Goal: Information Seeking & Learning: Find specific fact

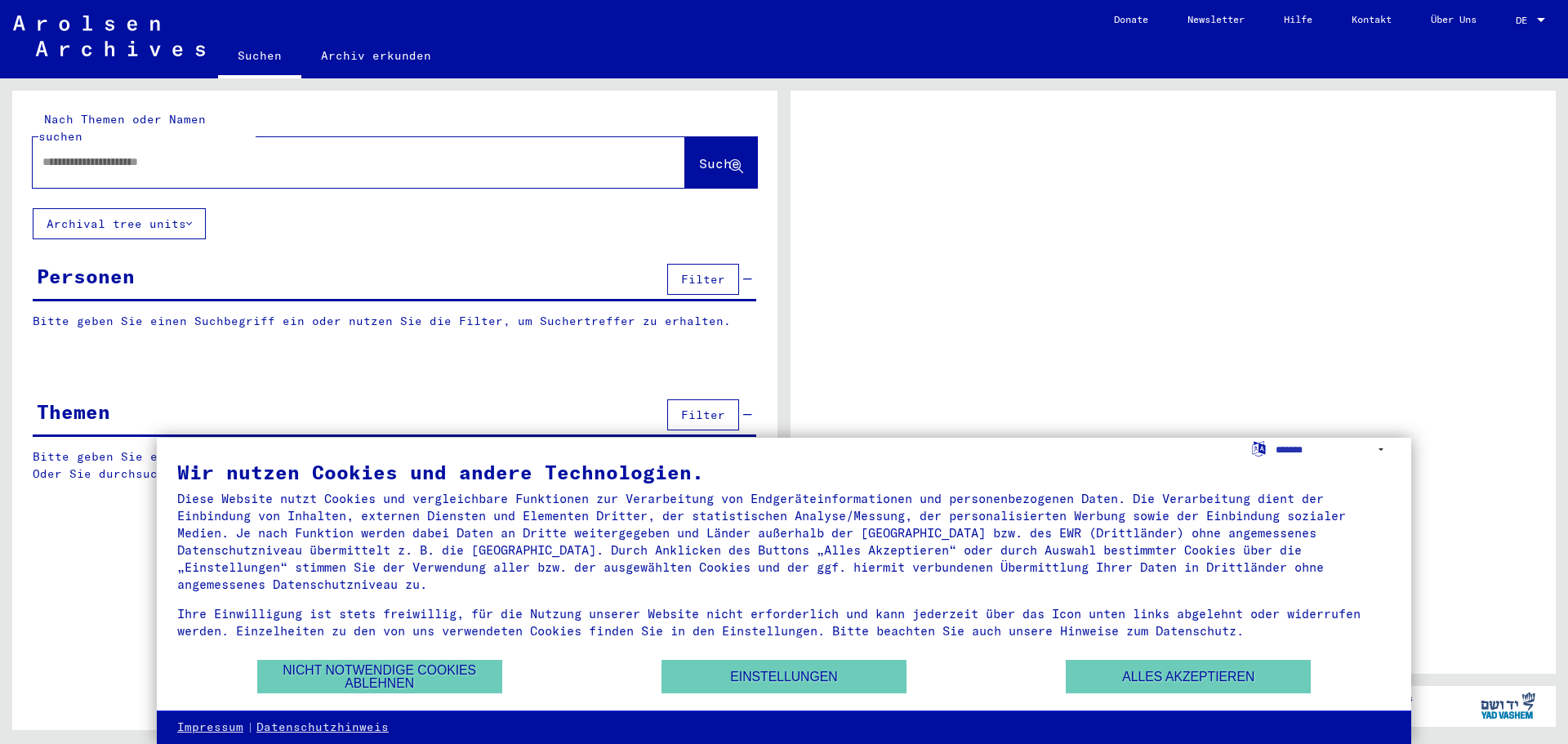
click at [317, 153] on input "text" at bounding box center [344, 162] width 604 height 17
type input "**********"
click at [702, 137] on button "Suche" at bounding box center [721, 162] width 72 height 50
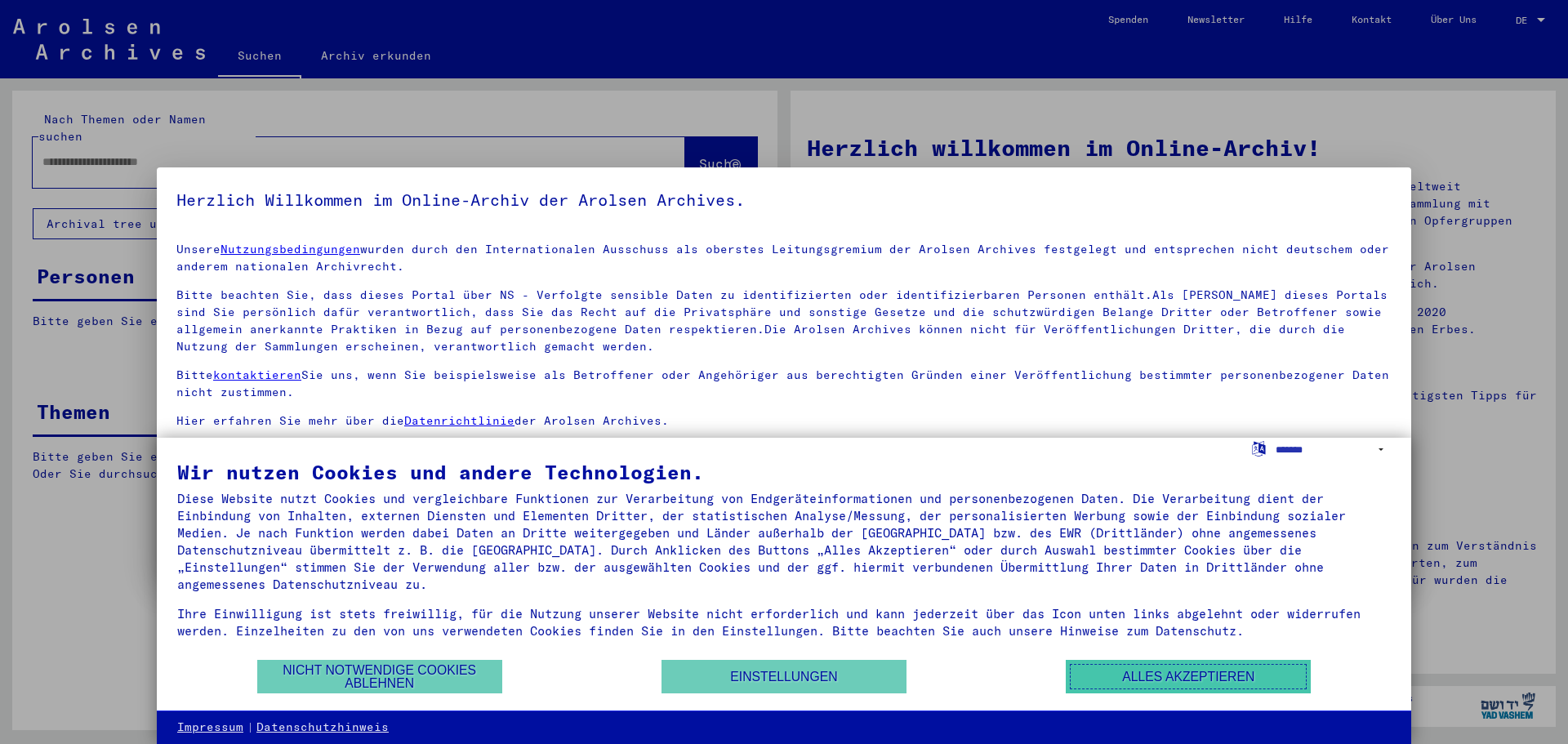
click at [1155, 669] on button "Alles akzeptieren" at bounding box center [1188, 676] width 245 height 34
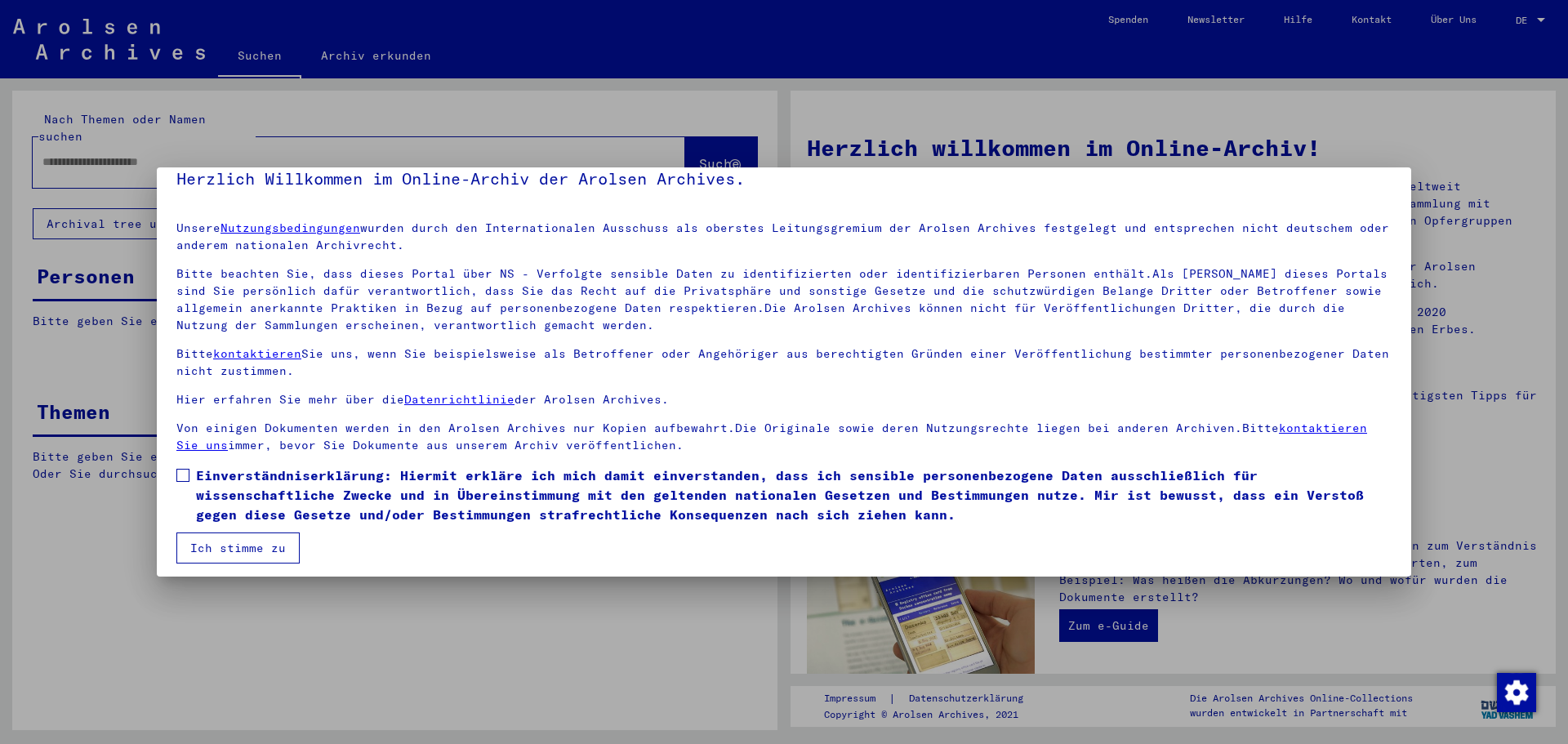
scroll to position [28, 0]
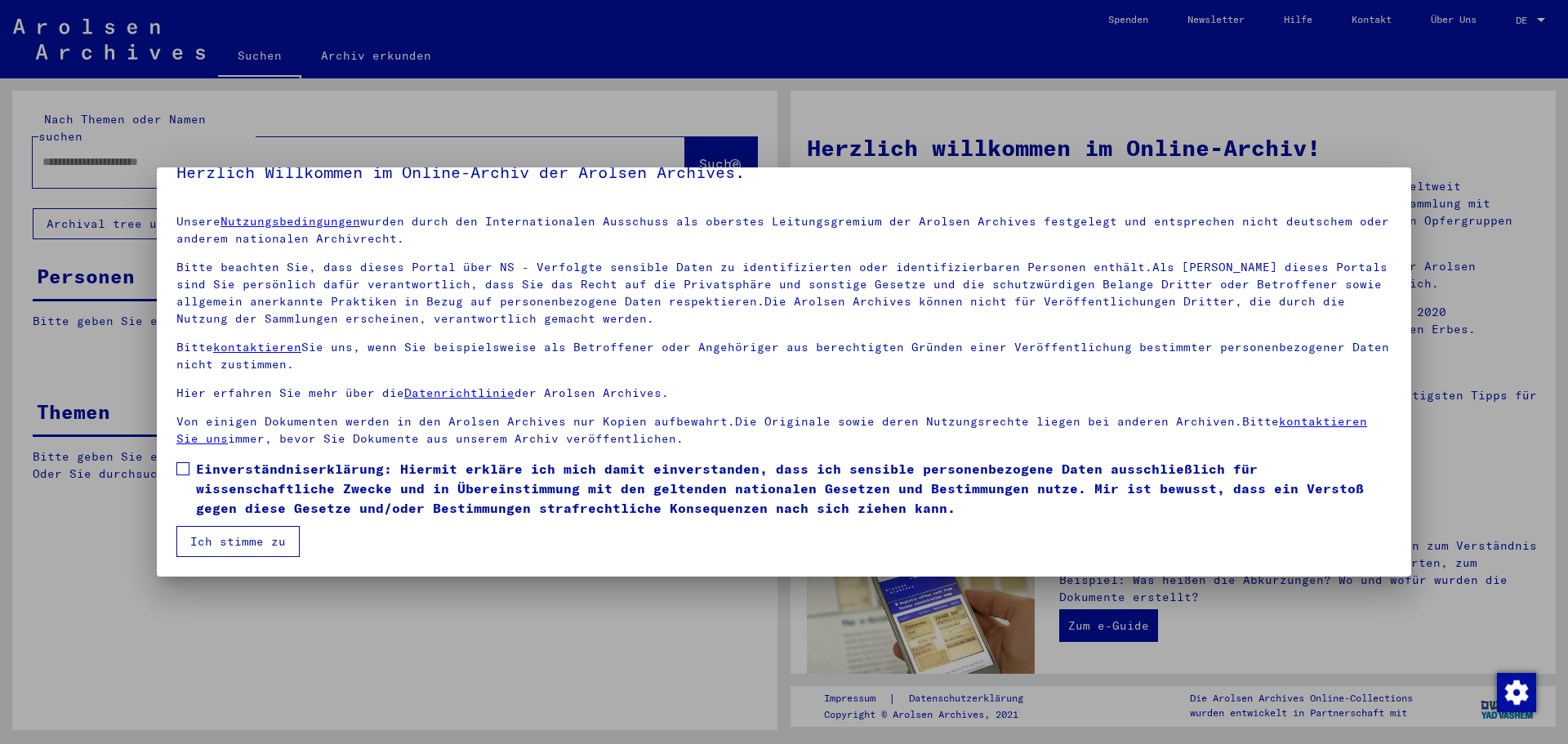
click at [176, 468] on span at bounding box center [182, 468] width 13 height 13
click at [223, 532] on button "Ich stimme zu" at bounding box center [238, 542] width 123 height 31
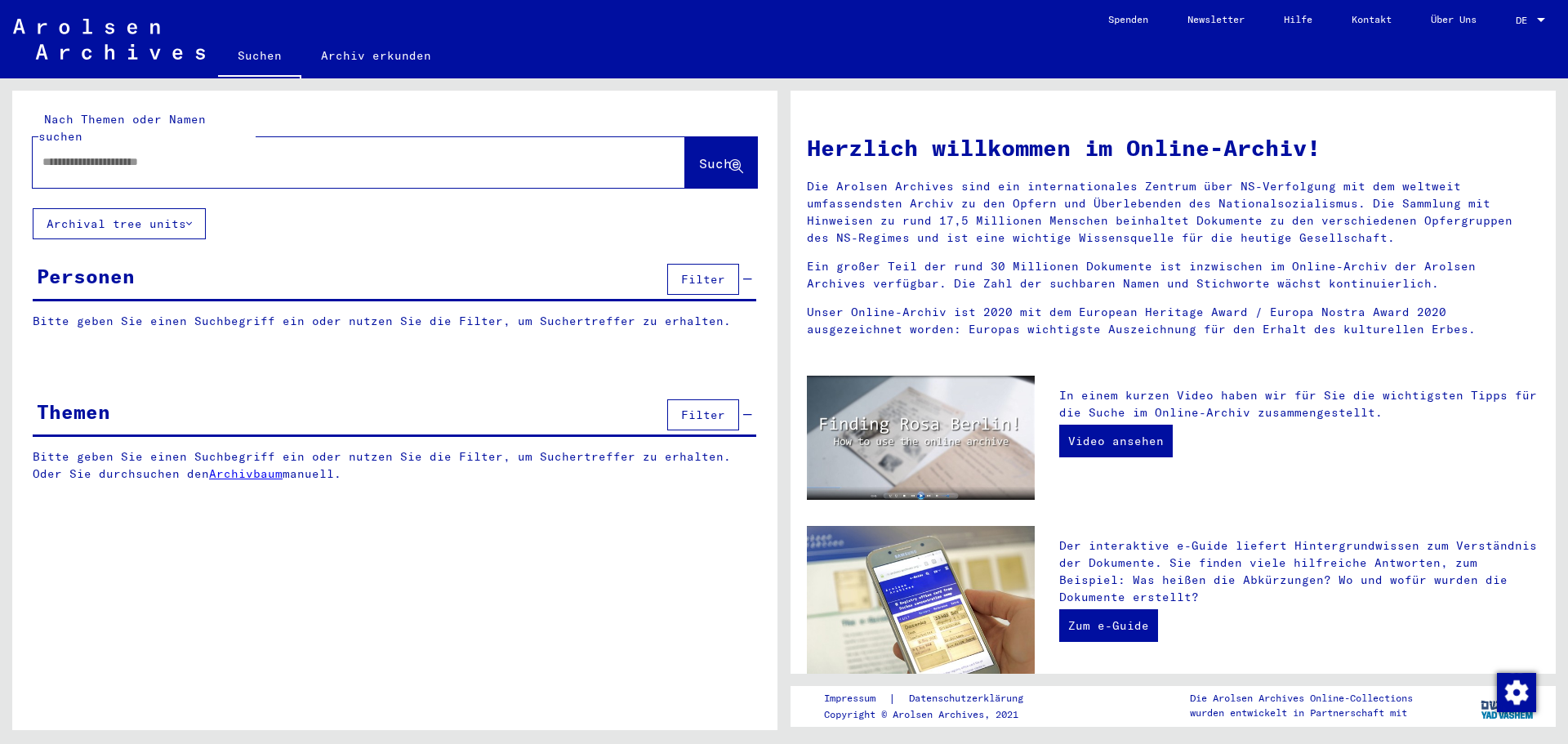
click at [685, 152] on button "Suche" at bounding box center [721, 162] width 72 height 50
click at [428, 161] on div at bounding box center [335, 162] width 604 height 36
click at [405, 153] on input "text" at bounding box center [339, 162] width 594 height 17
type input "**********"
click at [699, 155] on span "Suche" at bounding box center [719, 163] width 41 height 16
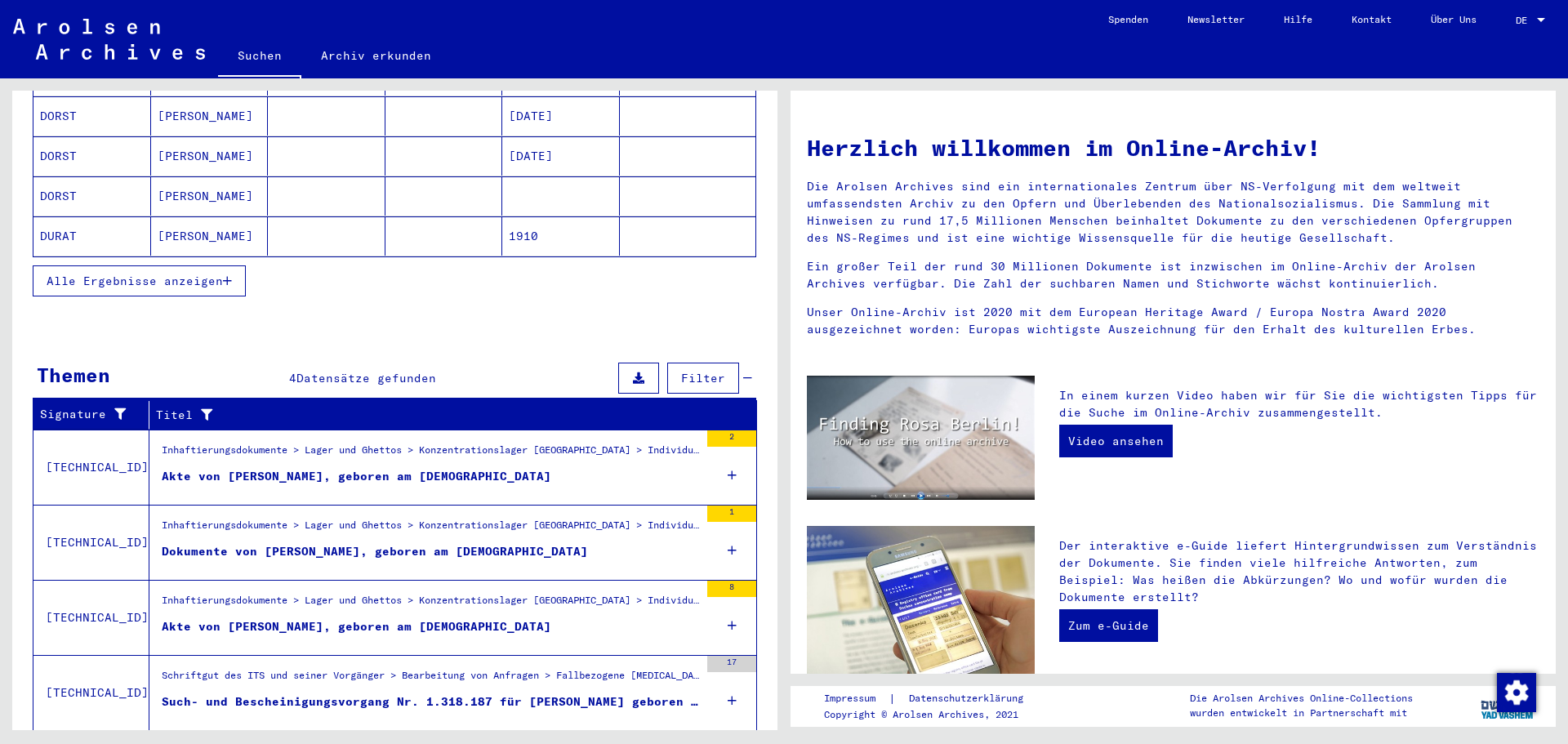
scroll to position [323, 0]
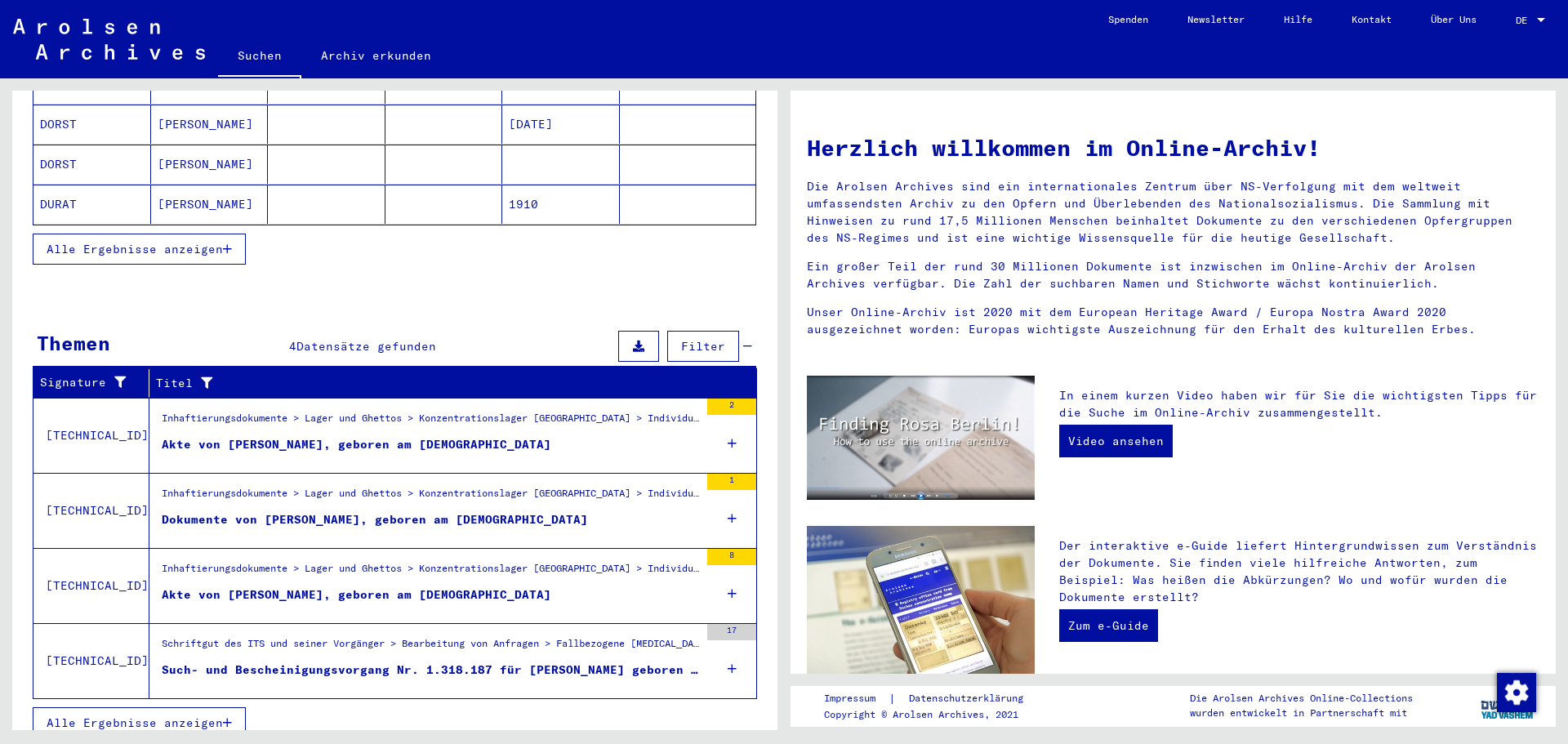
click at [470, 417] on figure "Inhaftierungsdokumente > Lager und Ghettos > Konzentrationslager [GEOGRAPHIC_DA…" at bounding box center [430, 423] width 538 height 24
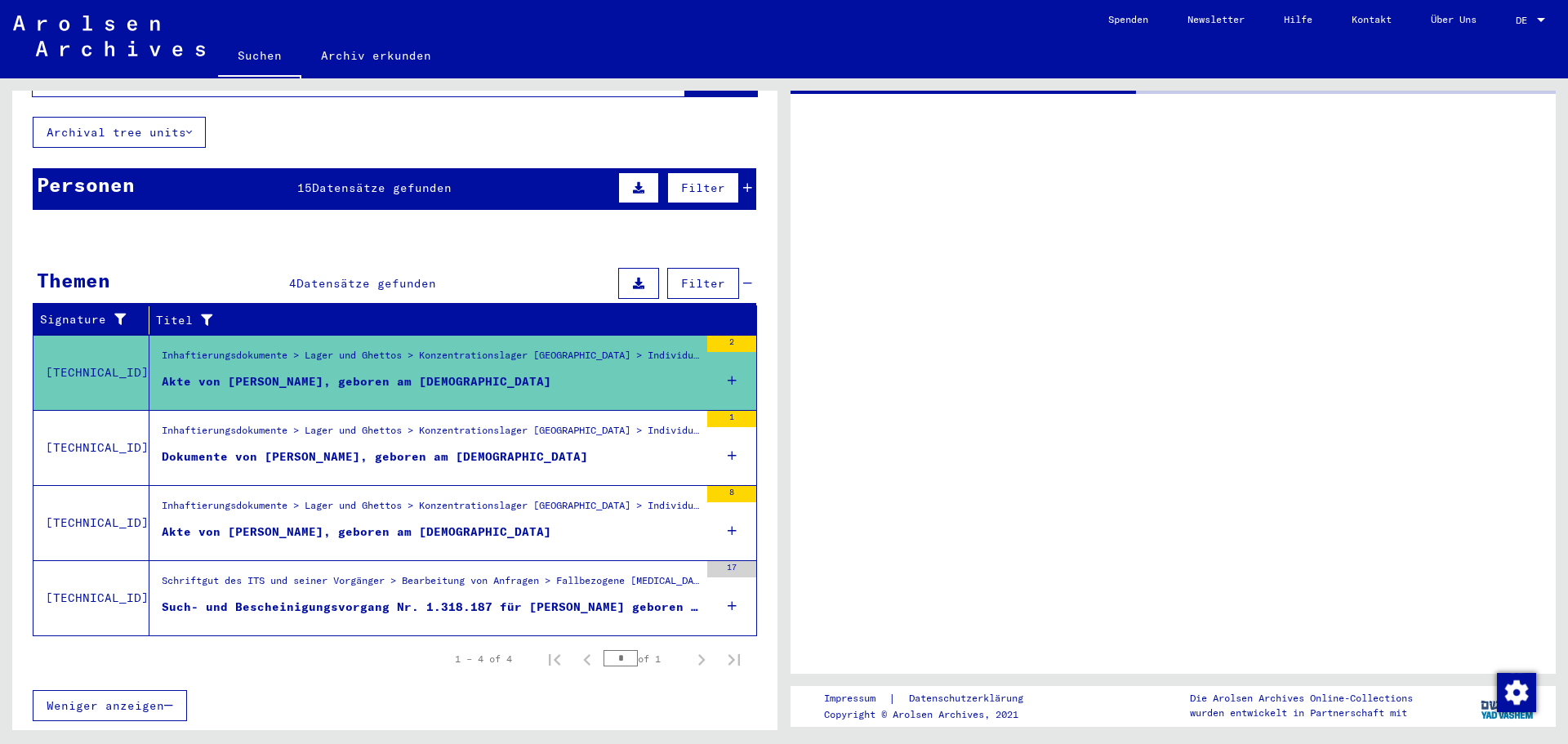
scroll to position [75, 0]
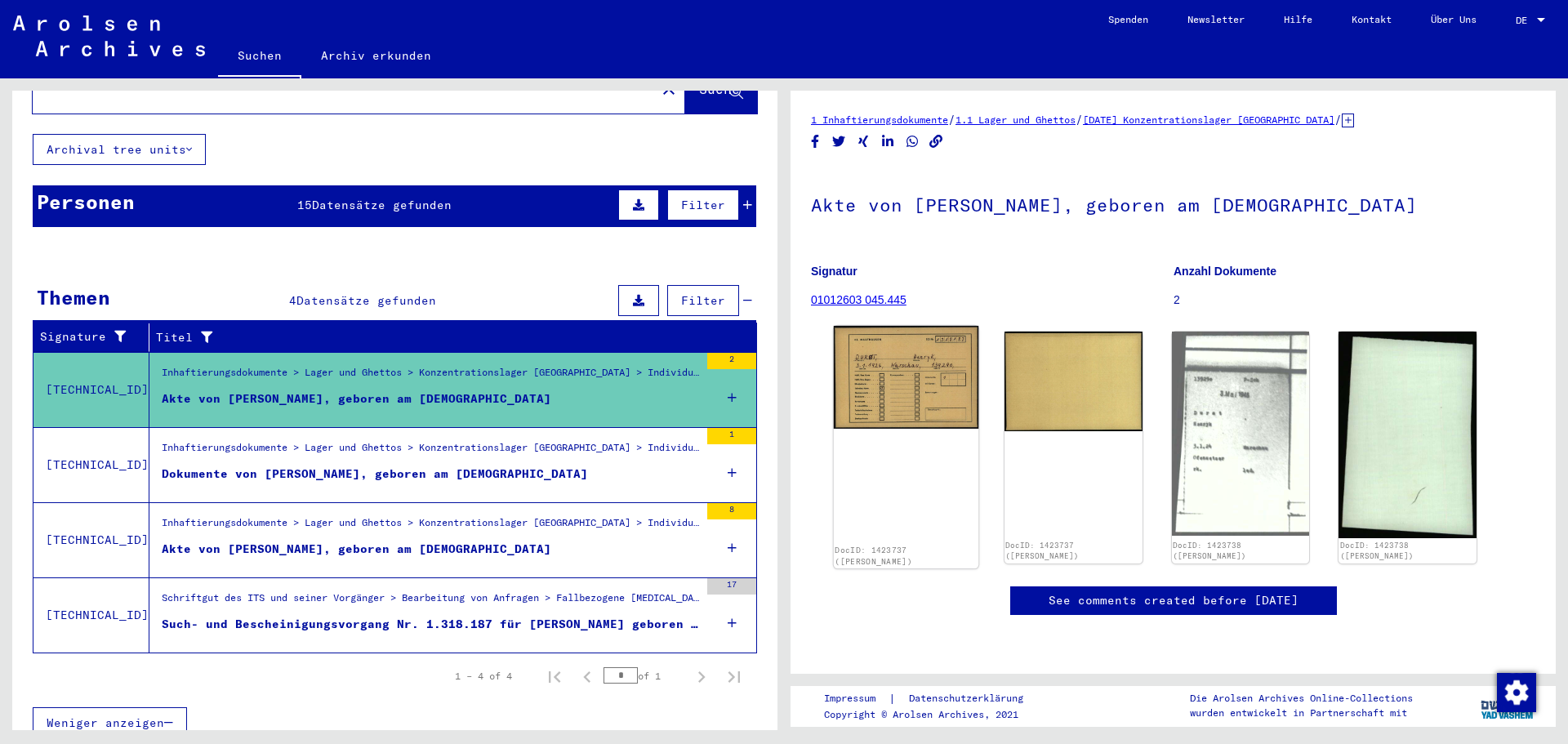
click at [905, 368] on img at bounding box center [906, 377] width 145 height 103
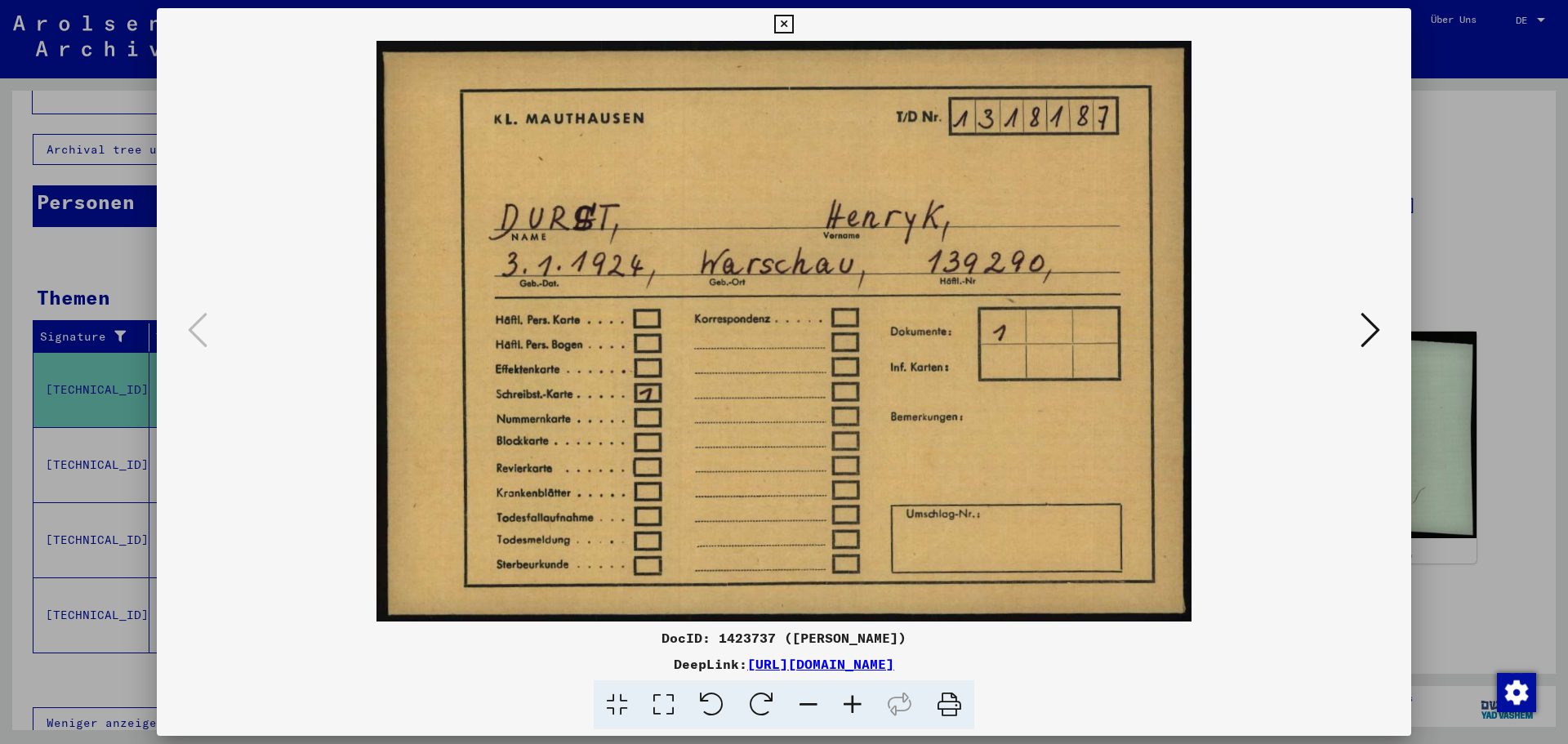
click at [1369, 327] on icon at bounding box center [1370, 330] width 20 height 39
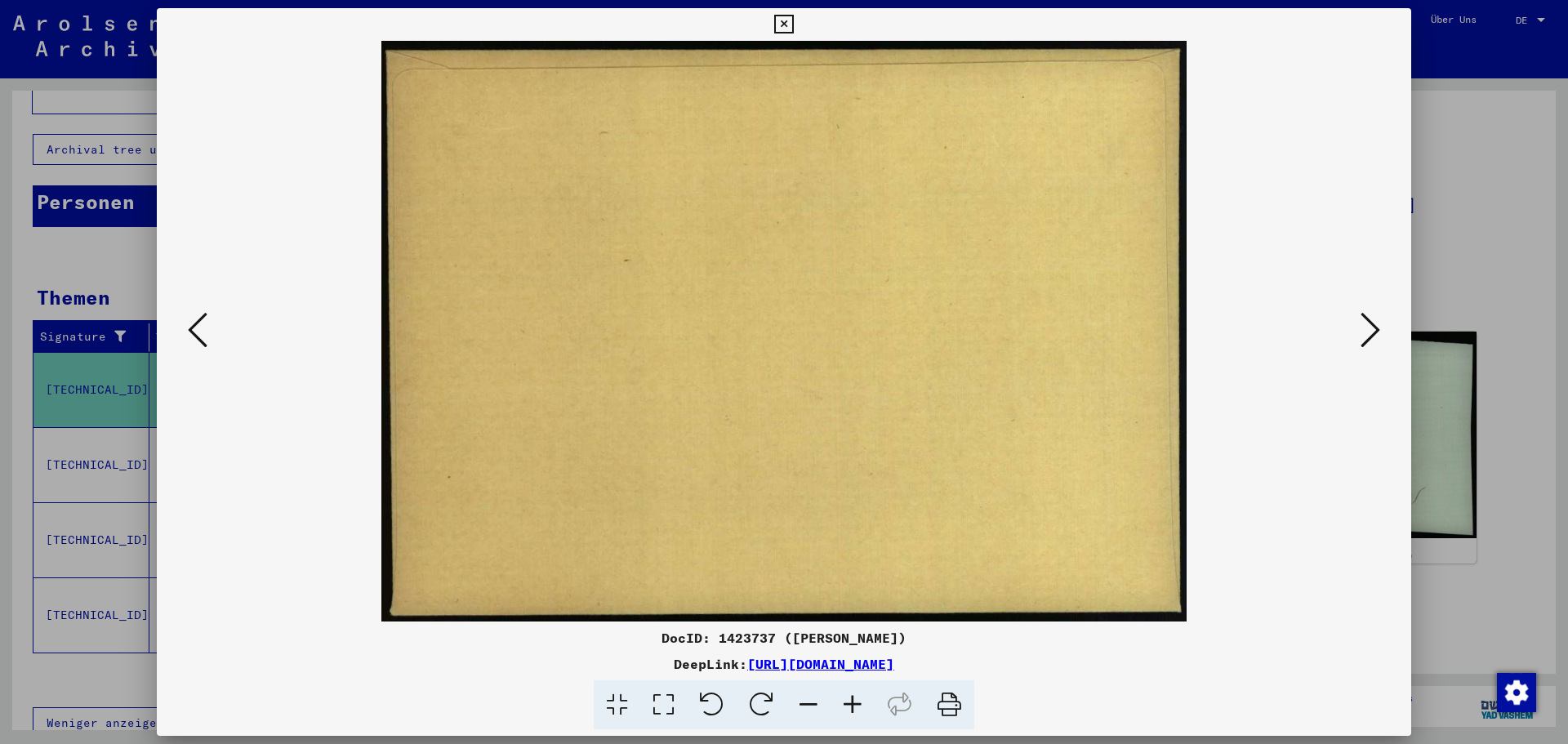
click at [1369, 327] on icon at bounding box center [1370, 330] width 20 height 39
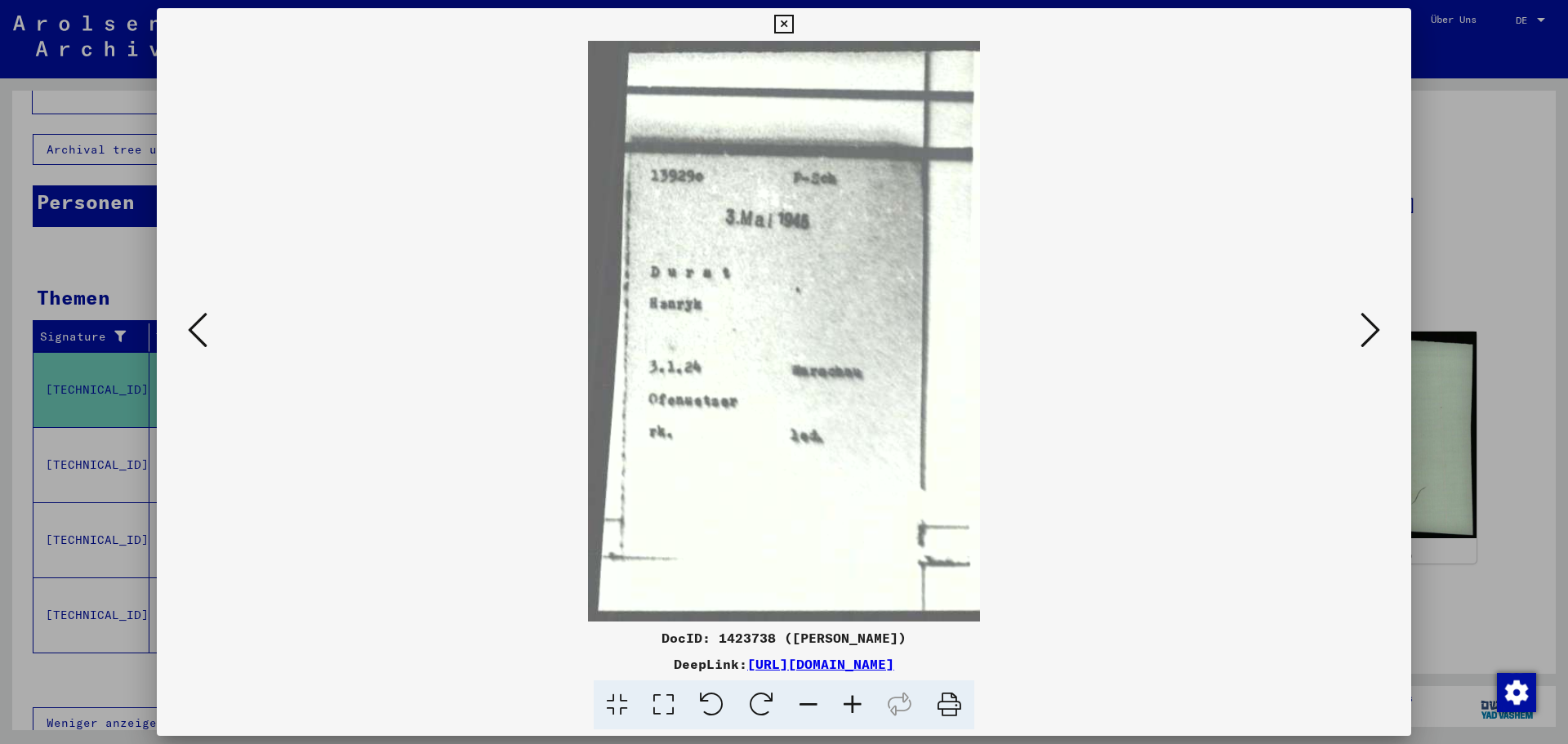
click at [1374, 327] on icon at bounding box center [1370, 330] width 20 height 39
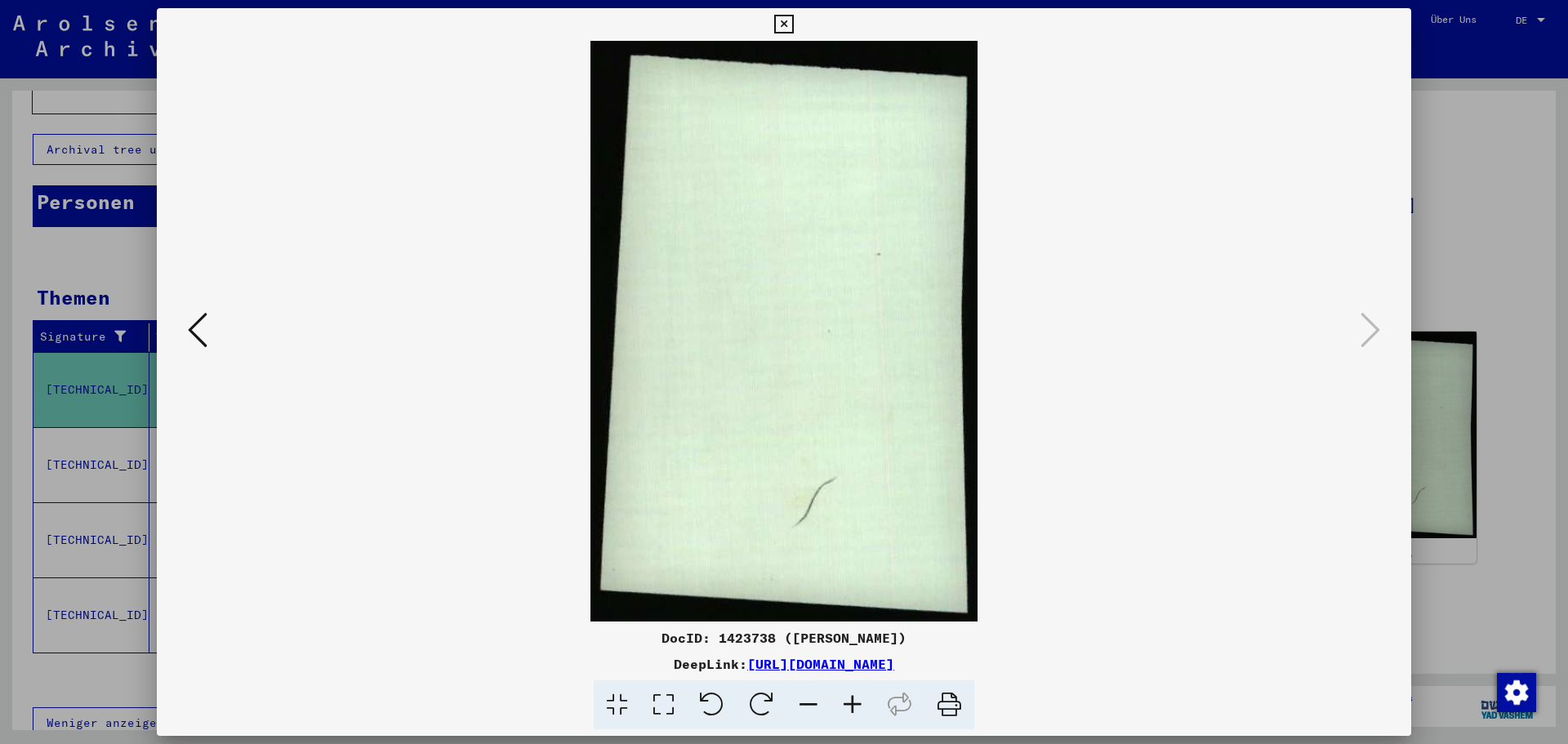
drag, startPoint x: 1519, startPoint y: 175, endPoint x: 1227, endPoint y: 219, distance: 295.3
click at [1519, 175] on div at bounding box center [784, 372] width 1568 height 744
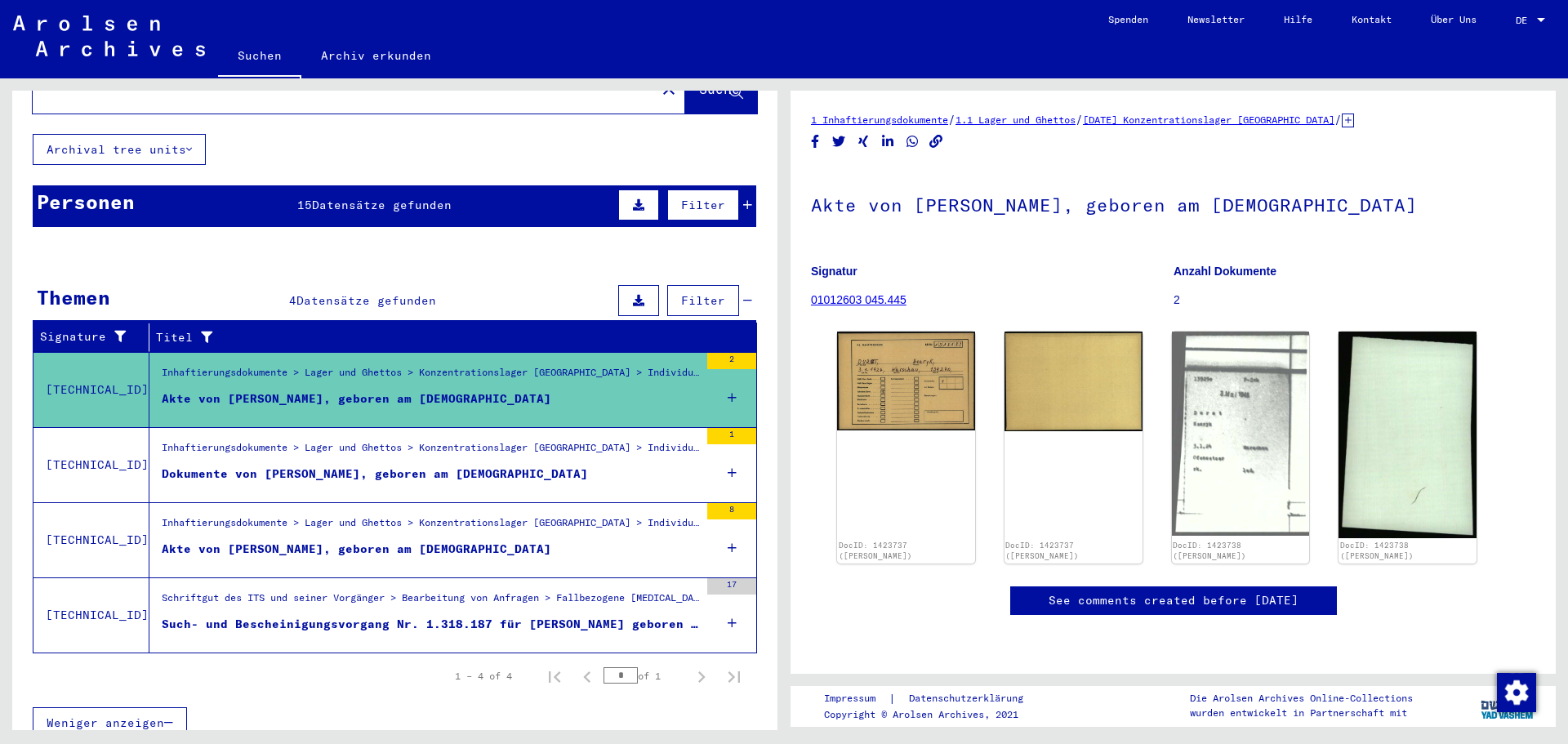
click at [578, 441] on div "Inhaftierungsdokumente > Lager und Ghettos > Konzentrationslager [GEOGRAPHIC_DA…" at bounding box center [430, 452] width 538 height 23
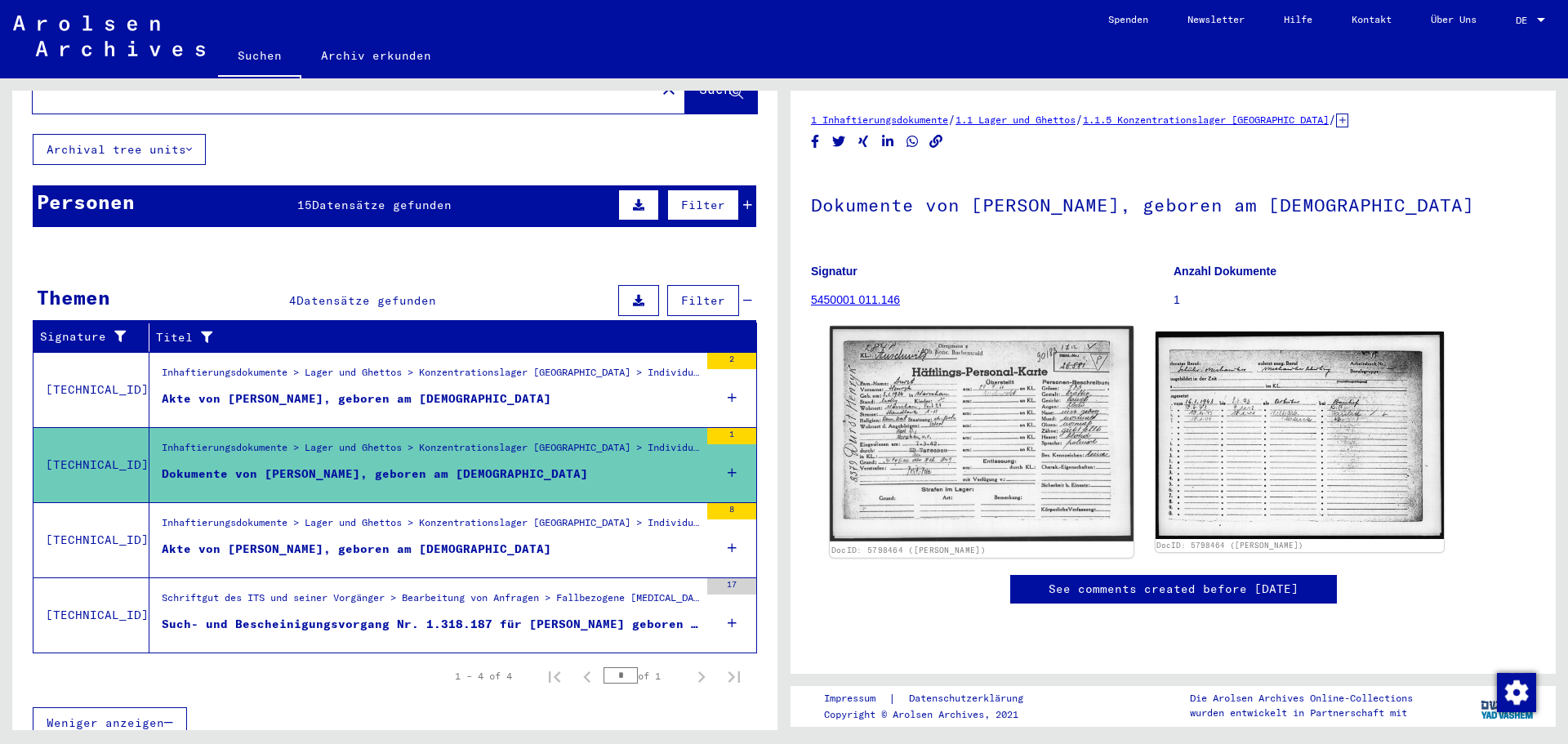
click at [957, 409] on img at bounding box center [981, 434] width 303 height 216
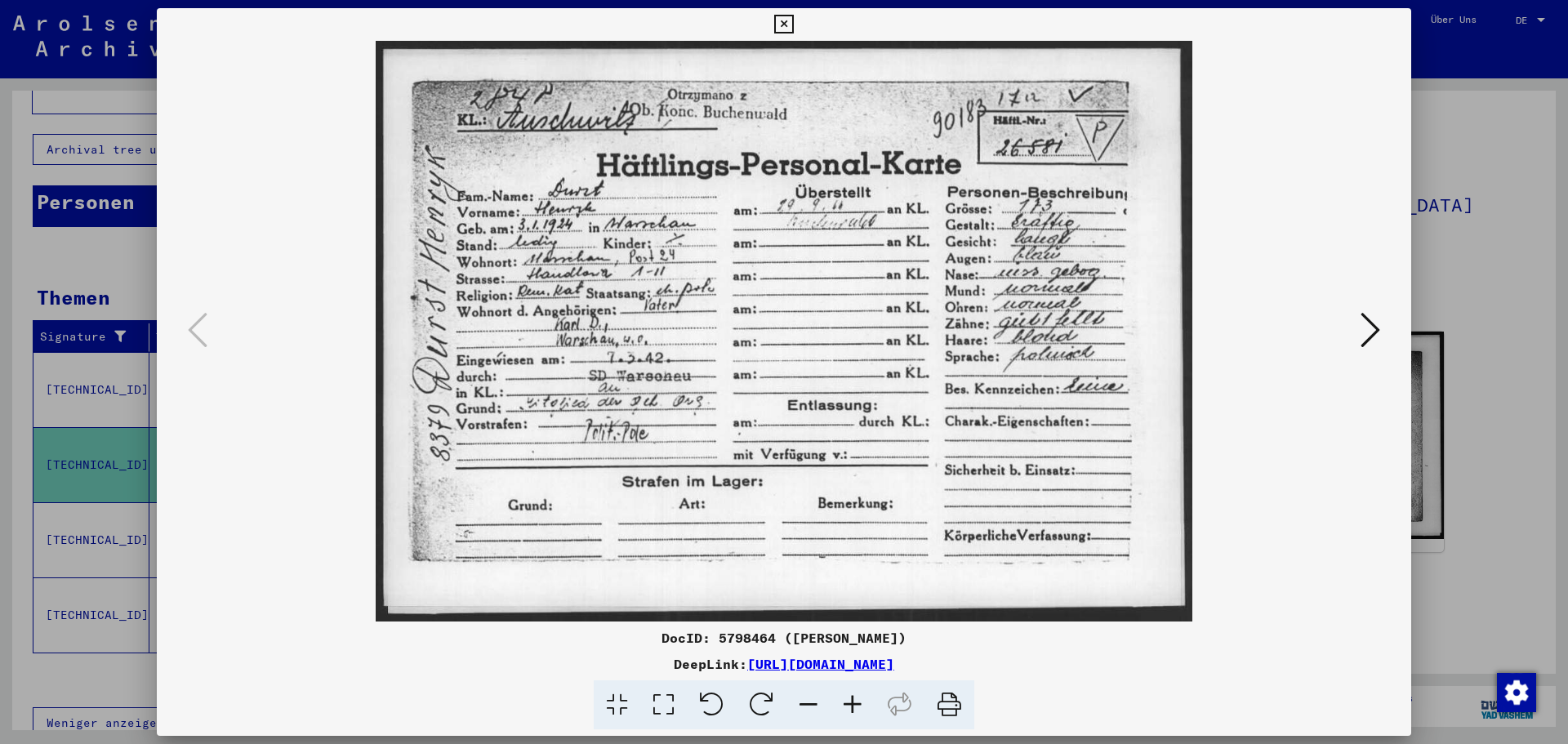
click at [1363, 322] on icon at bounding box center [1370, 330] width 20 height 39
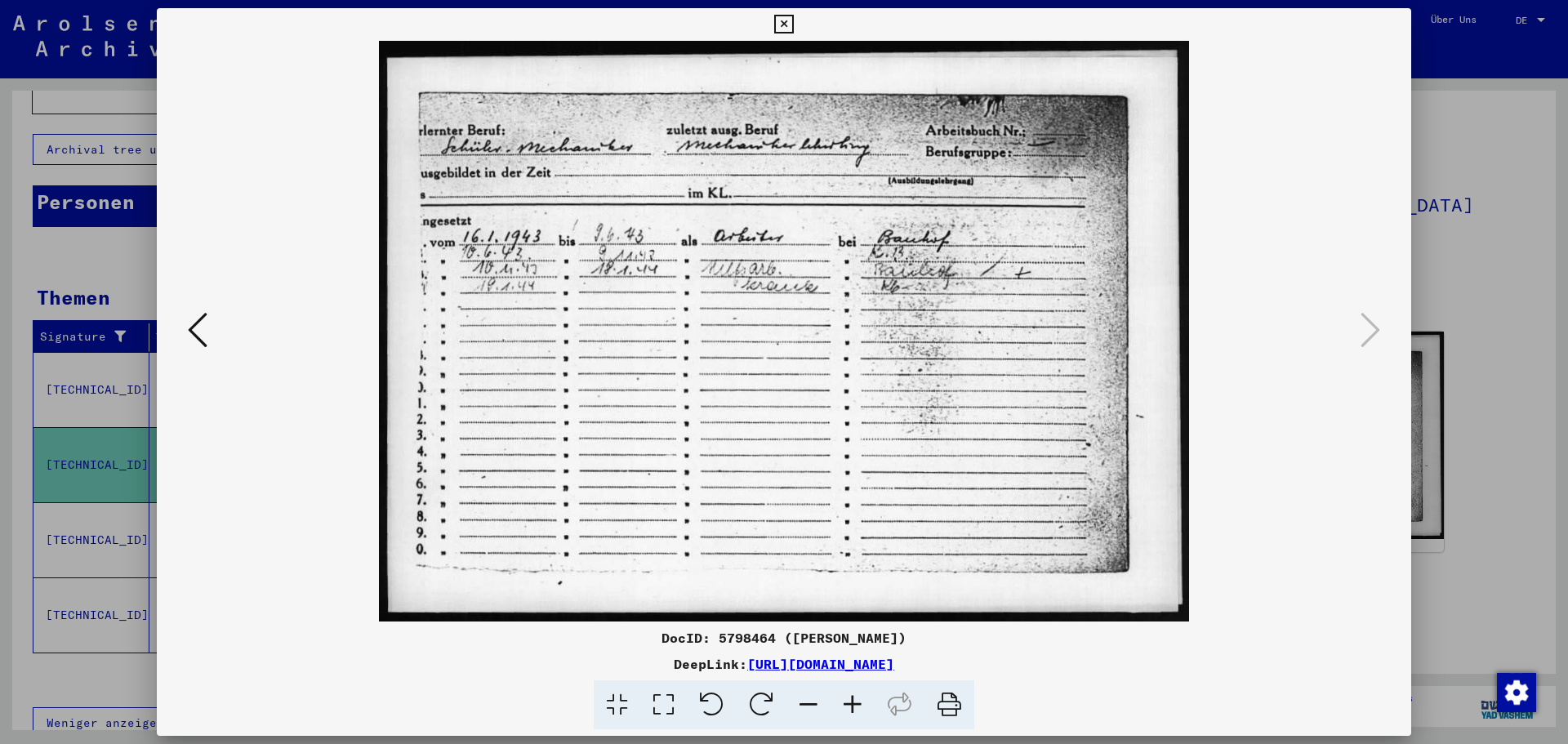
click at [1501, 153] on div at bounding box center [784, 372] width 1568 height 744
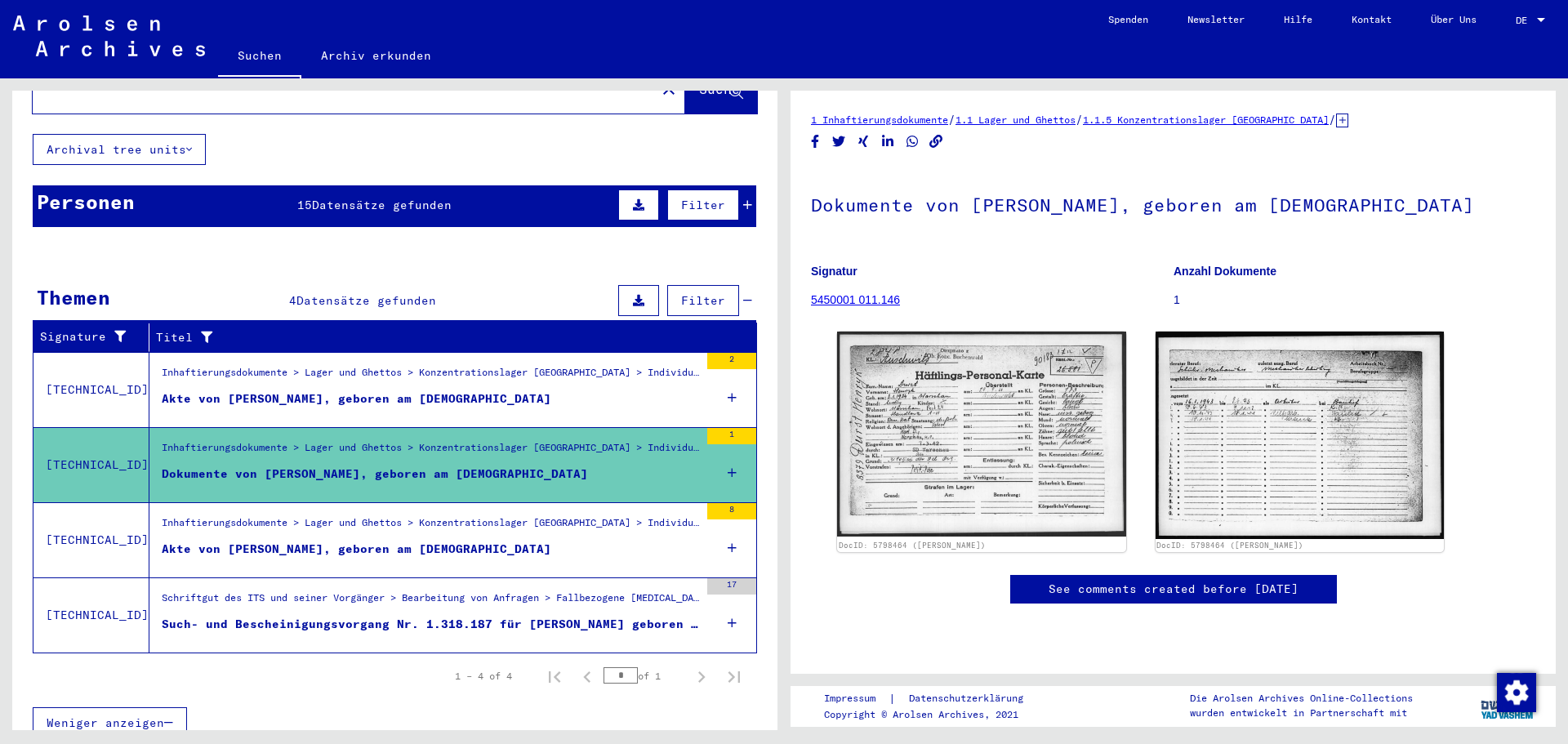
click at [401, 540] on div "Akte von [PERSON_NAME], geboren am [DEMOGRAPHIC_DATA]" at bounding box center [356, 549] width 389 height 17
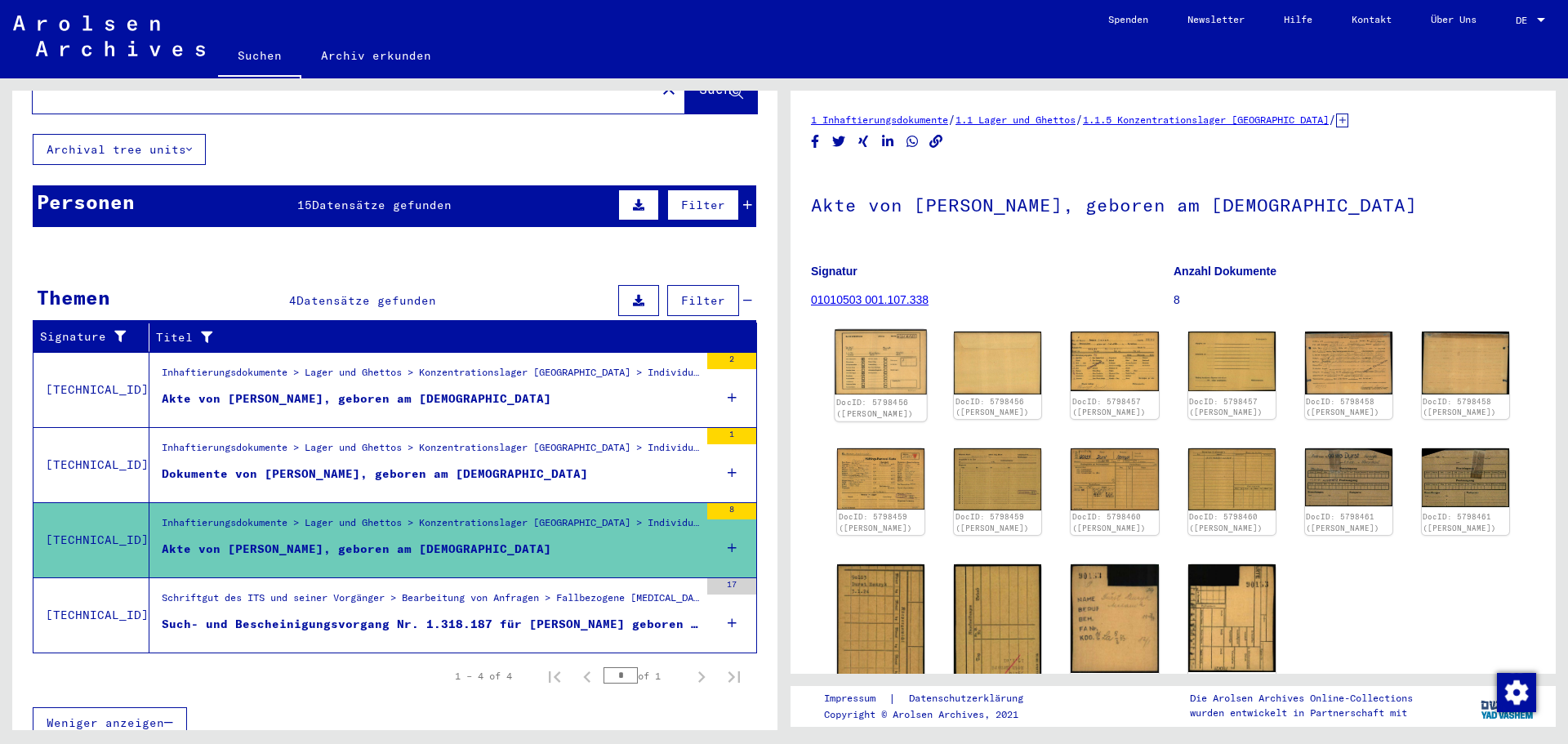
click at [875, 356] on img at bounding box center [881, 362] width 92 height 65
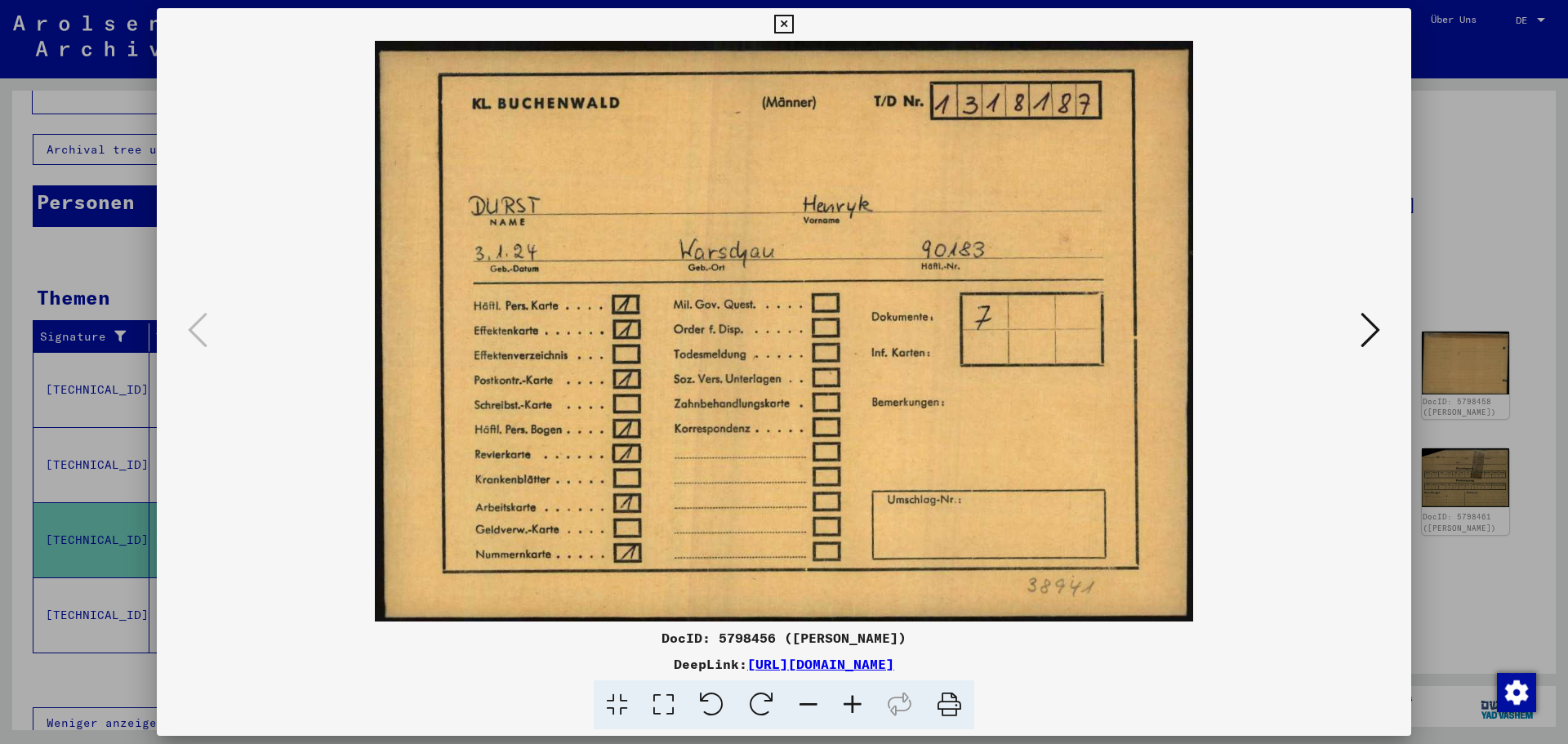
click at [1358, 312] on button at bounding box center [1370, 331] width 29 height 47
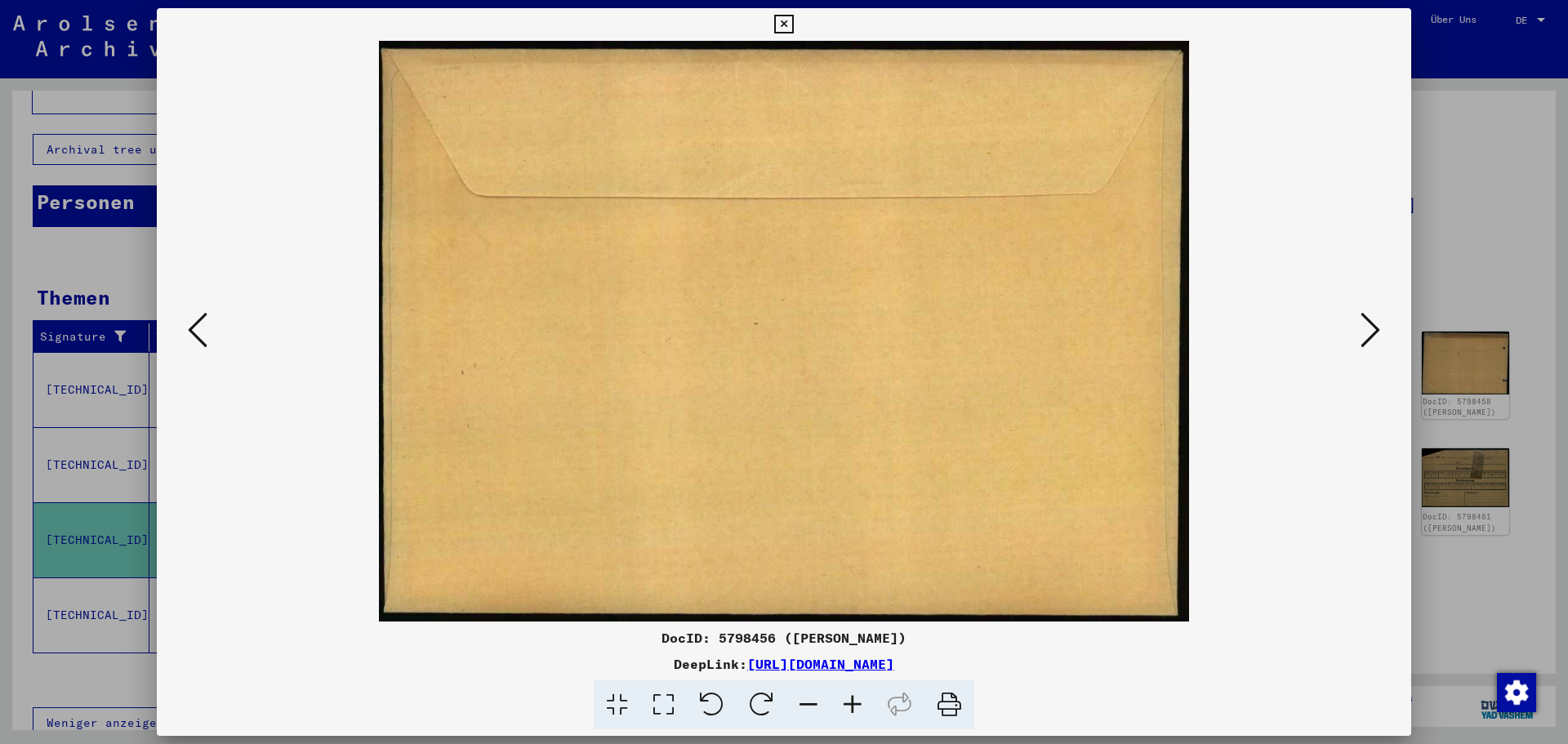
click at [1358, 312] on button at bounding box center [1370, 331] width 29 height 47
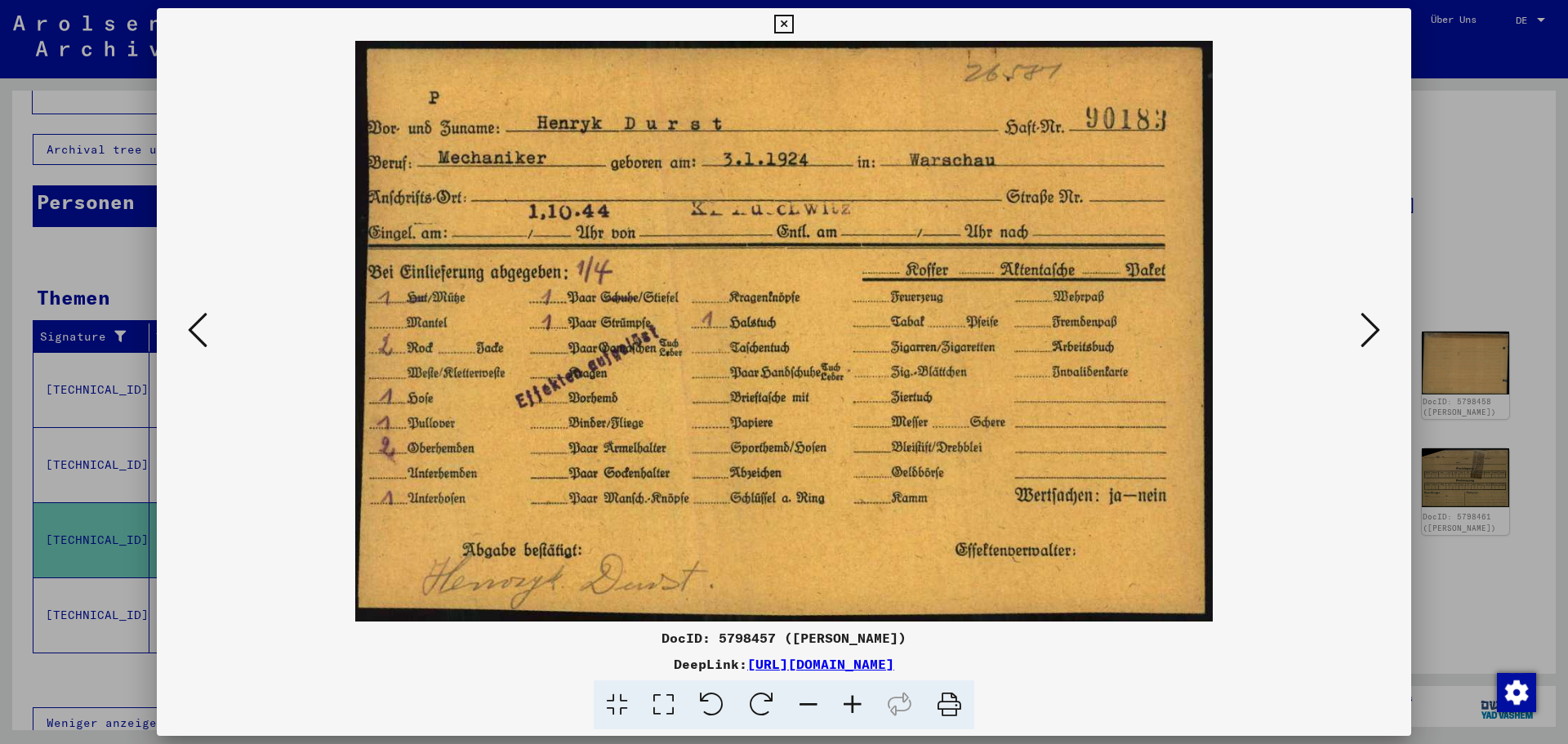
click at [1358, 312] on button at bounding box center [1370, 331] width 29 height 47
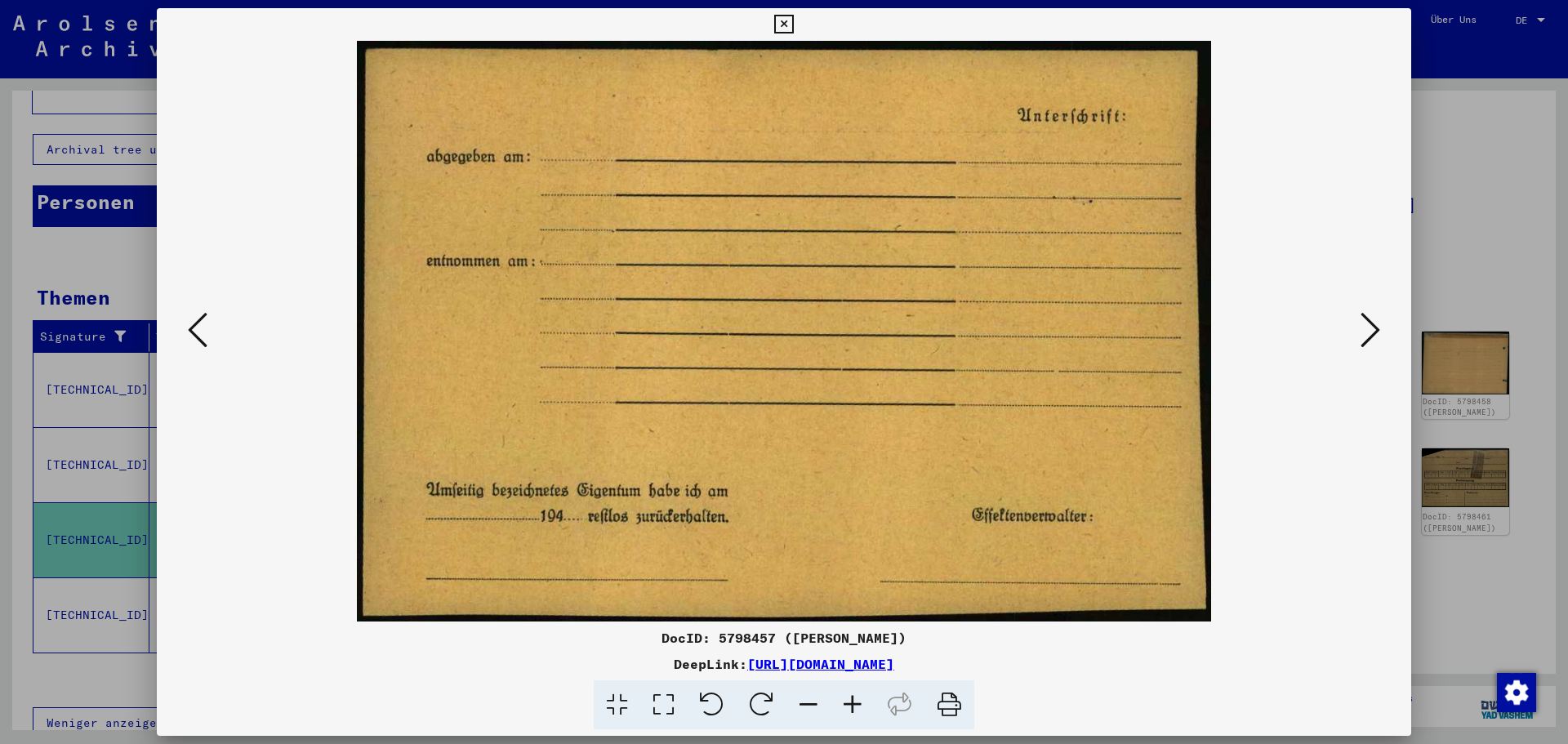
click at [1358, 312] on button at bounding box center [1370, 331] width 29 height 47
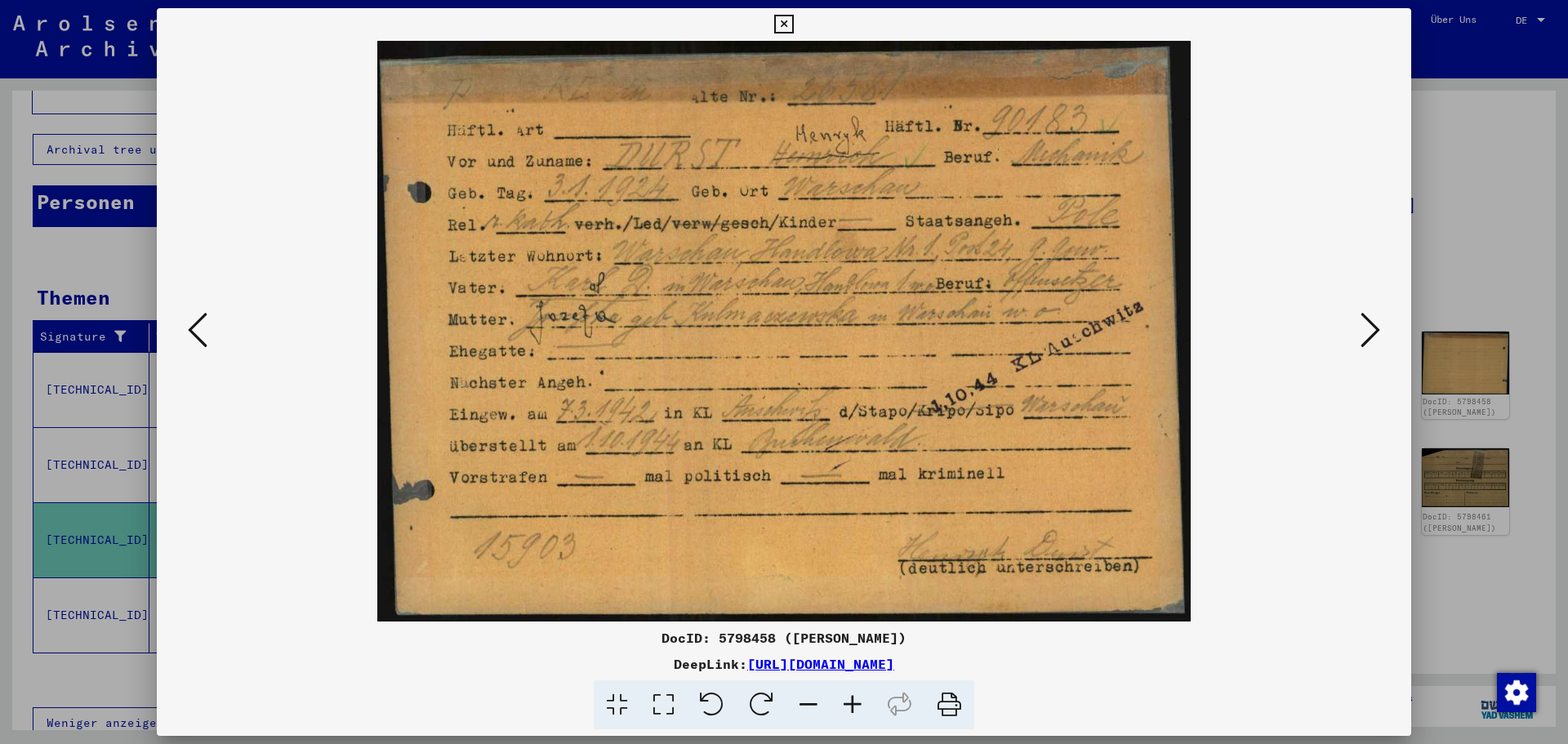
click at [1358, 312] on button at bounding box center [1370, 331] width 29 height 47
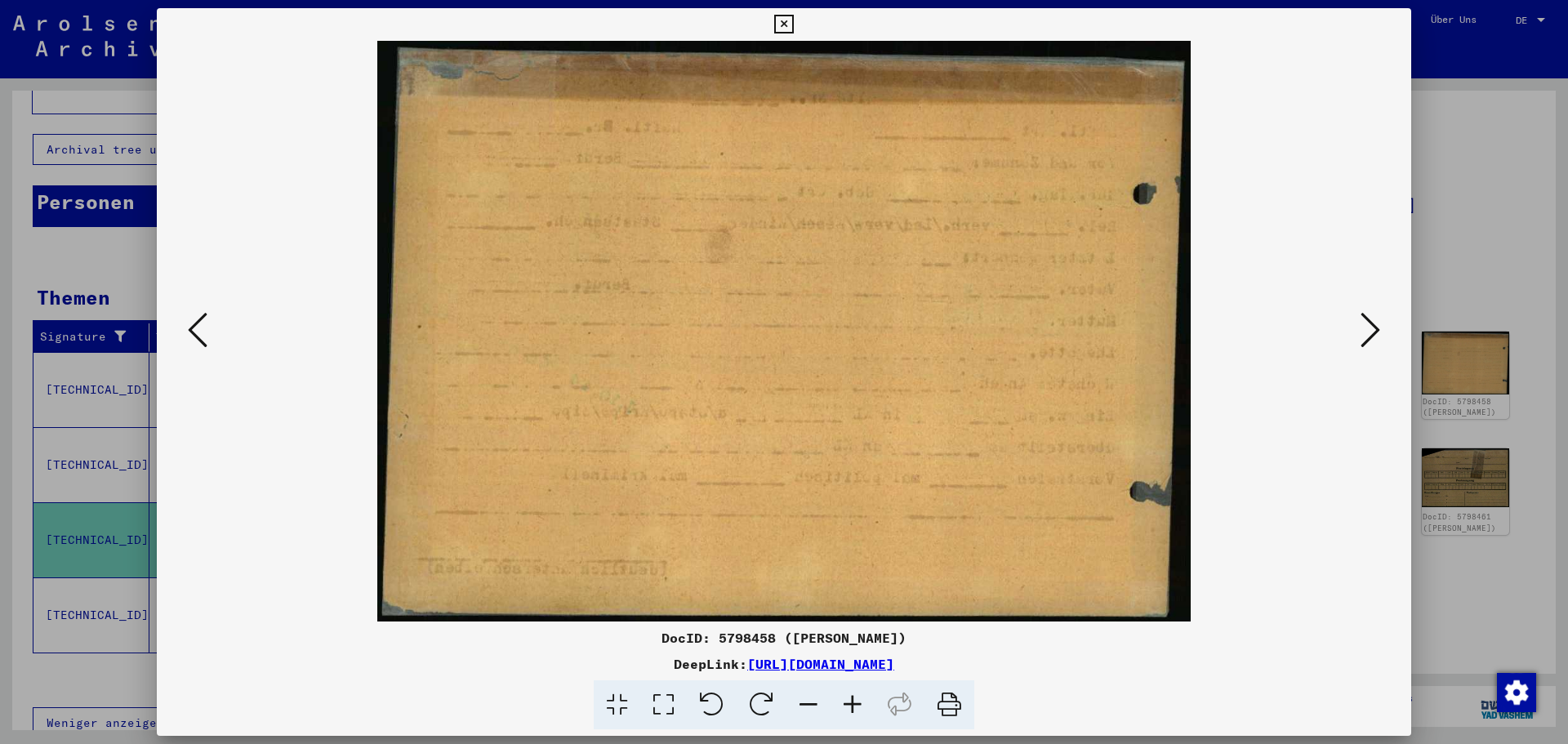
click at [1358, 312] on button at bounding box center [1370, 331] width 29 height 47
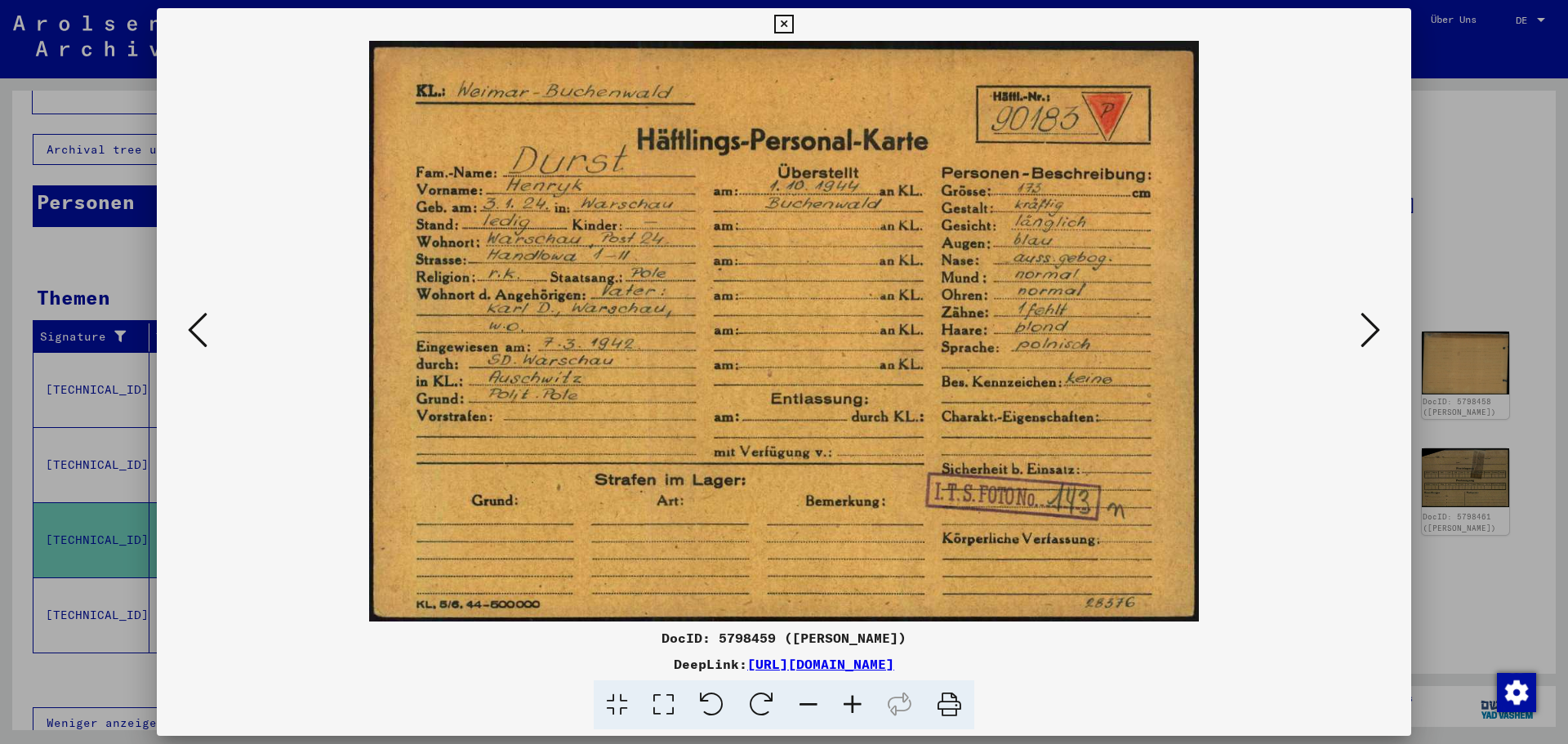
click at [1358, 312] on button at bounding box center [1370, 331] width 29 height 47
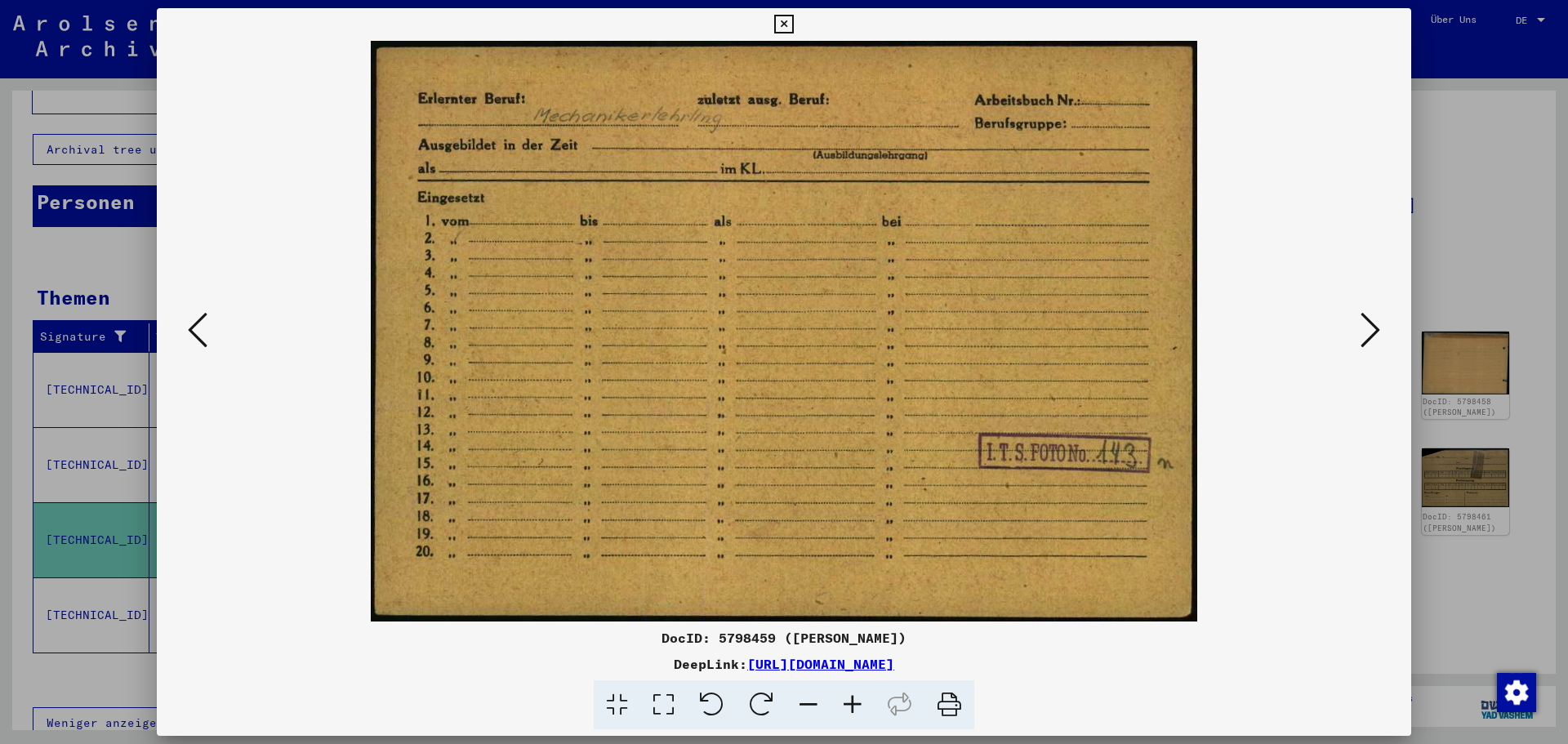
click at [204, 328] on icon at bounding box center [198, 330] width 20 height 39
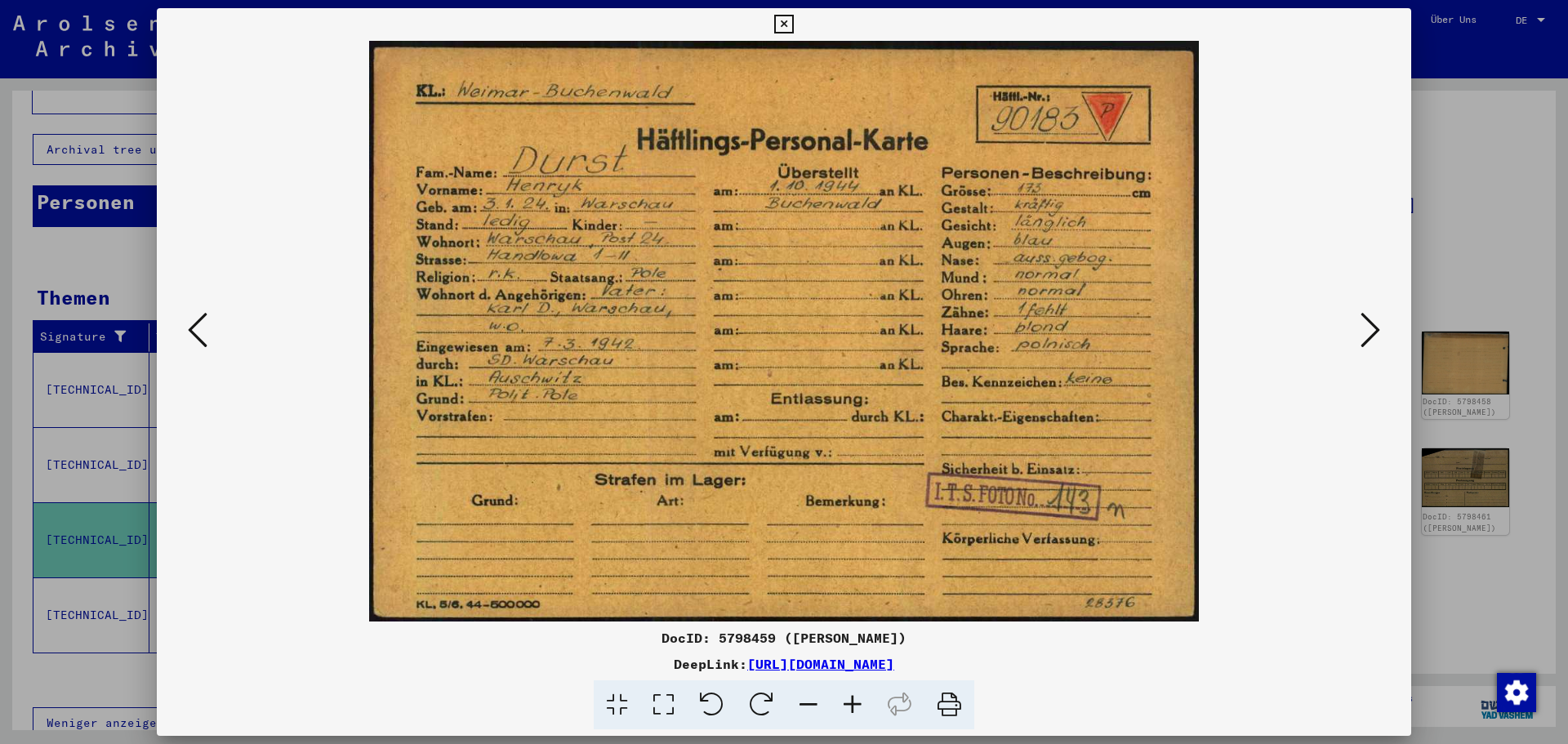
click at [1368, 315] on icon at bounding box center [1370, 330] width 20 height 39
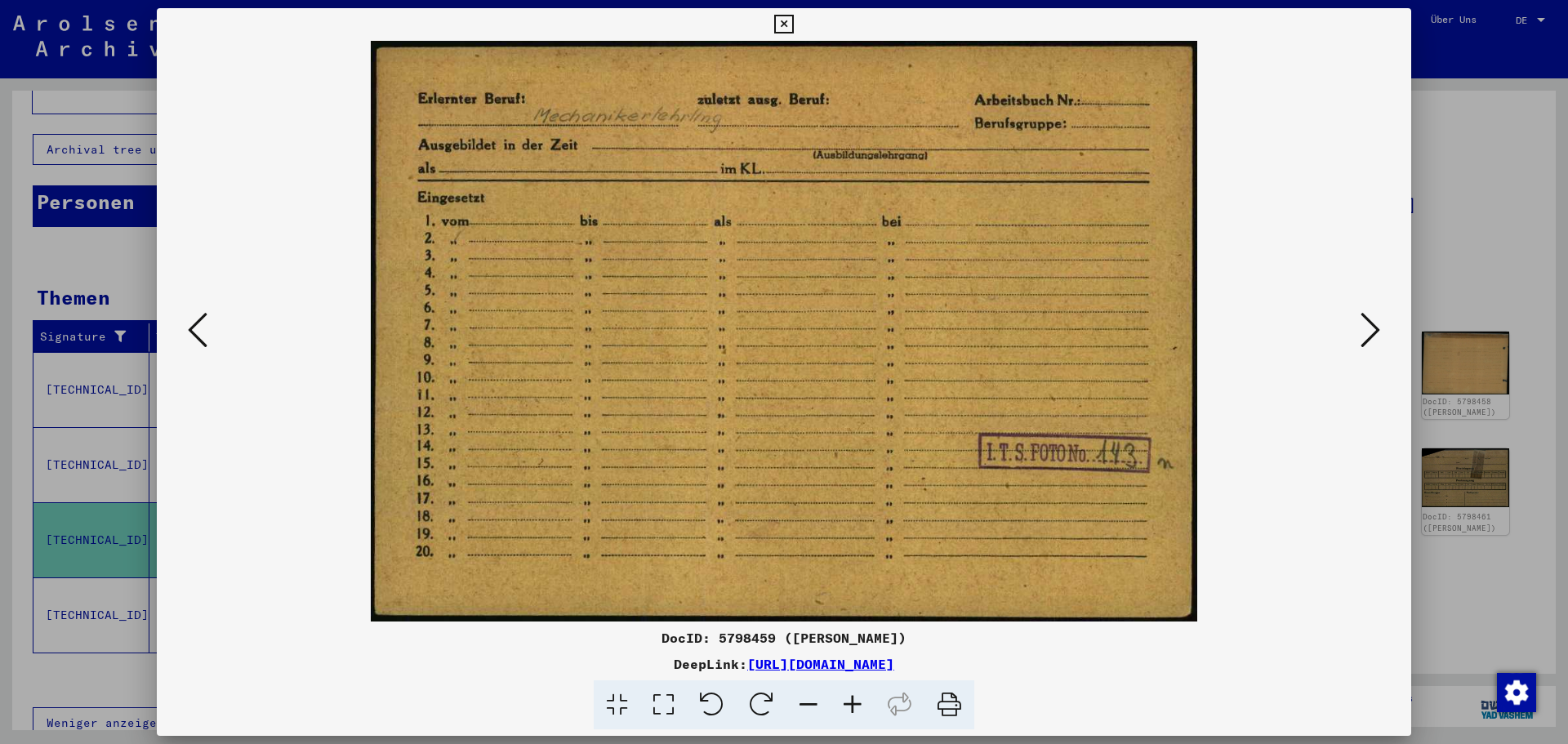
click at [1368, 315] on icon at bounding box center [1370, 330] width 20 height 39
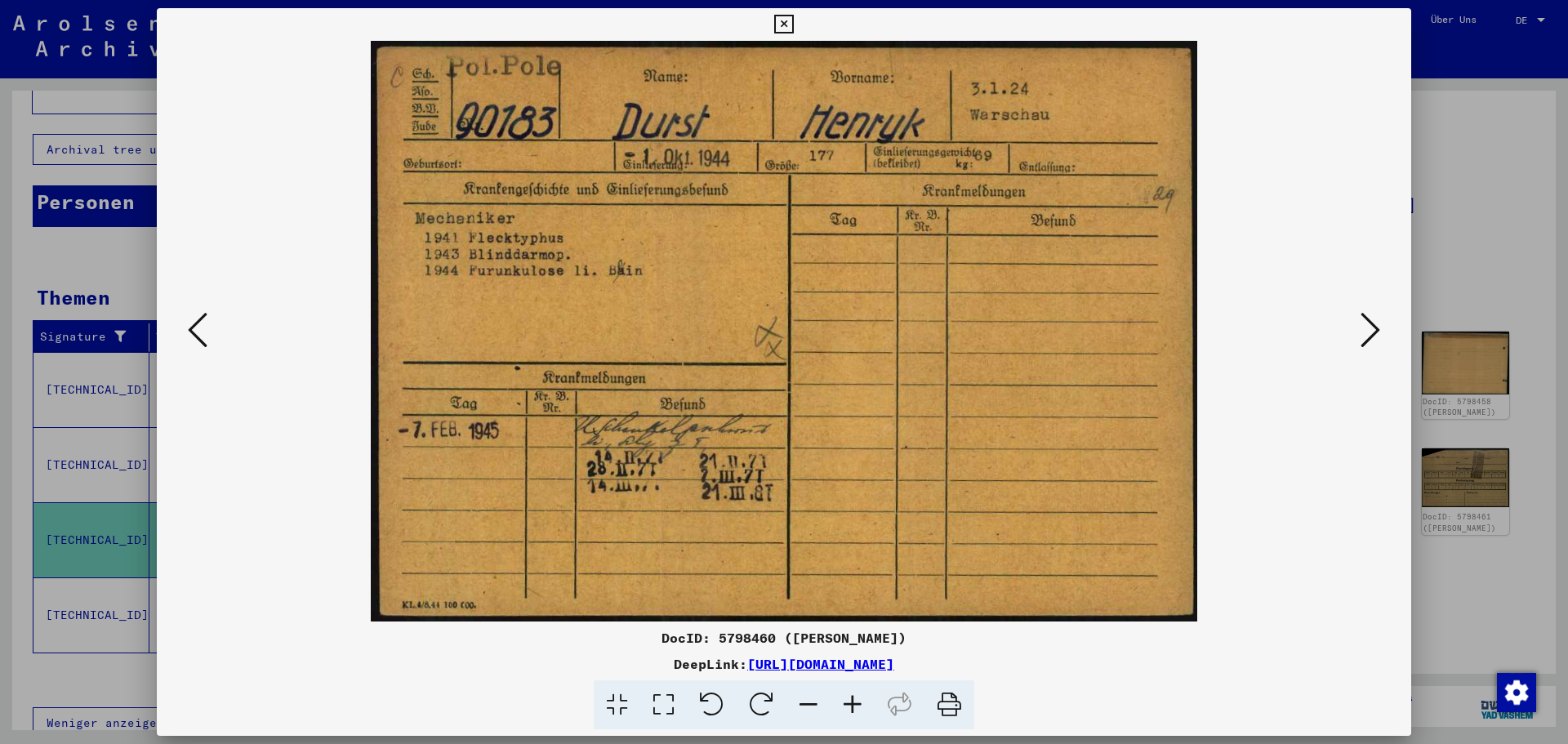
click at [1367, 315] on icon at bounding box center [1370, 330] width 20 height 39
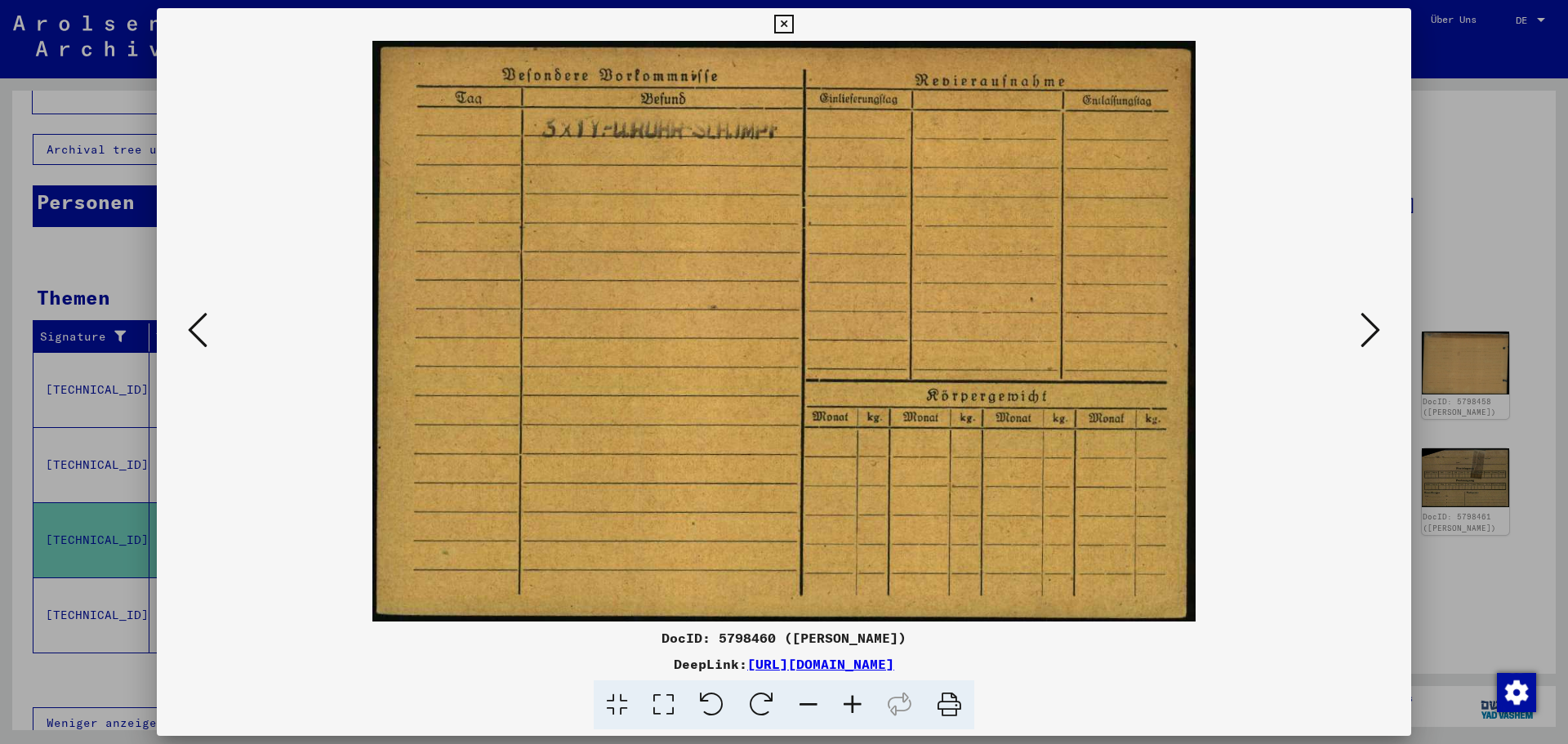
click at [1367, 315] on icon at bounding box center [1370, 330] width 20 height 39
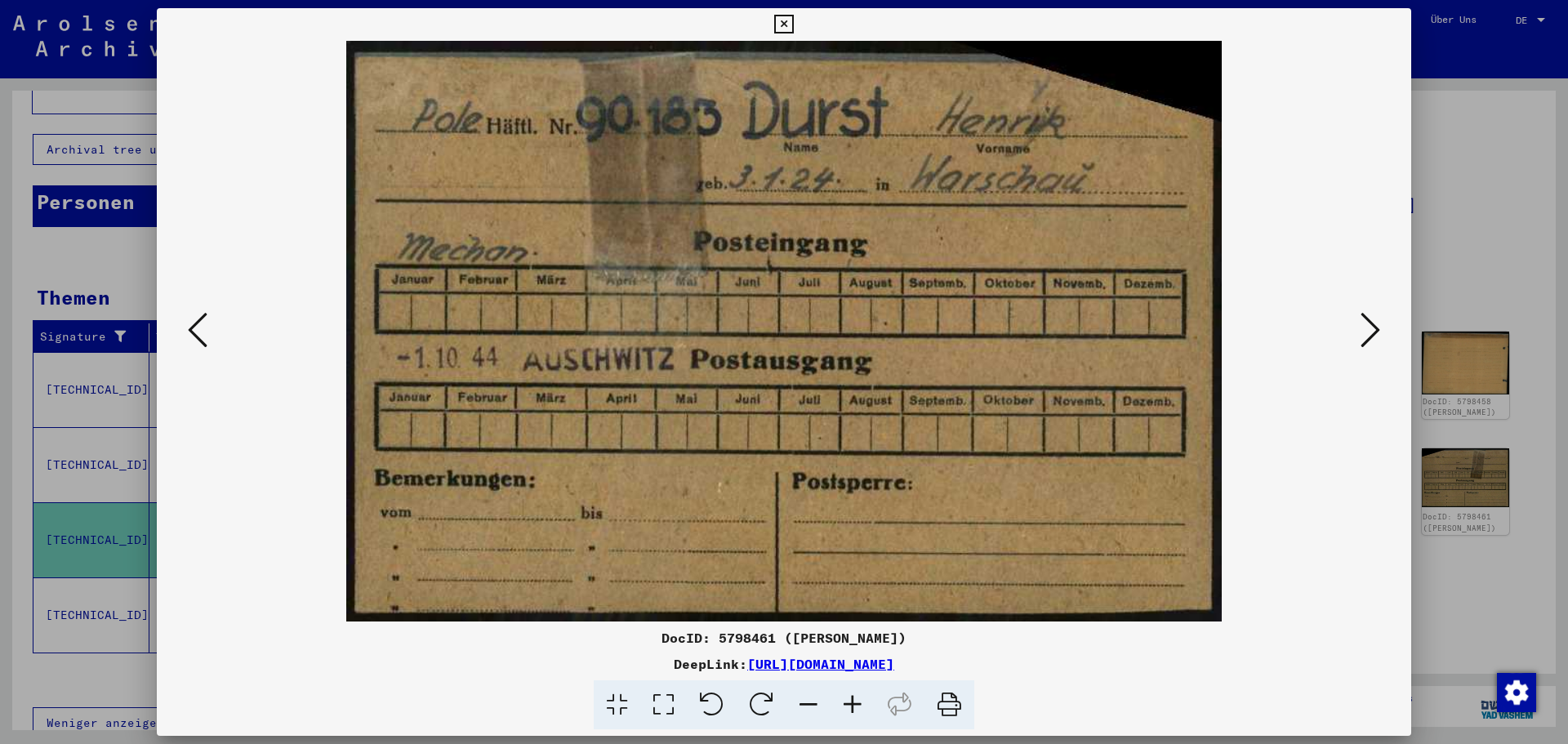
click at [1367, 315] on icon at bounding box center [1370, 330] width 20 height 39
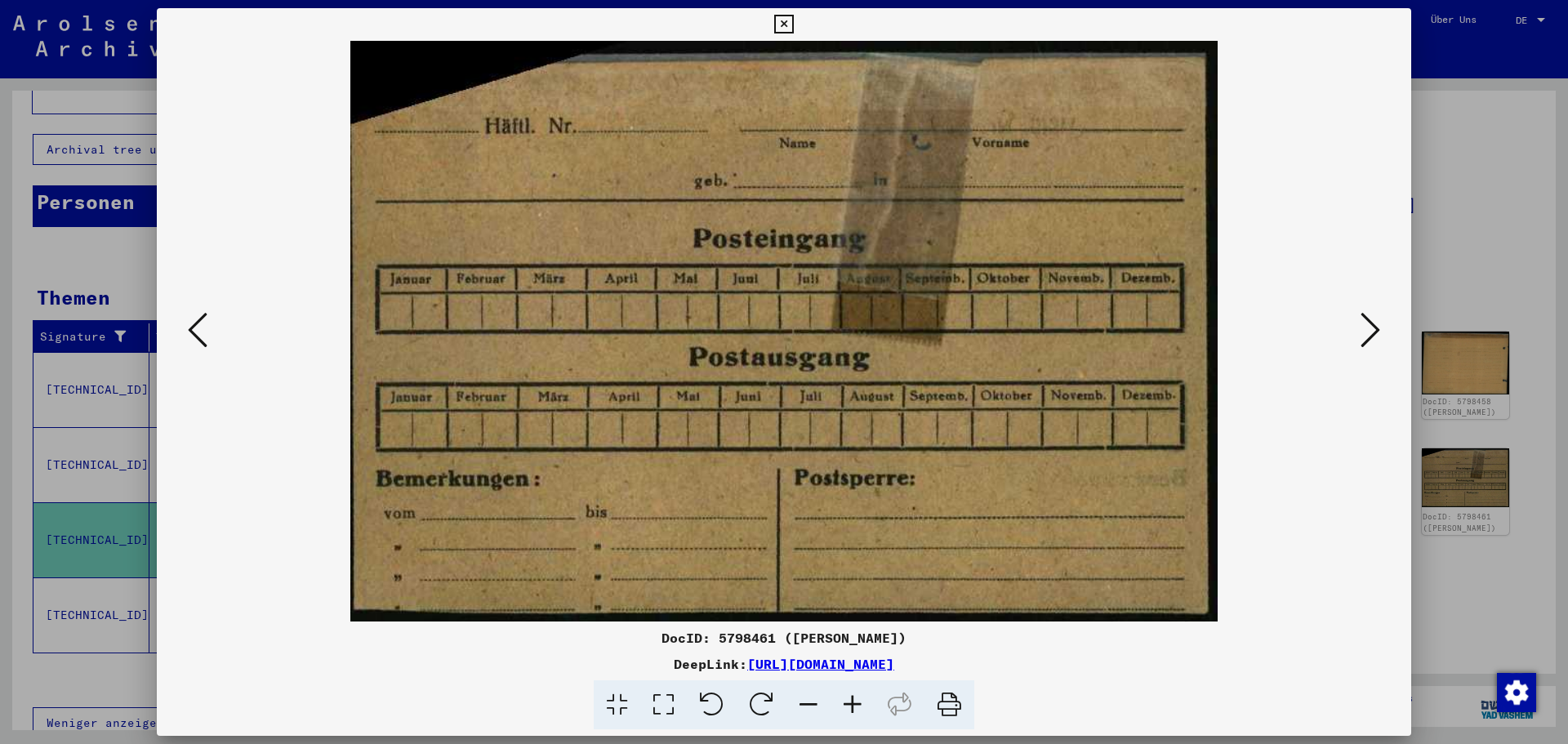
click at [1367, 315] on icon at bounding box center [1370, 330] width 20 height 39
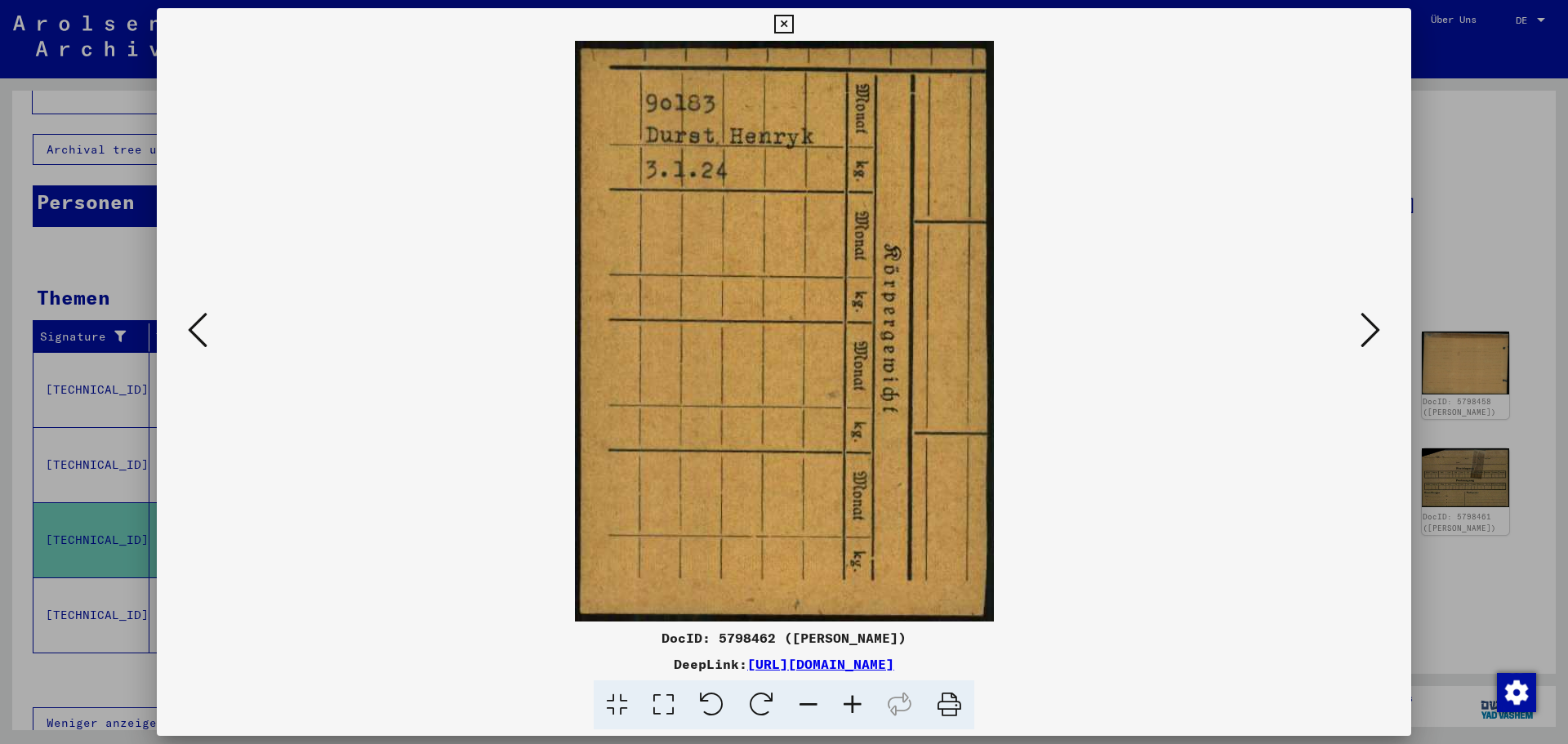
click at [1367, 315] on icon at bounding box center [1370, 330] width 20 height 39
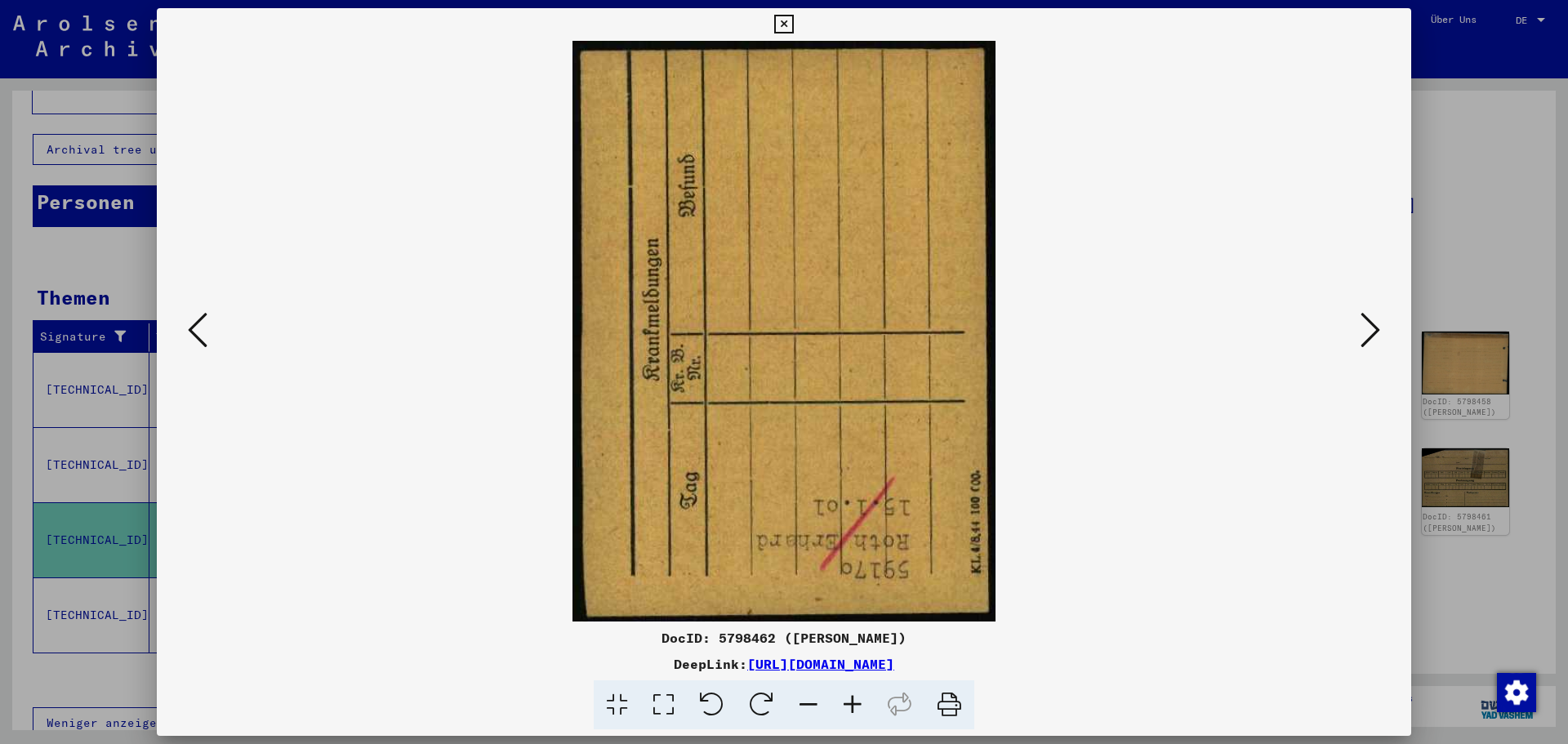
click at [1367, 315] on icon at bounding box center [1370, 330] width 20 height 39
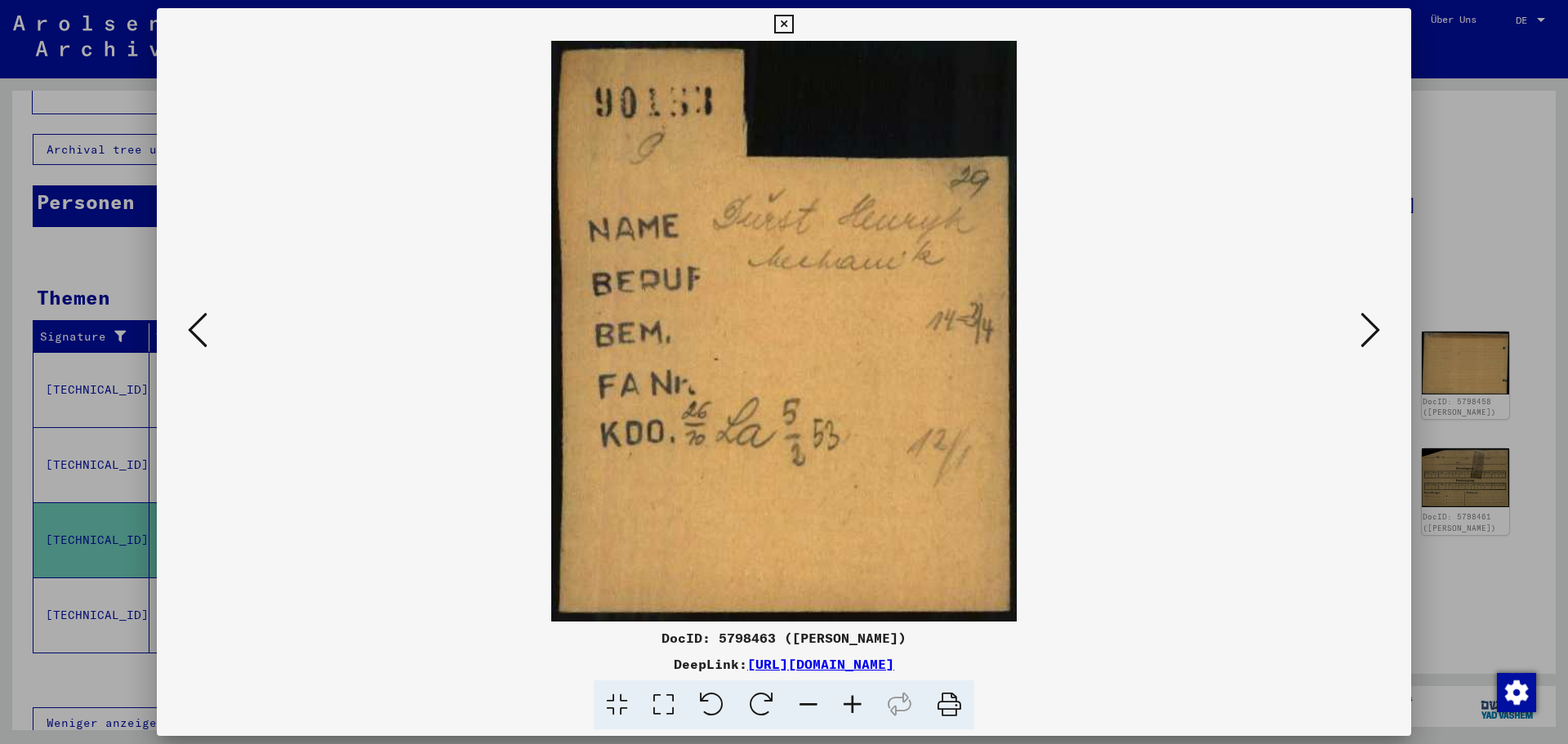
click at [1367, 315] on icon at bounding box center [1370, 330] width 20 height 39
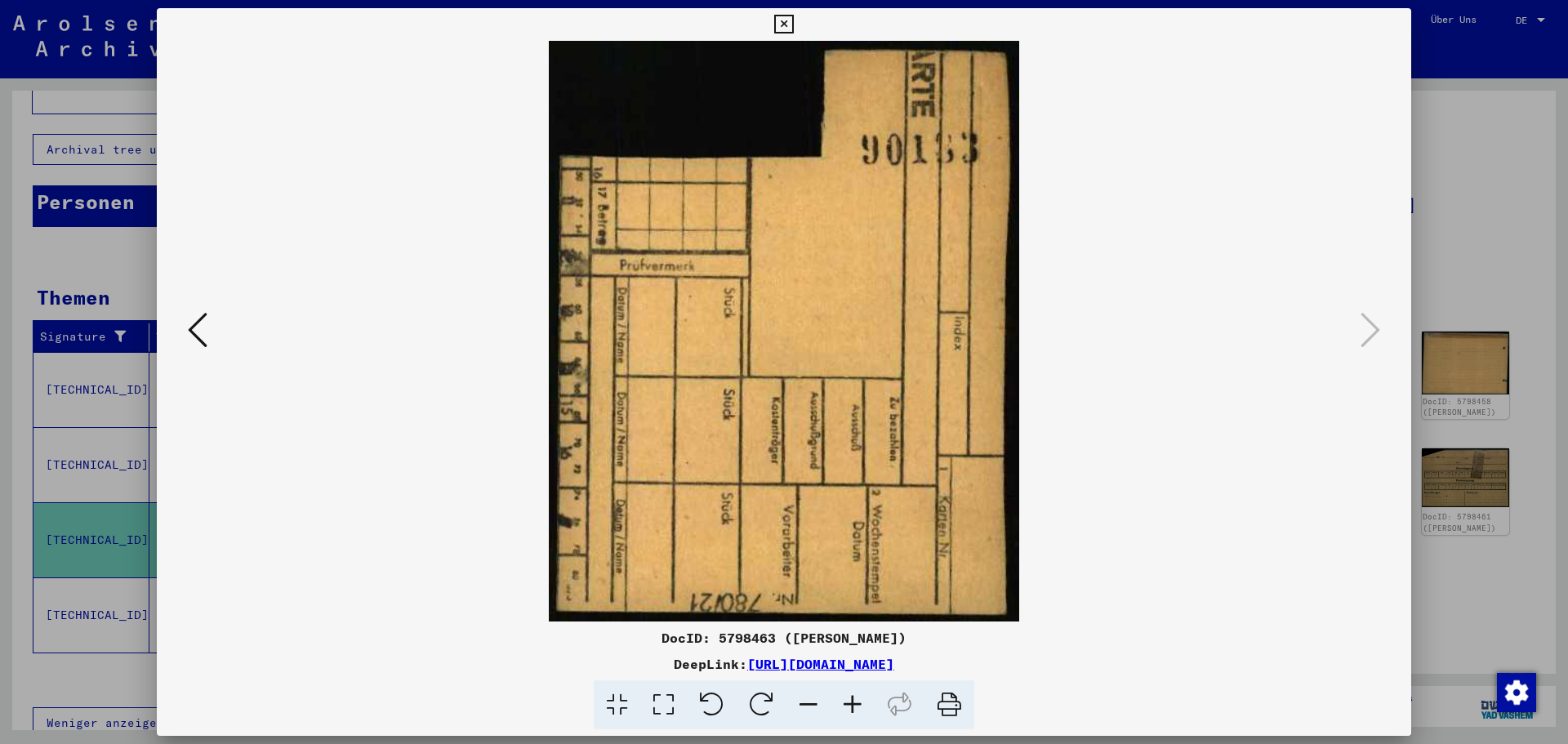
click at [1469, 148] on div at bounding box center [784, 372] width 1568 height 744
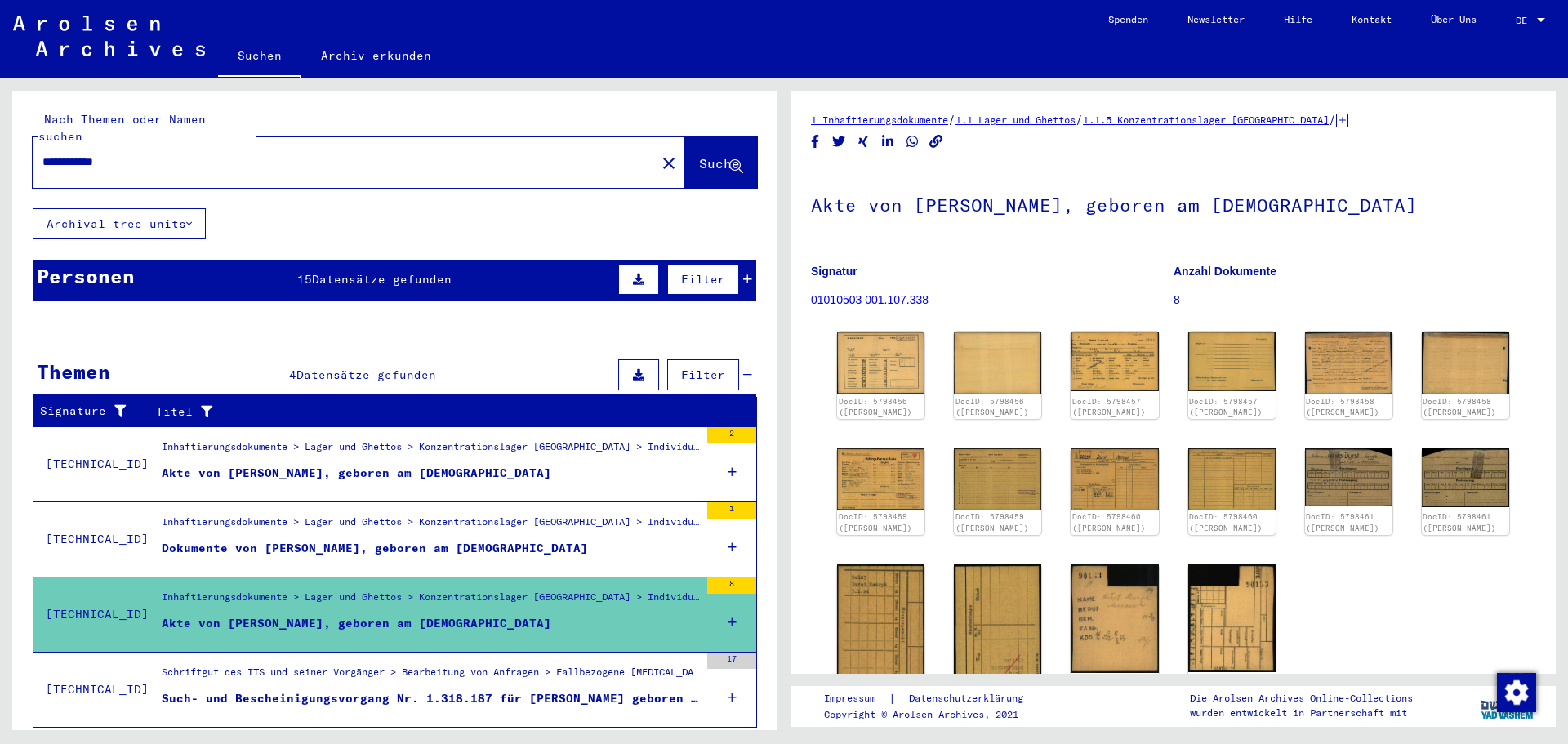
click at [304, 153] on input "**********" at bounding box center [344, 162] width 604 height 17
click at [299, 153] on input "**********" at bounding box center [344, 162] width 604 height 17
click at [300, 153] on input "**********" at bounding box center [344, 162] width 604 height 17
click at [297, 153] on input "**********" at bounding box center [344, 162] width 604 height 17
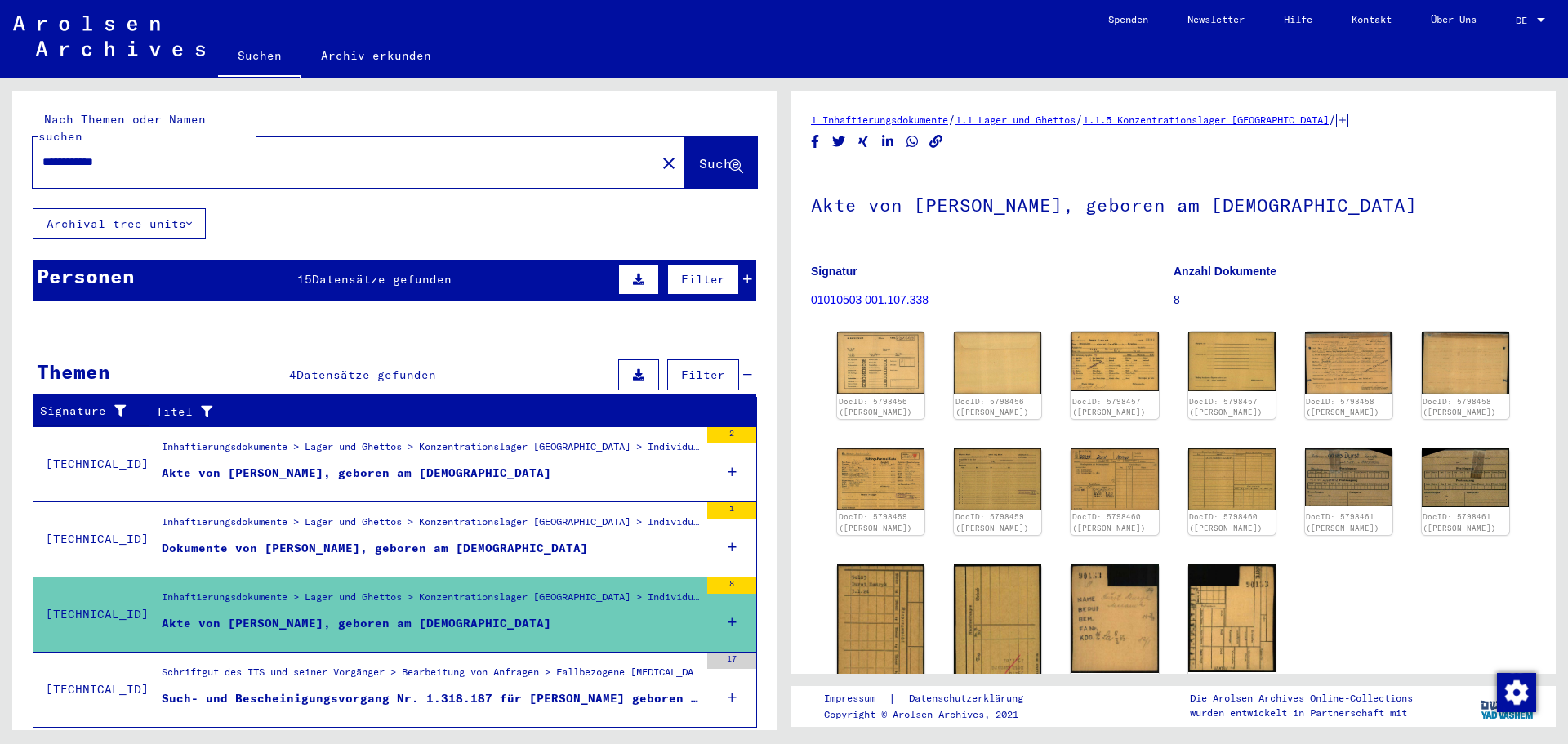
click at [296, 153] on input "**********" at bounding box center [344, 162] width 604 height 17
click at [699, 155] on span "Suche" at bounding box center [719, 163] width 41 height 16
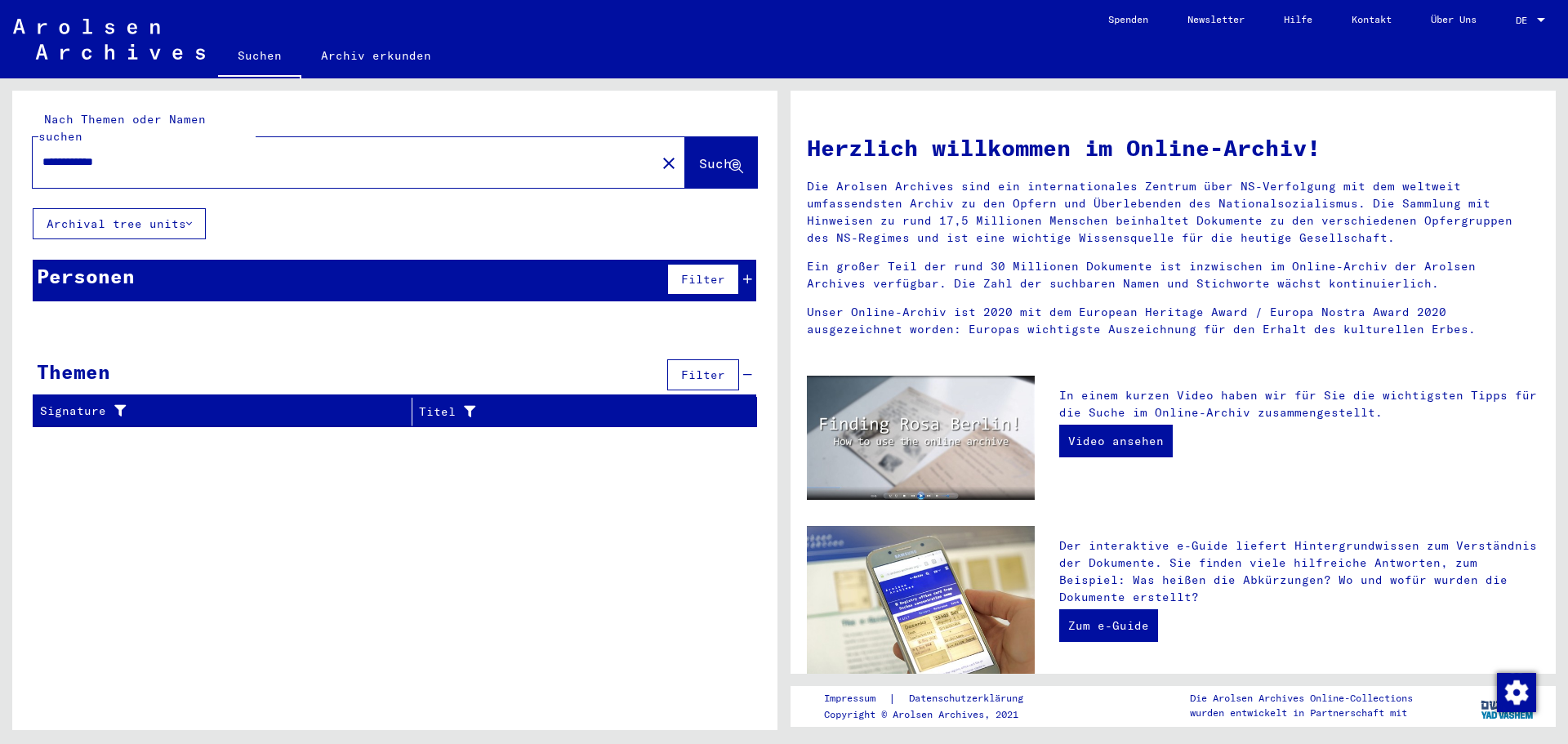
click at [241, 153] on input "**********" at bounding box center [339, 162] width 594 height 17
click at [243, 153] on input "**********" at bounding box center [339, 162] width 594 height 17
click at [699, 155] on span "Suche" at bounding box center [719, 163] width 41 height 16
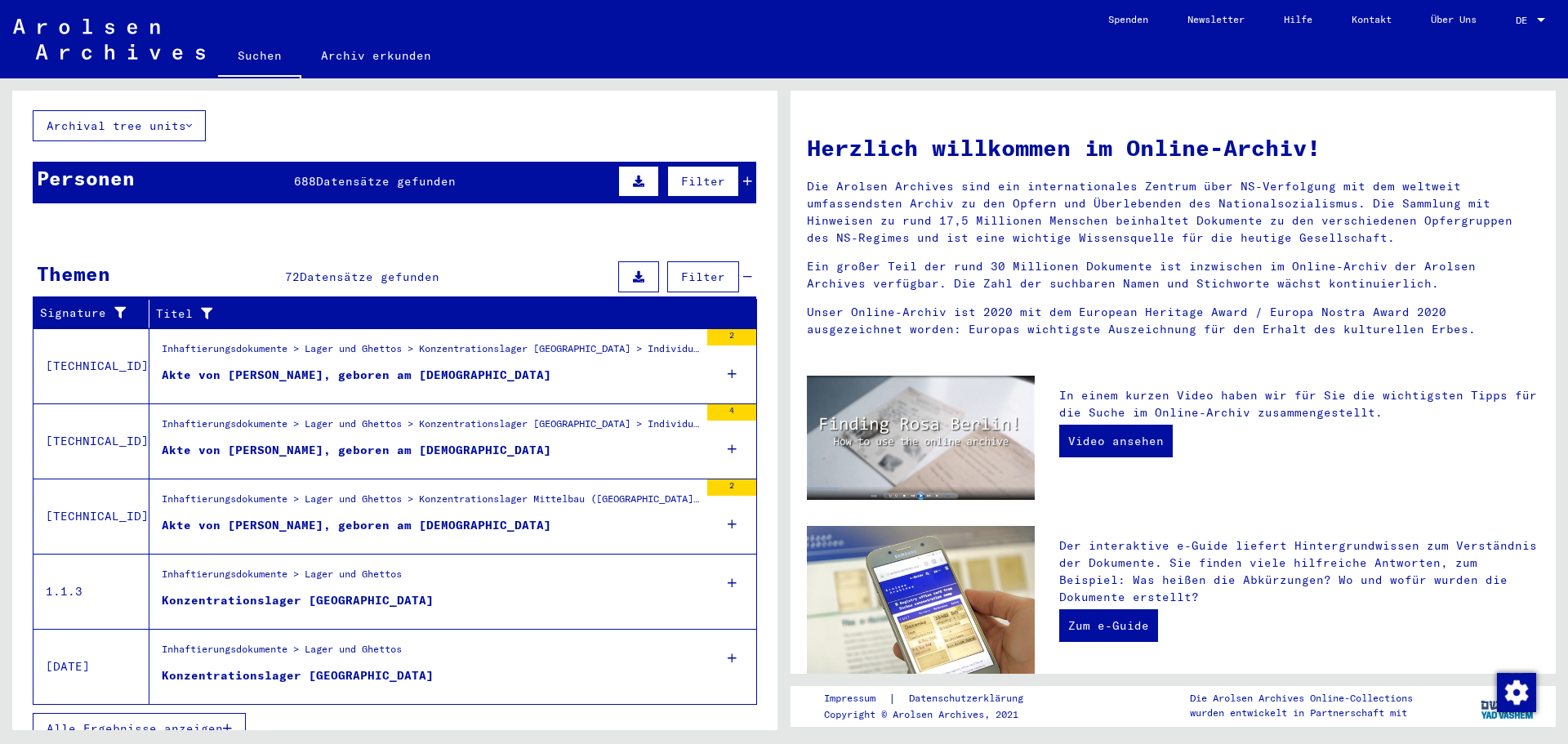
scroll to position [104, 0]
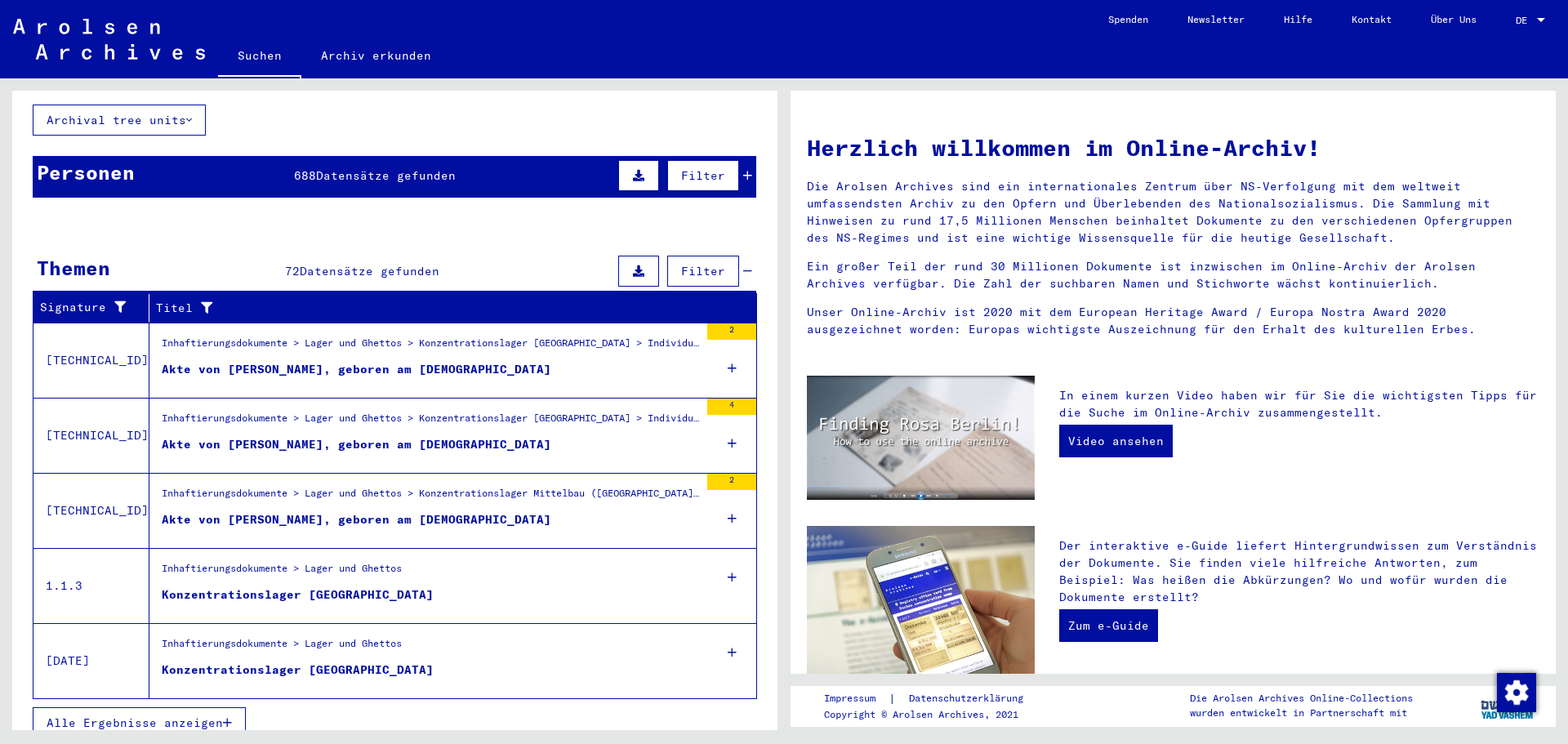
click at [413, 662] on figure "Konzentrationslager [GEOGRAPHIC_DATA]" at bounding box center [430, 674] width 538 height 24
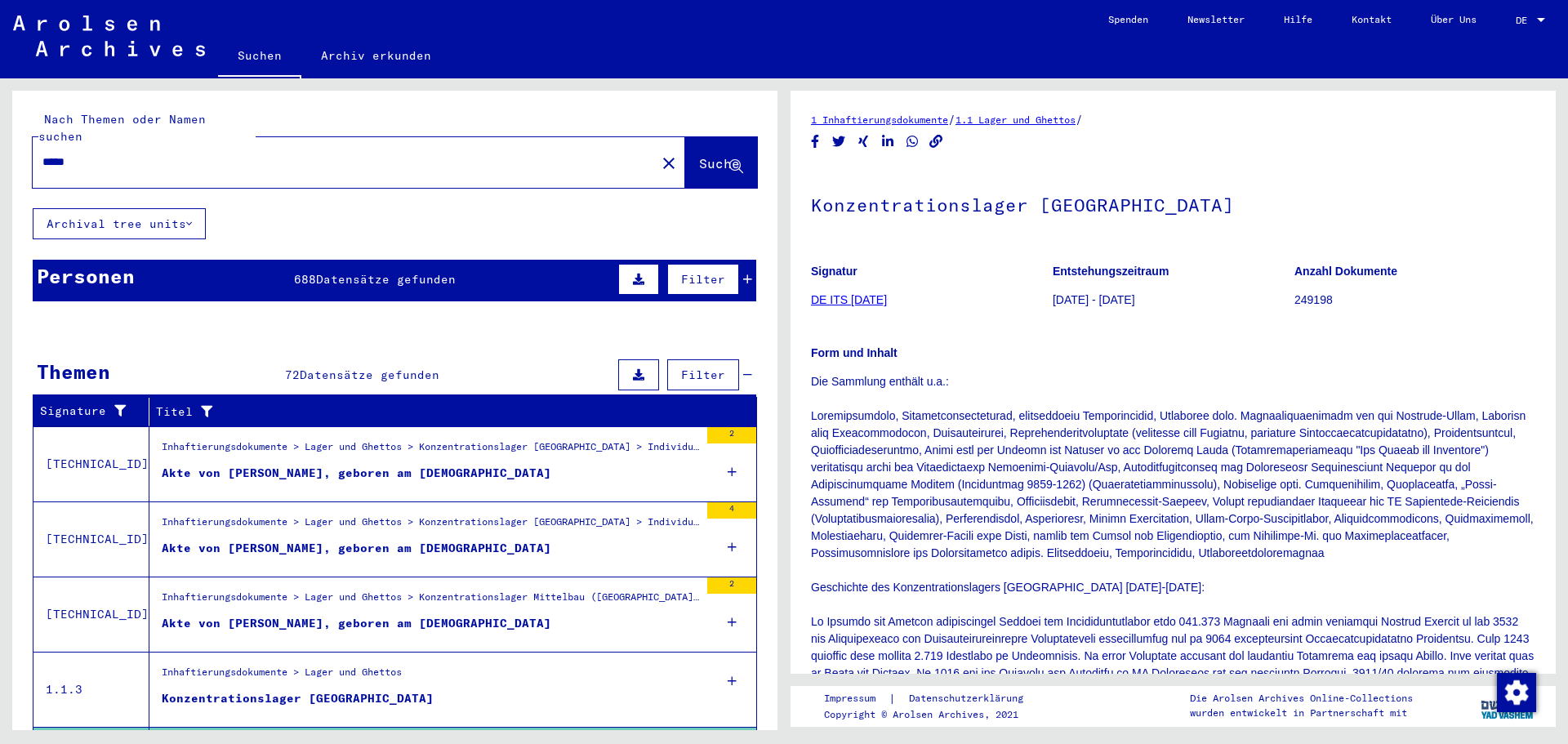
click at [398, 144] on div "*****" at bounding box center [339, 162] width 613 height 36
click at [443, 440] on div "Inhaftierungsdokumente > Lager und Ghettos > Konzentrationslager [GEOGRAPHIC_DA…" at bounding box center [430, 451] width 538 height 23
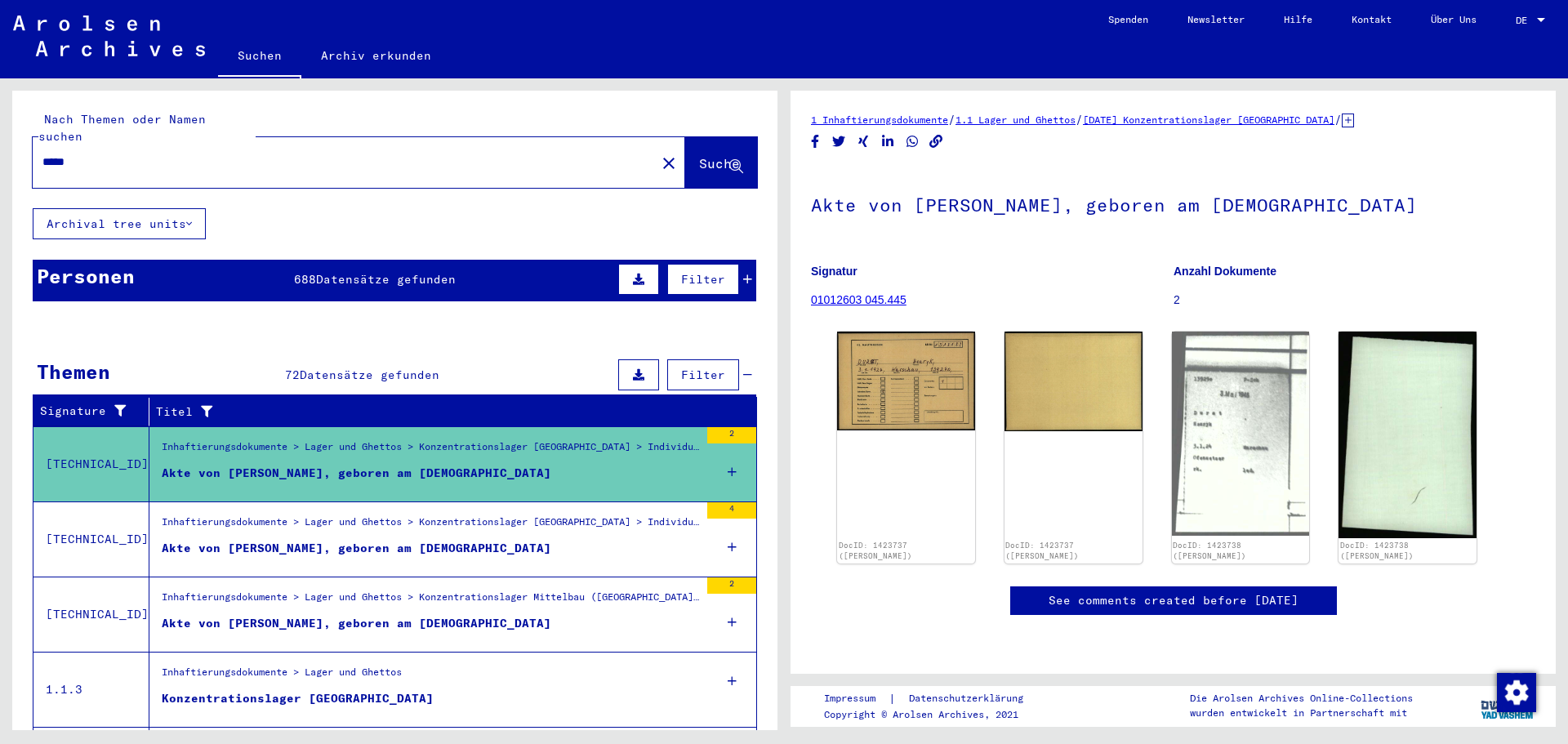
scroll to position [499, 0]
click at [537, 514] on div "Inhaftierungsdokumente > Lager und Ghettos > Konzentrationslager [GEOGRAPHIC_DA…" at bounding box center [430, 525] width 538 height 23
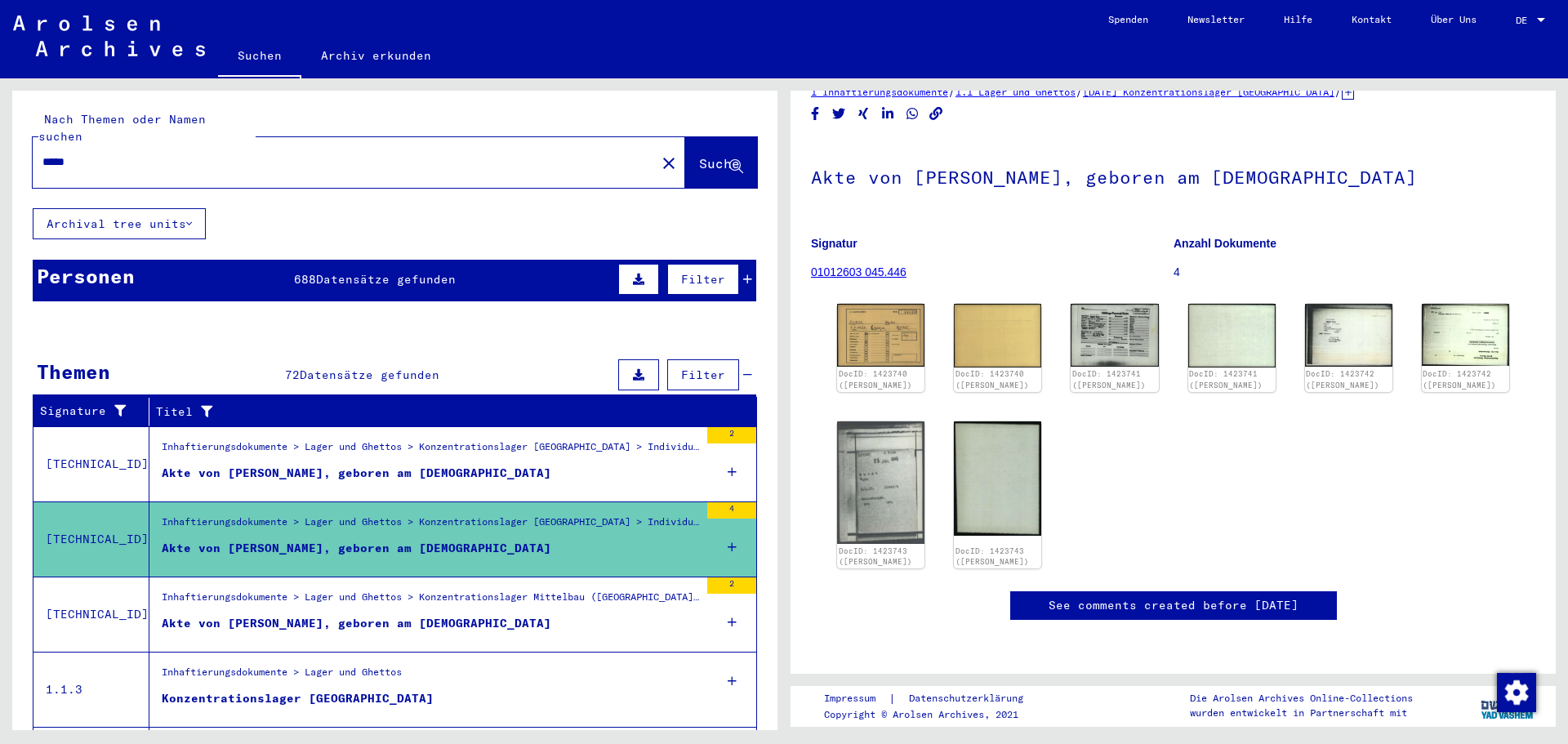
scroll to position [134, 0]
click at [439, 615] on div "Akte von [PERSON_NAME], geboren am [DEMOGRAPHIC_DATA]" at bounding box center [356, 623] width 389 height 17
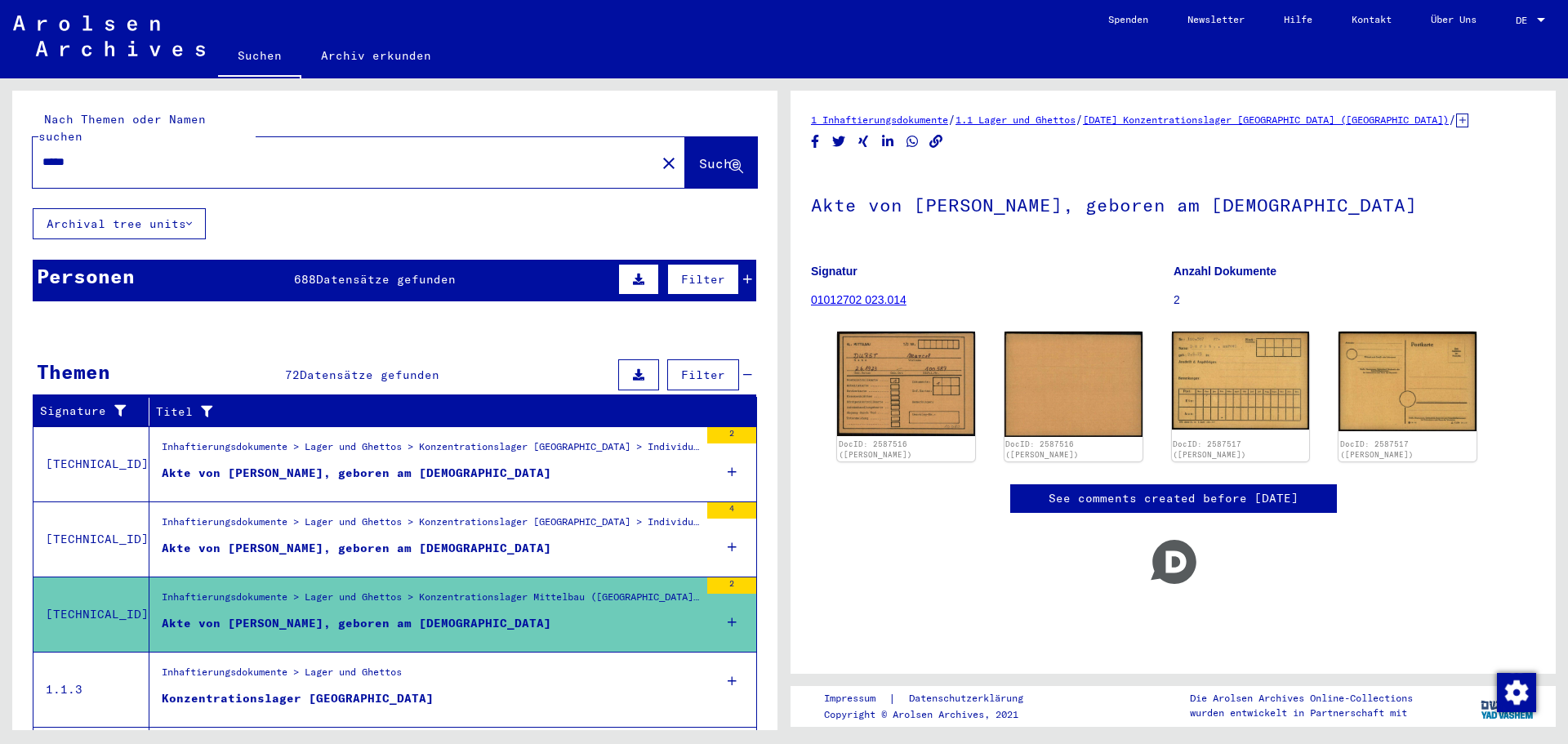
click at [452, 540] on div "Akte von [PERSON_NAME], geboren am [DEMOGRAPHIC_DATA]" at bounding box center [356, 549] width 389 height 17
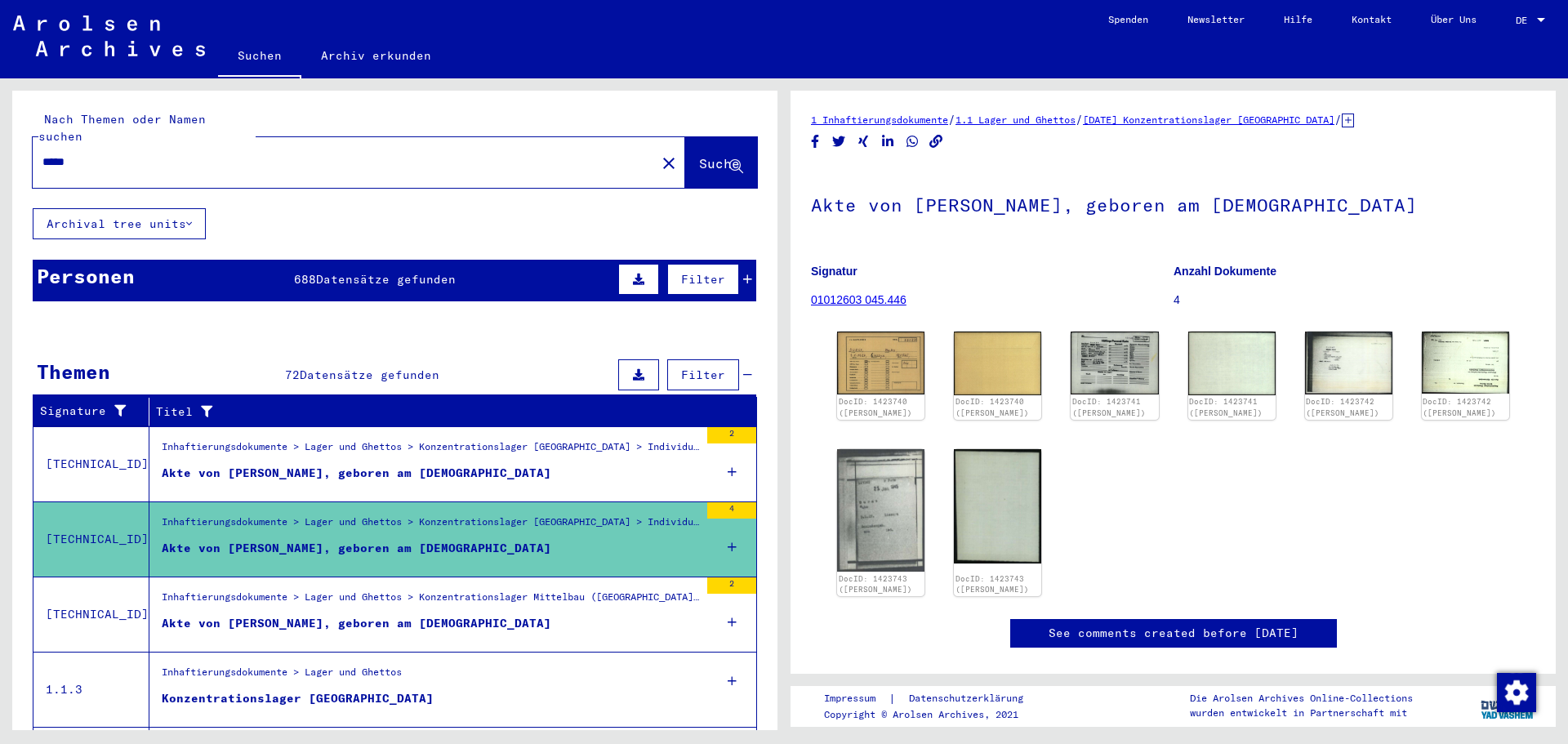
click at [451, 442] on div "Inhaftierungsdokumente > Lager und Ghettos > Konzentrationslager [GEOGRAPHIC_DA…" at bounding box center [430, 451] width 538 height 23
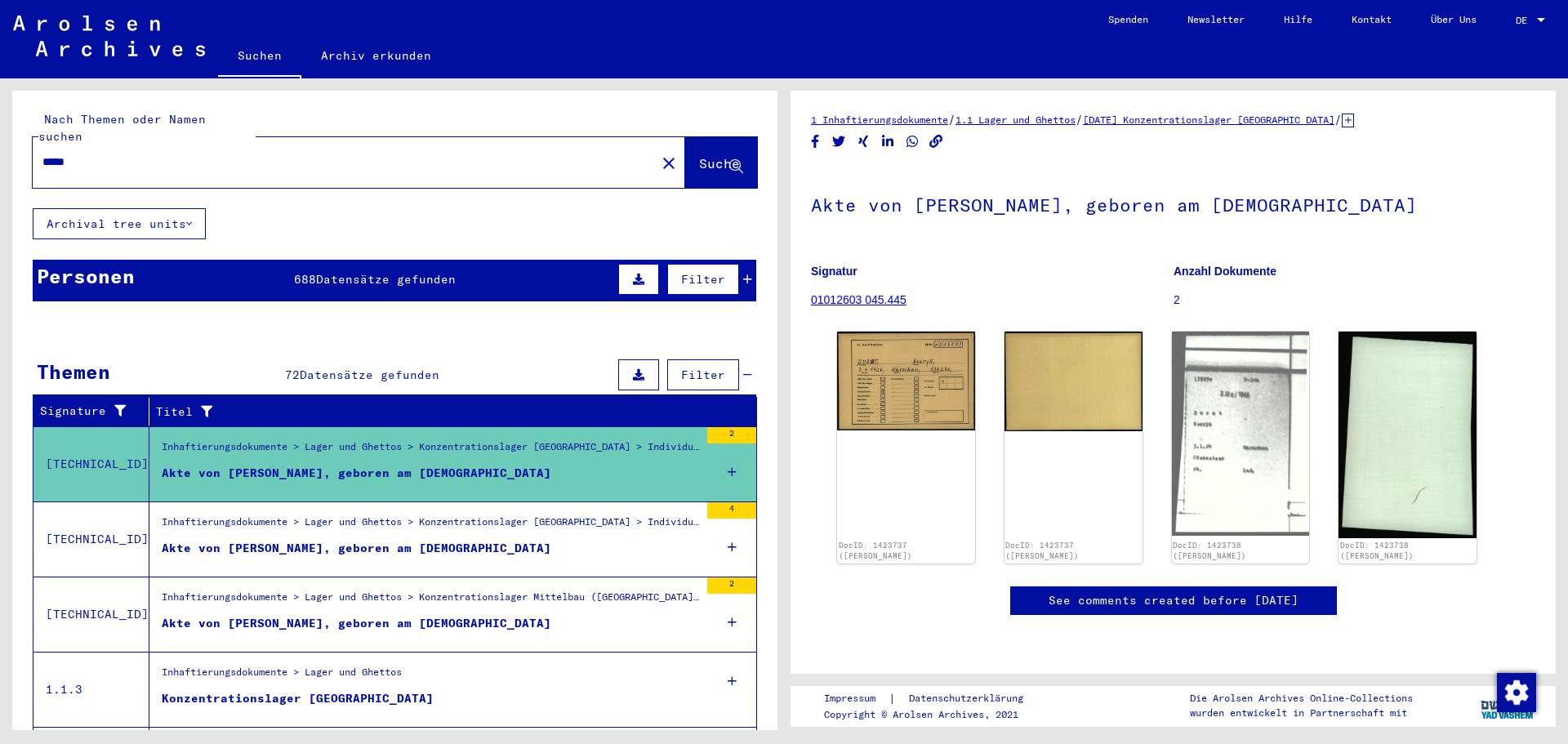
click at [280, 153] on input "*****" at bounding box center [344, 162] width 604 height 17
type input "**********"
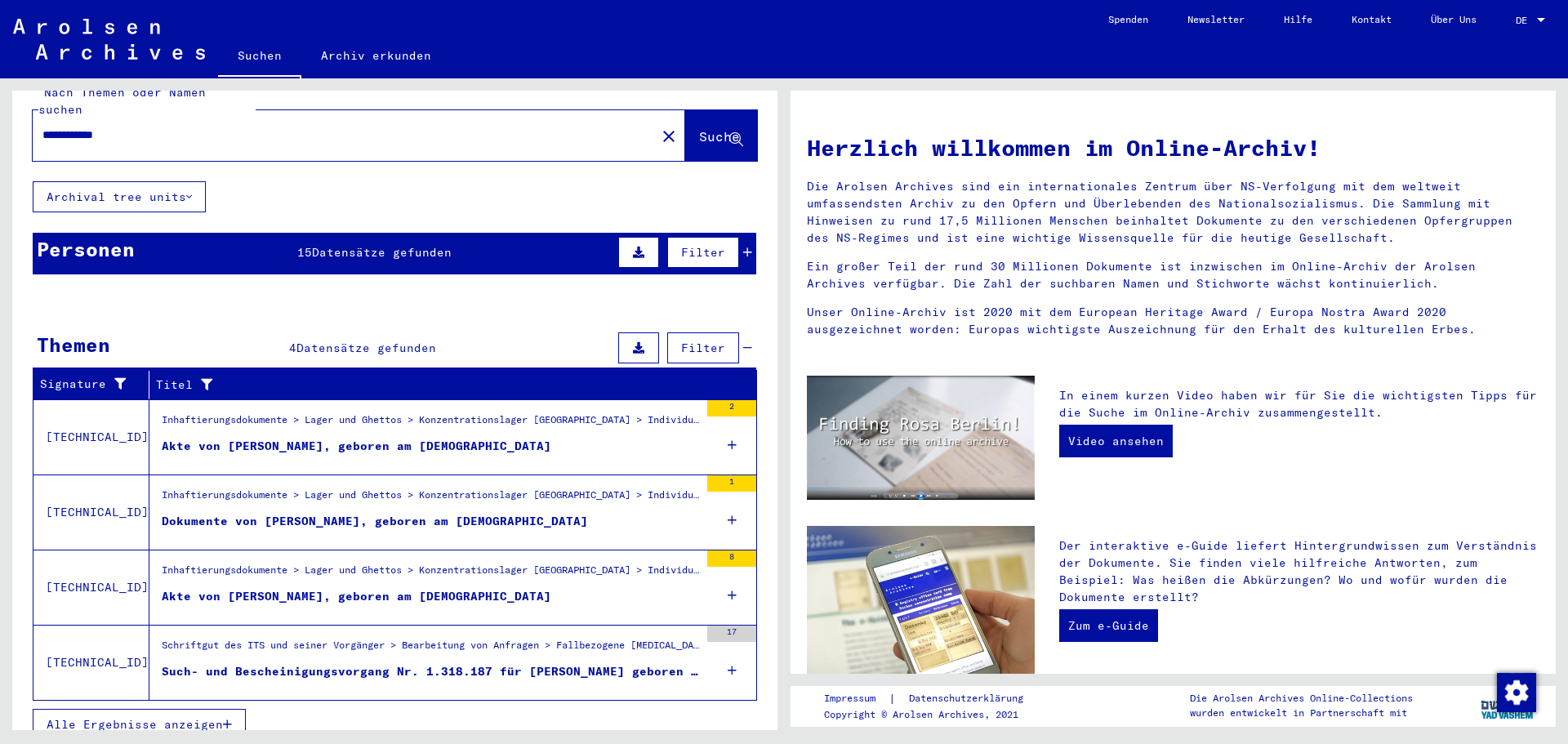
scroll to position [29, 0]
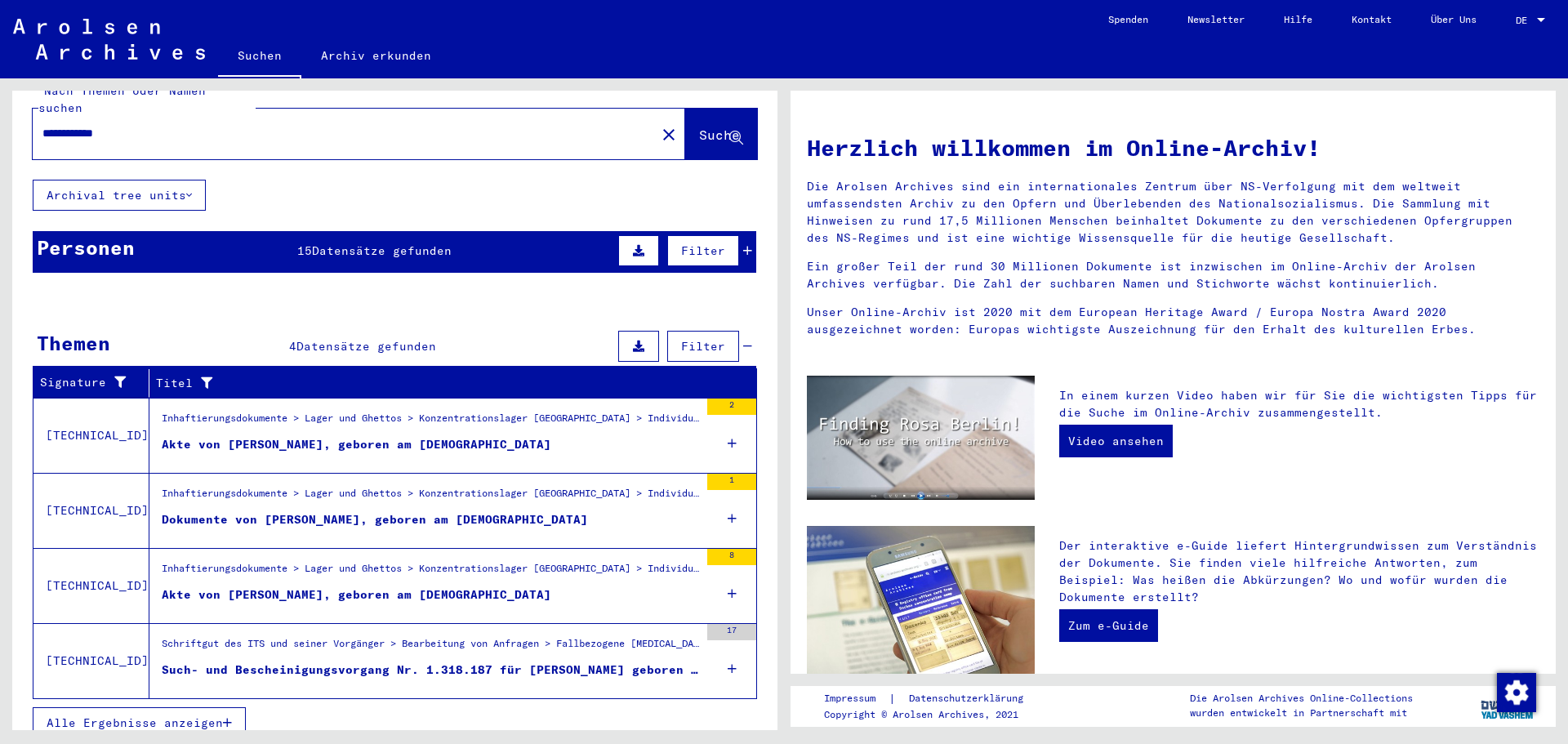
click at [461, 662] on div "Such- und Bescheinigungsvorgang Nr. 1.318.187 für [PERSON_NAME] geboren [DEMOGR…" at bounding box center [430, 670] width 538 height 17
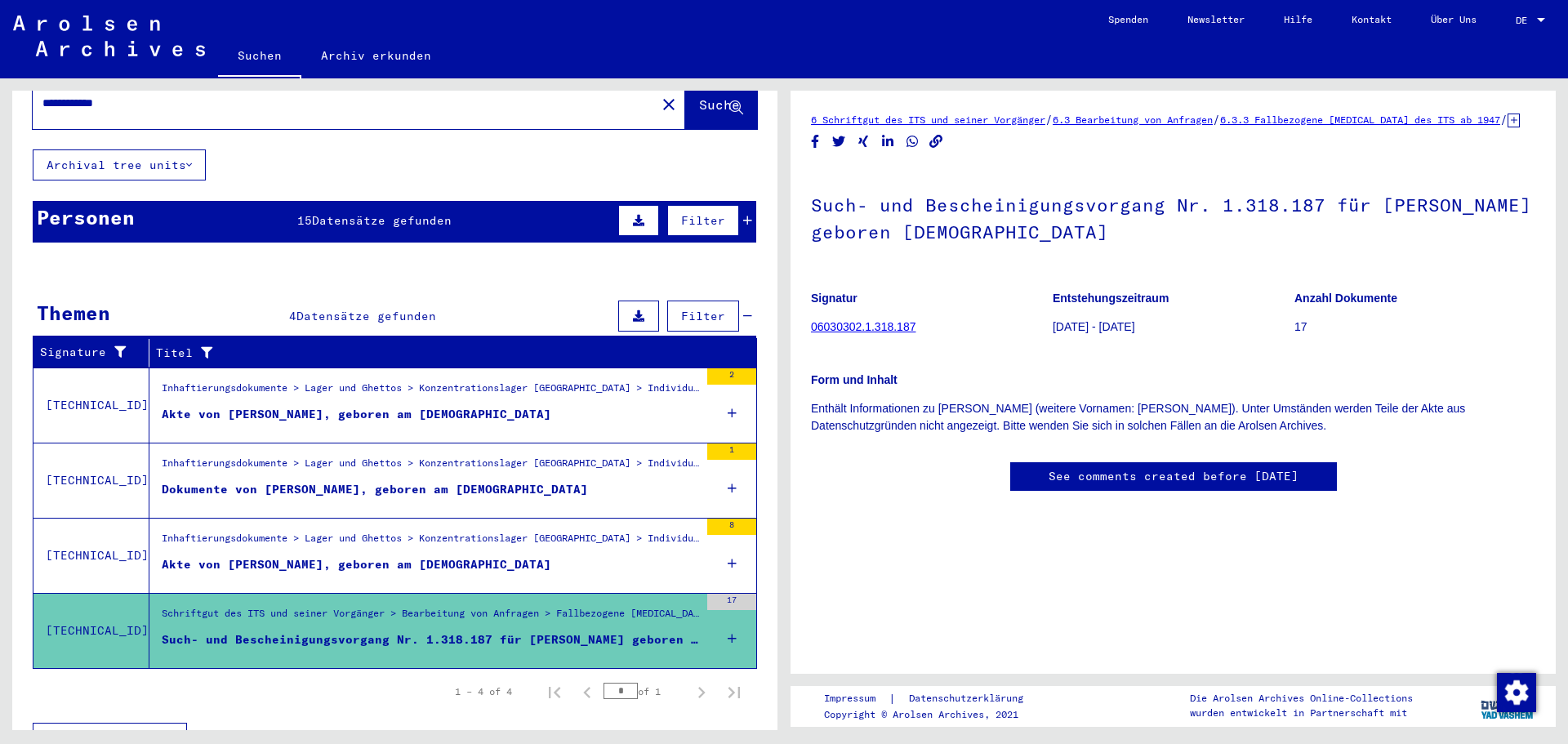
scroll to position [75, 0]
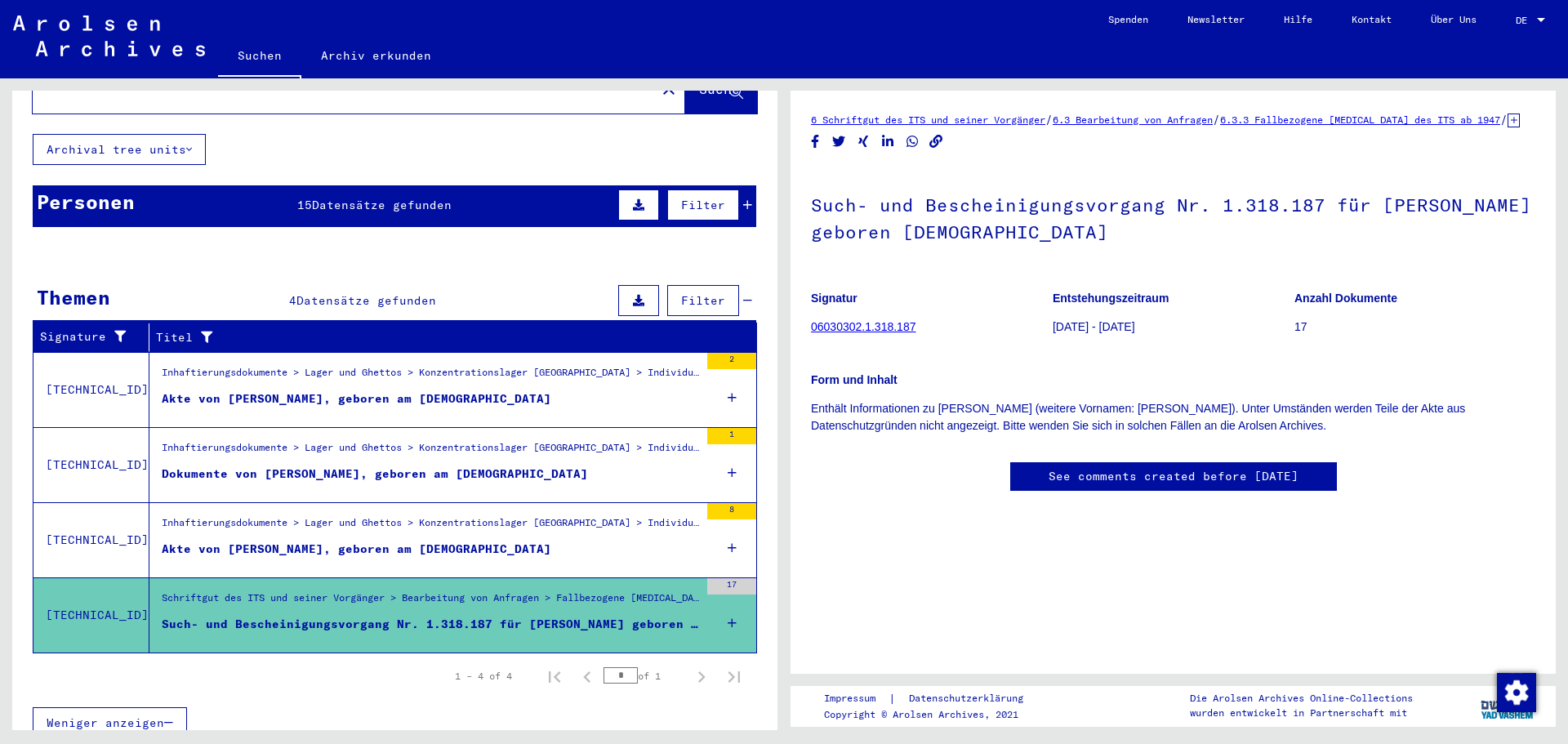
click at [381, 519] on div "Inhaftierungsdokumente > Lager und Ghettos > Konzentrationslager [GEOGRAPHIC_DA…" at bounding box center [430, 526] width 538 height 23
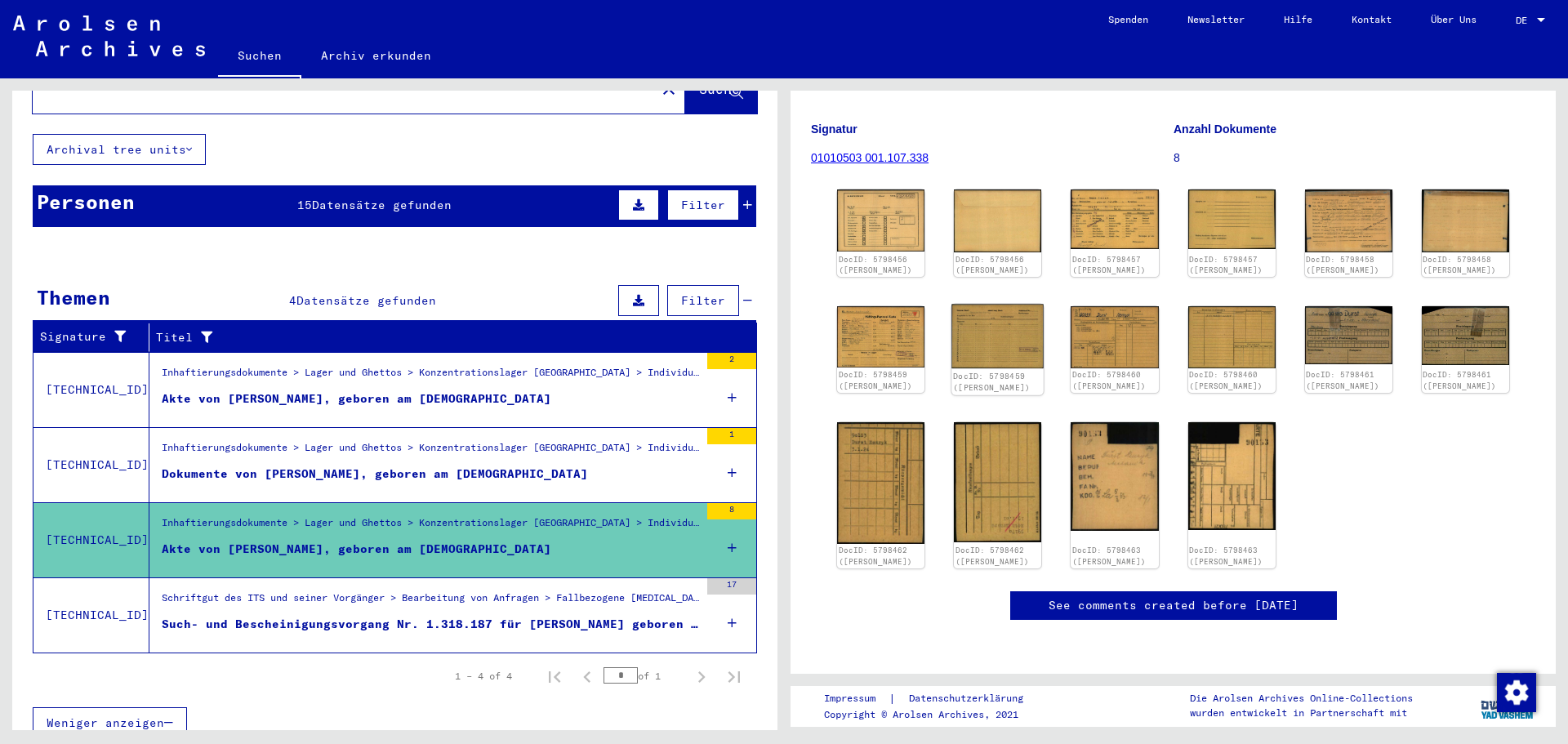
scroll to position [490, 0]
click at [372, 441] on div "Inhaftierungsdokumente > Lager und Ghettos > Konzentrationslager [GEOGRAPHIC_DA…" at bounding box center [430, 452] width 538 height 23
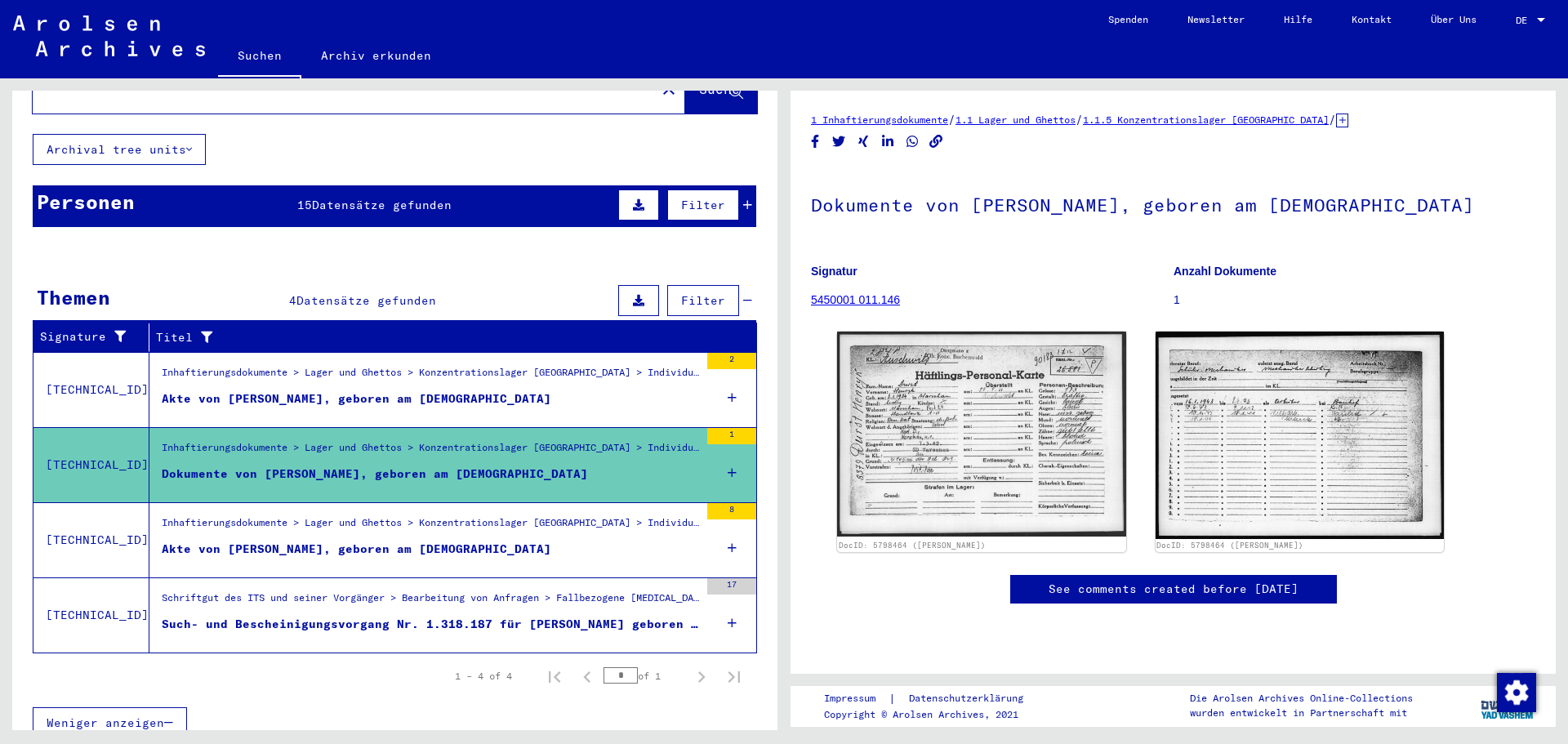
scroll to position [163, 0]
click at [400, 356] on mat-cell at bounding box center [445, 375] width 118 height 40
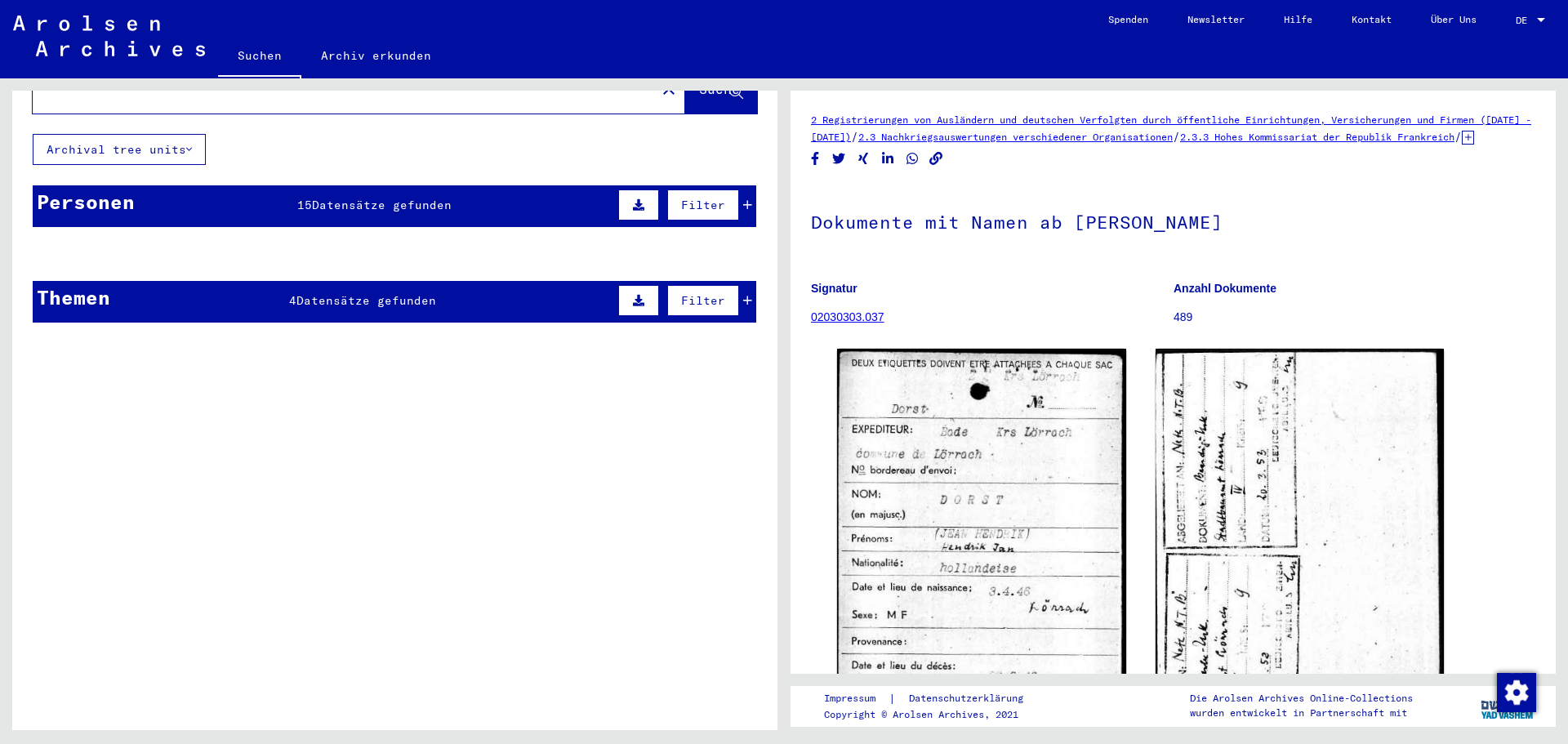
click at [419, 274] on mat-cell at bounding box center [445, 294] width 118 height 40
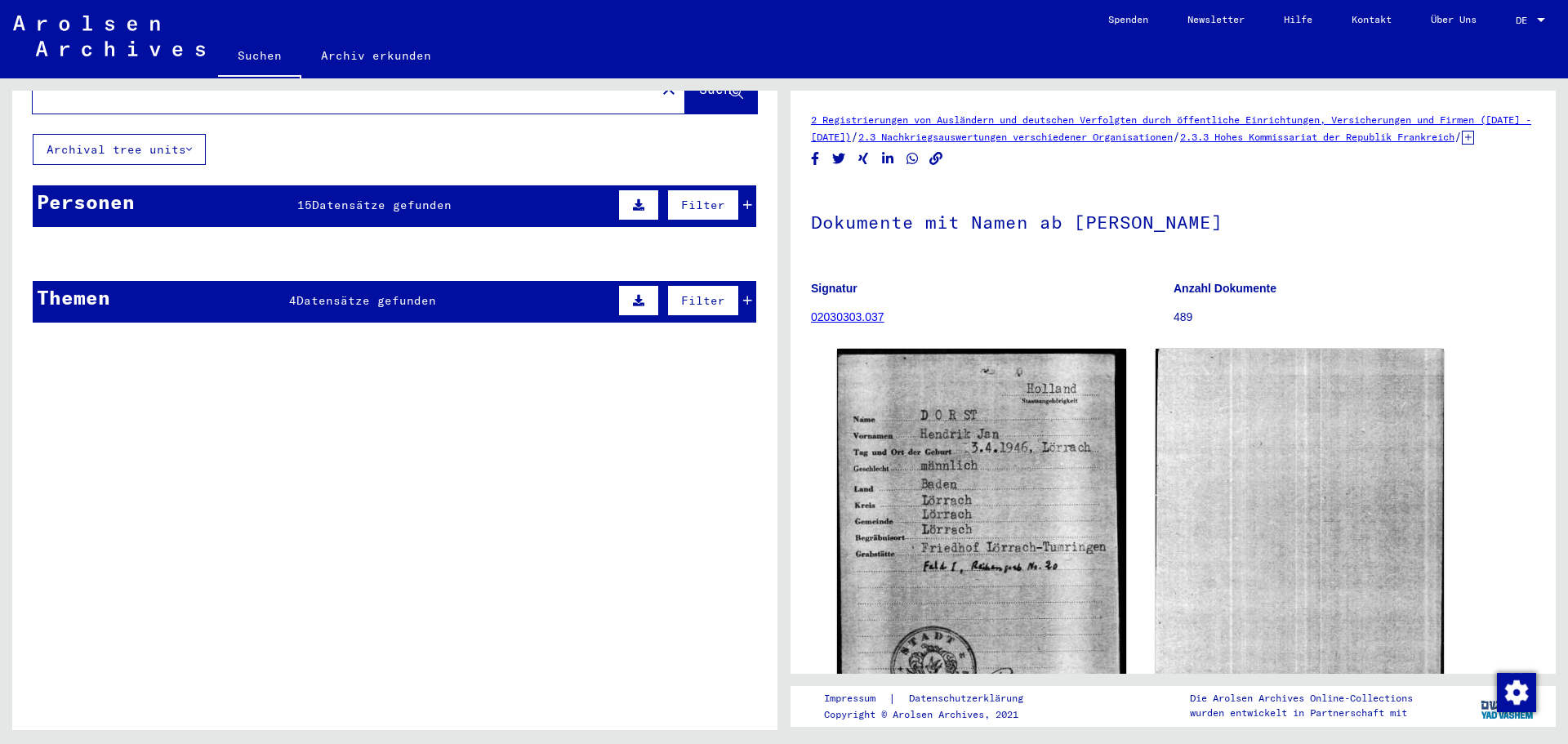
click at [390, 293] on mat-cell at bounding box center [445, 294] width 118 height 40
click at [356, 186] on div "Personen 15 Datensätze gefunden Filter" at bounding box center [395, 206] width 723 height 42
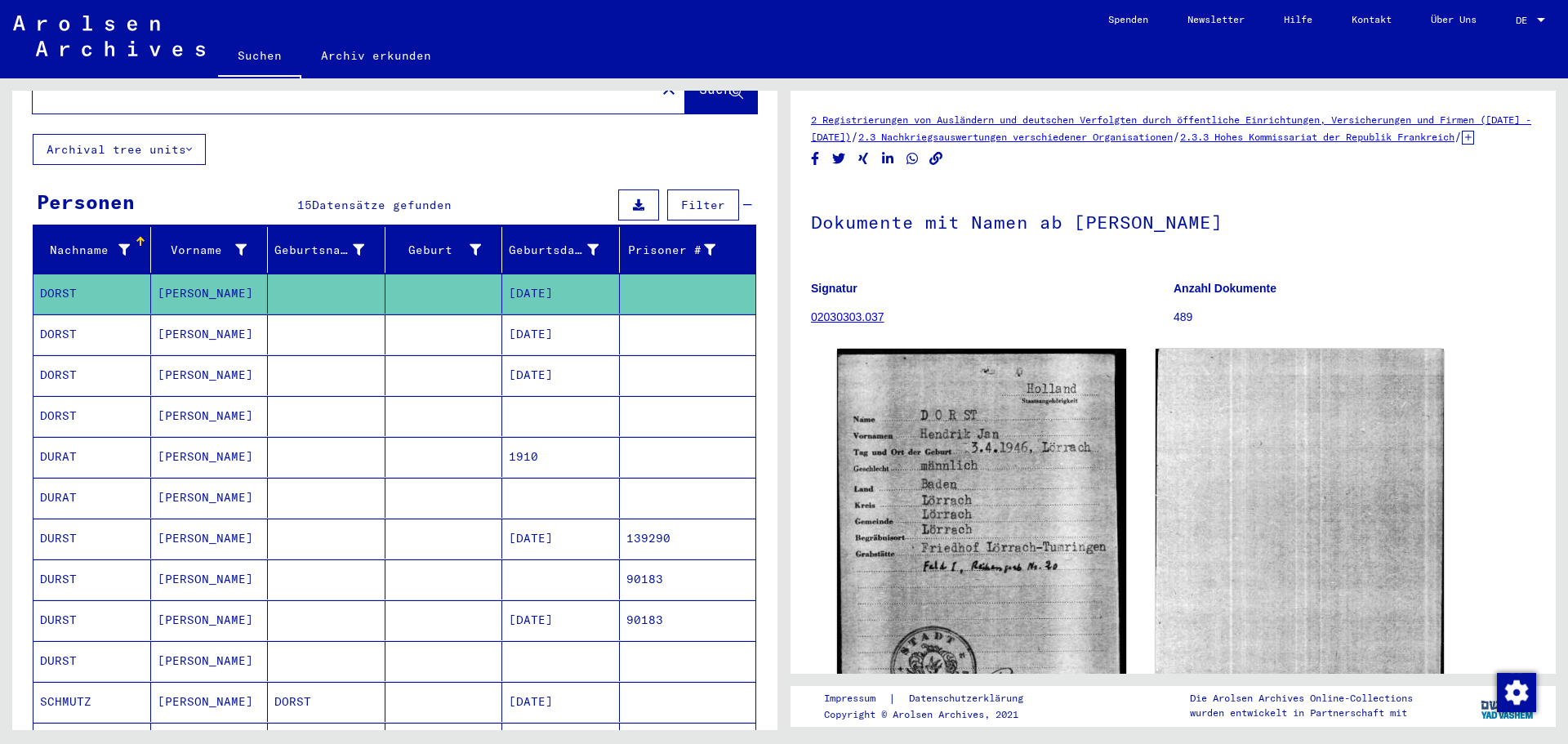
click at [276, 315] on mat-cell at bounding box center [327, 335] width 118 height 40
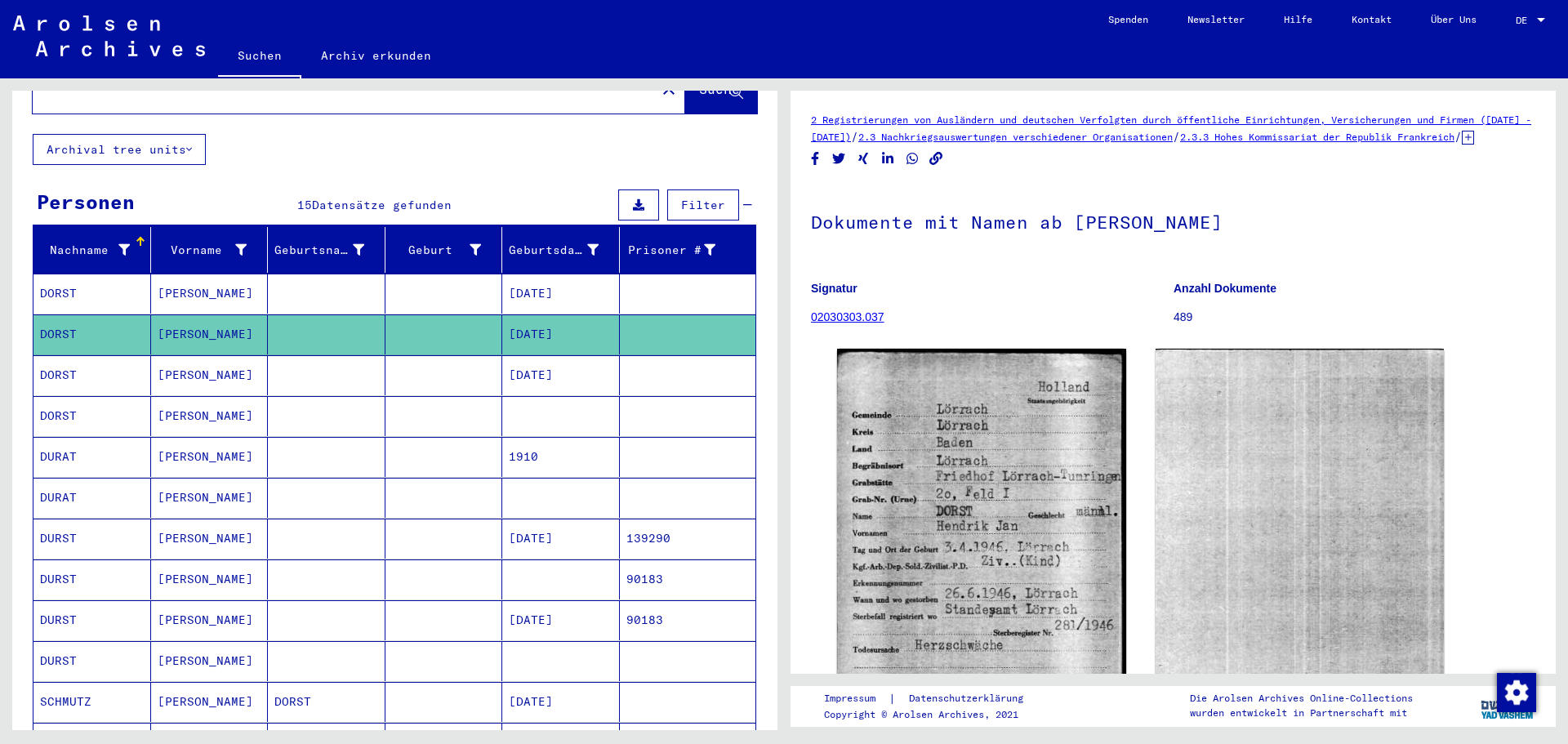
click at [316, 366] on mat-cell at bounding box center [327, 375] width 118 height 40
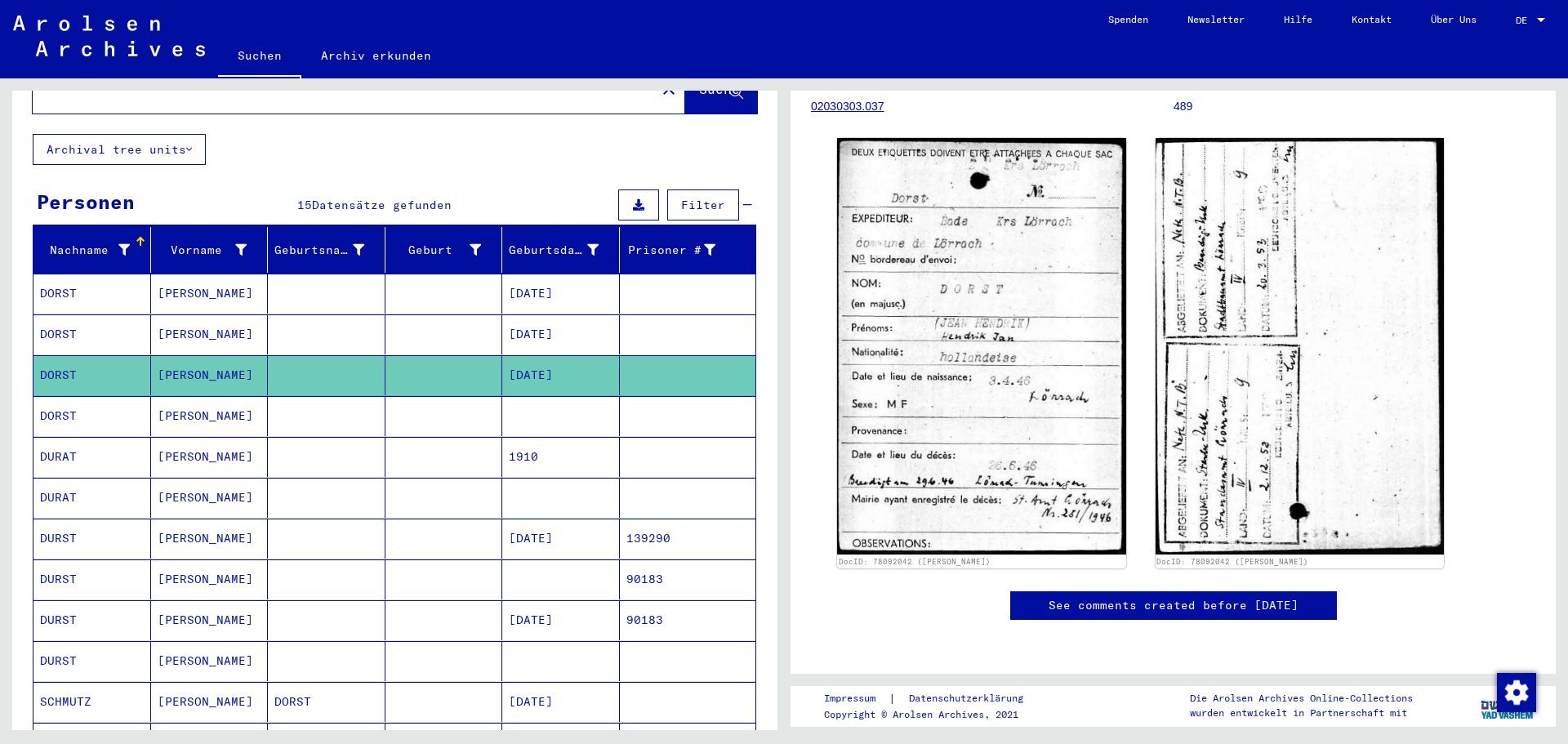
click at [332, 315] on mat-cell at bounding box center [327, 335] width 118 height 40
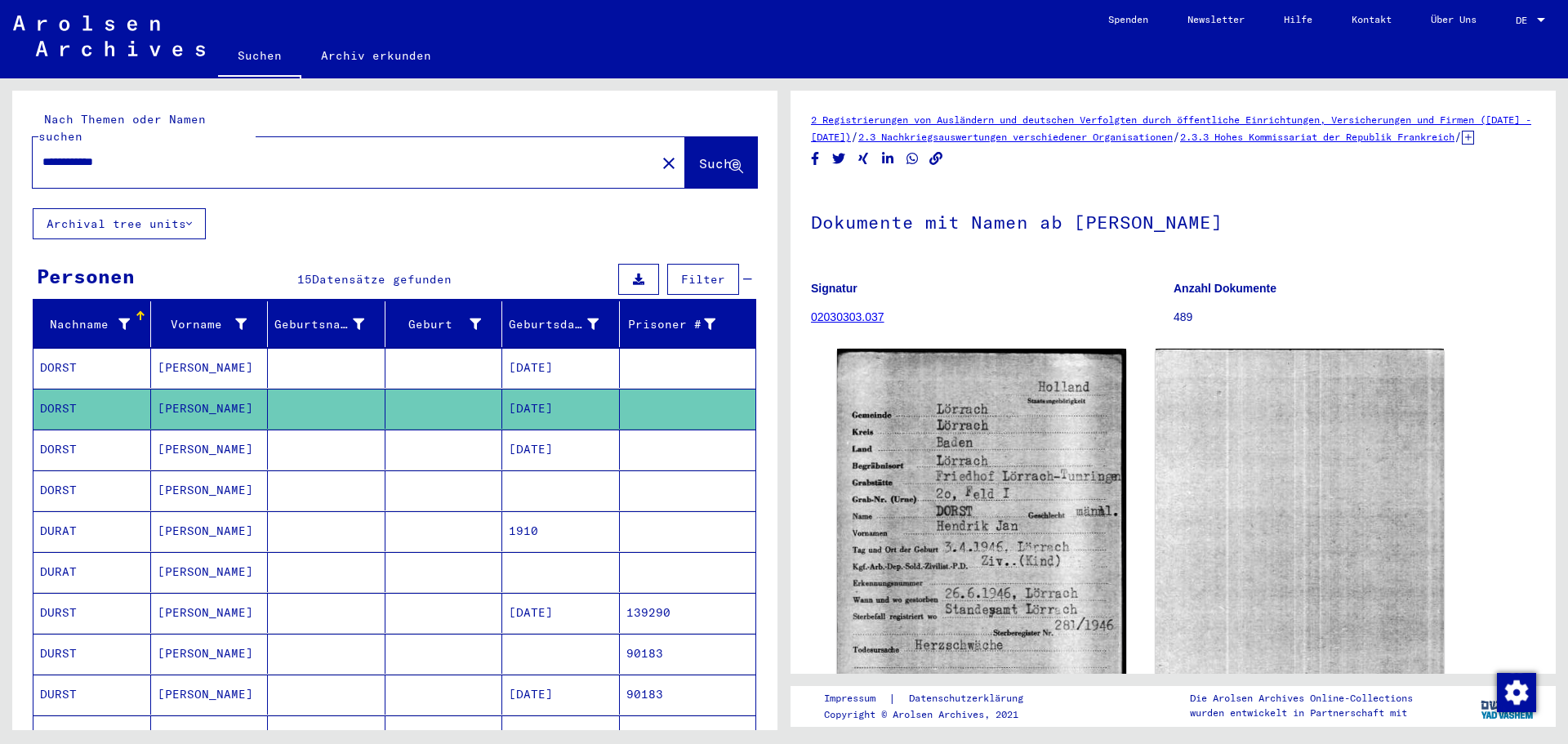
click at [107, 261] on div "Personen" at bounding box center [85, 276] width 98 height 29
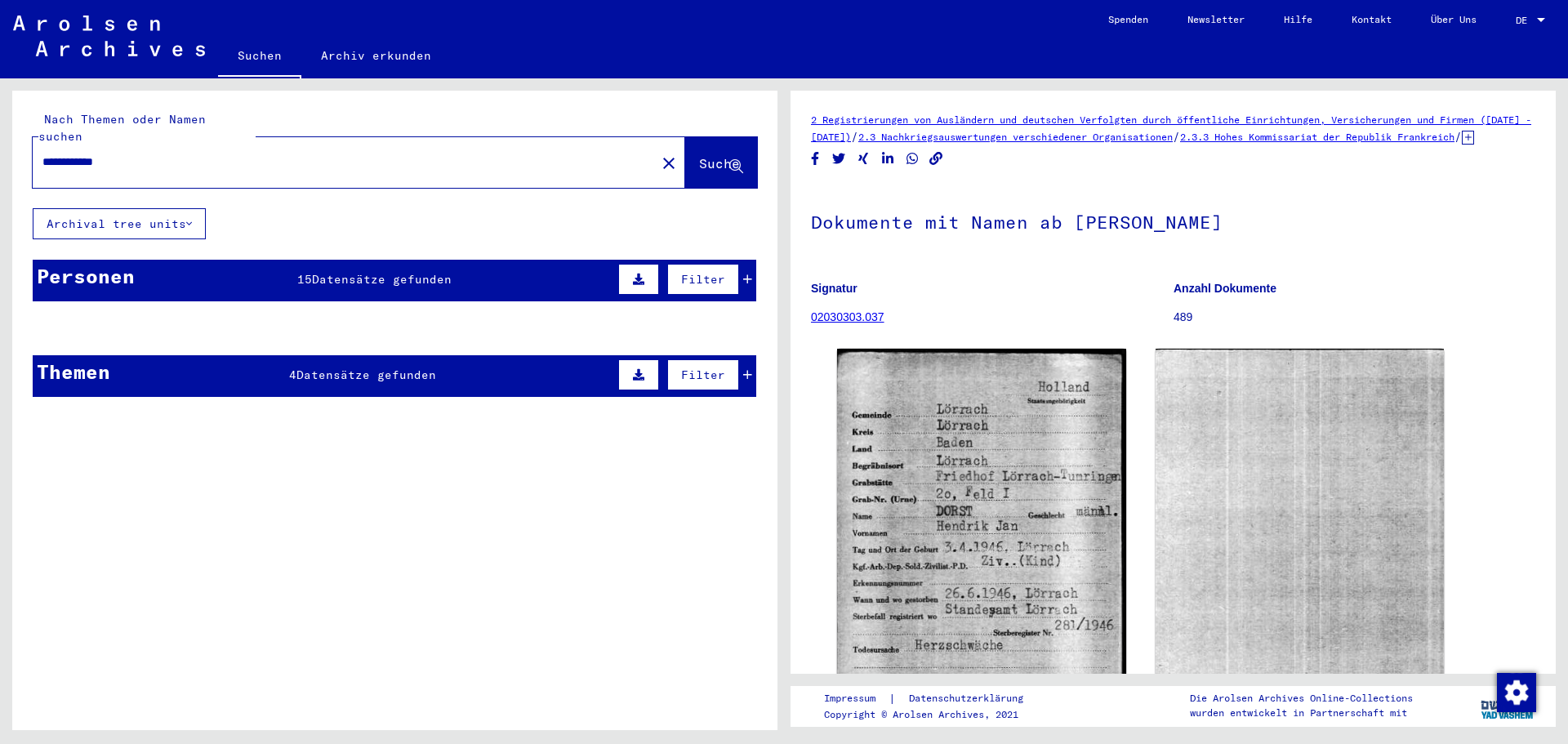
click at [225, 359] on mat-cell "[PERSON_NAME]" at bounding box center [210, 368] width 118 height 40
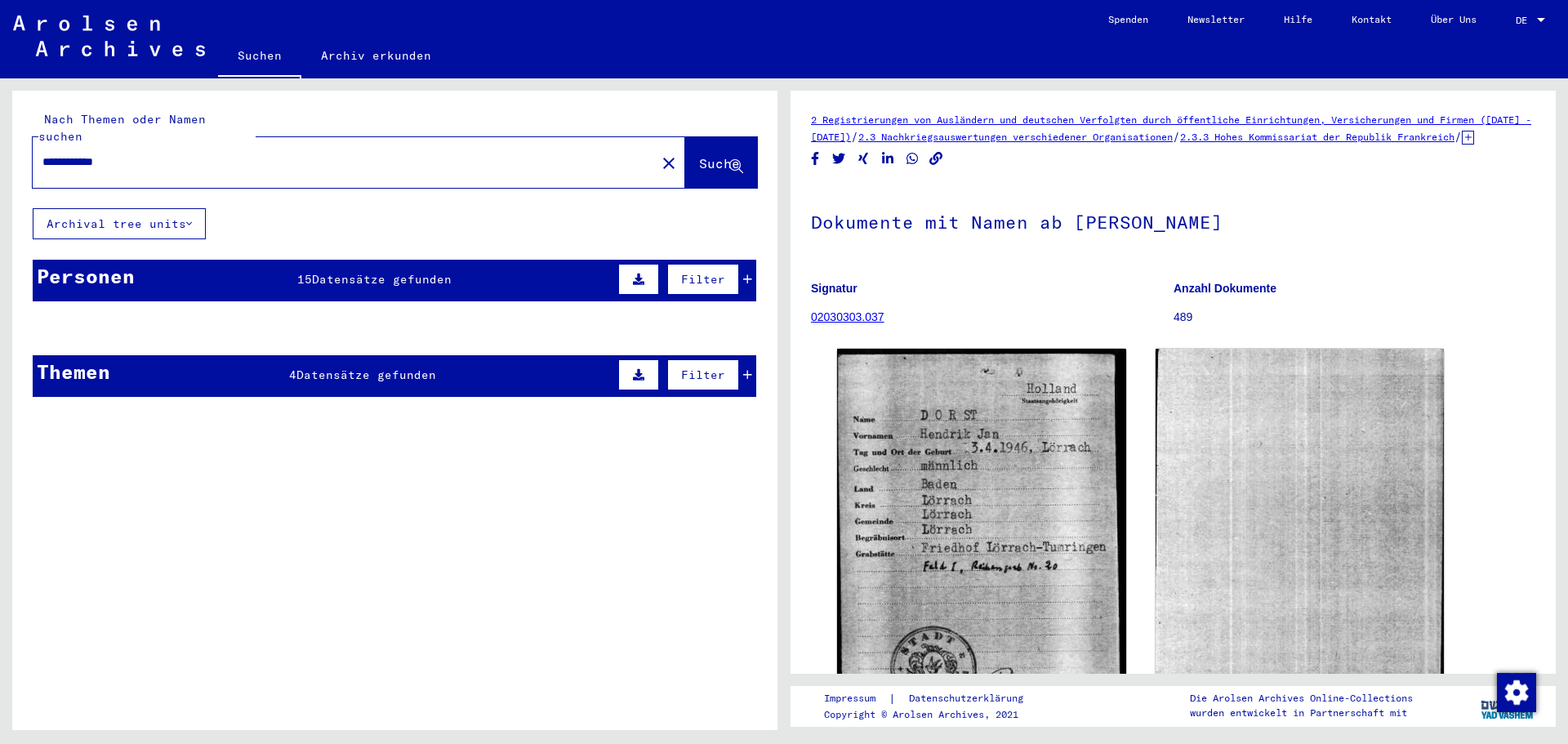
click at [735, 357] on mat-cell at bounding box center [688, 368] width 136 height 40
click at [38, 370] on mat-cell "DORST" at bounding box center [93, 368] width 118 height 40
click at [699, 155] on span "Suche" at bounding box center [719, 163] width 41 height 16
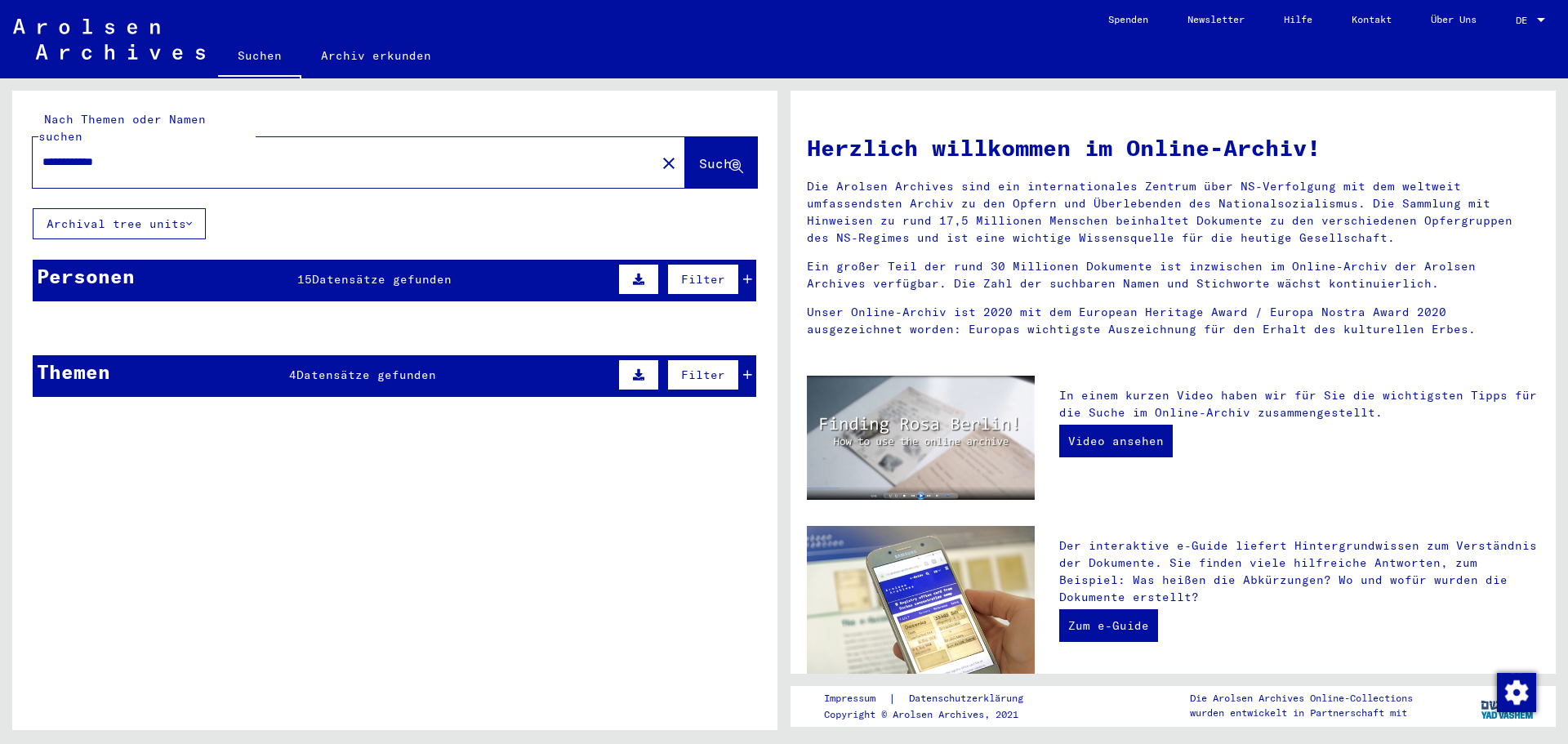
click at [386, 349] on mat-cell at bounding box center [445, 367] width 118 height 39
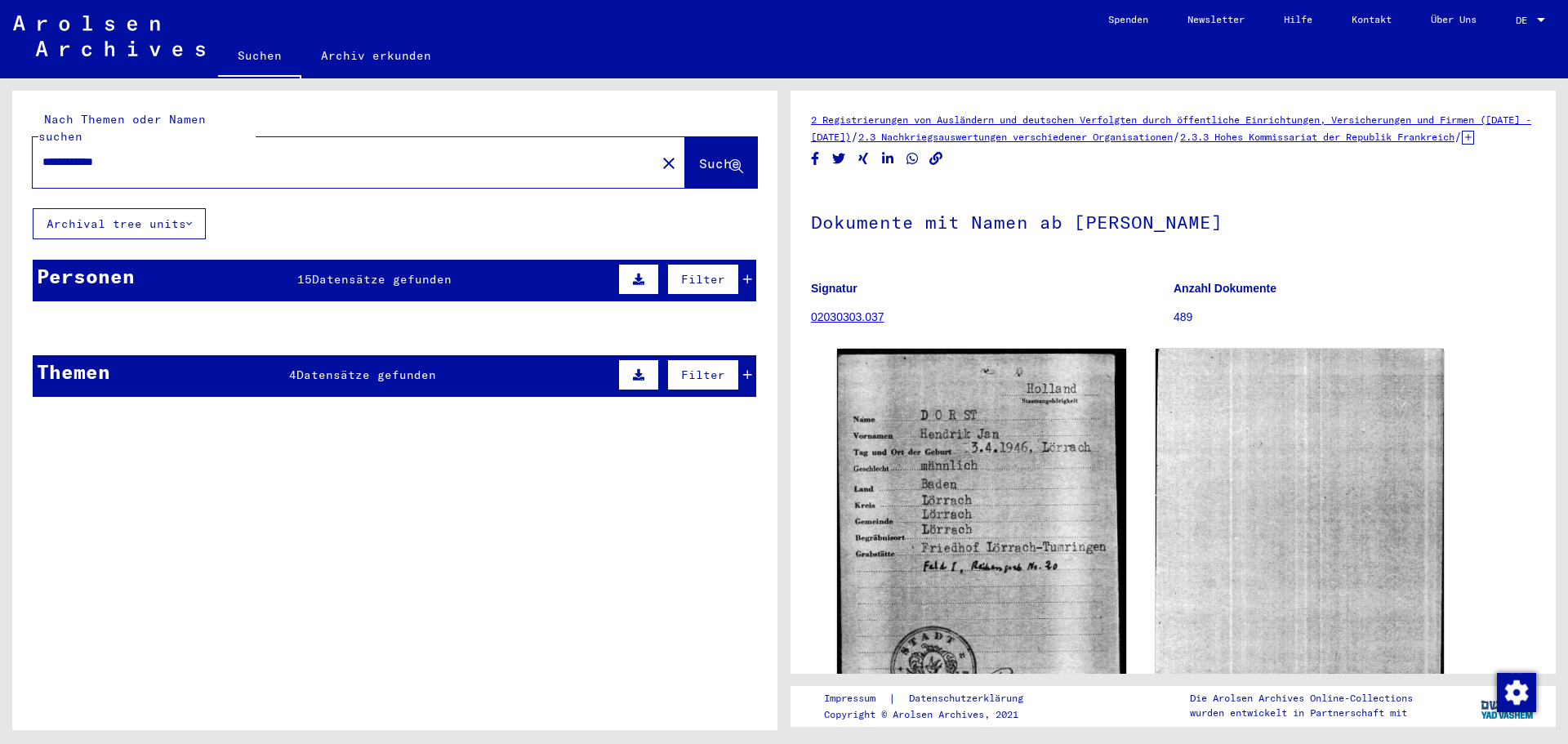
click at [210, 262] on div "Personen 15 Datensätze gefunden Filter" at bounding box center [395, 280] width 723 height 42
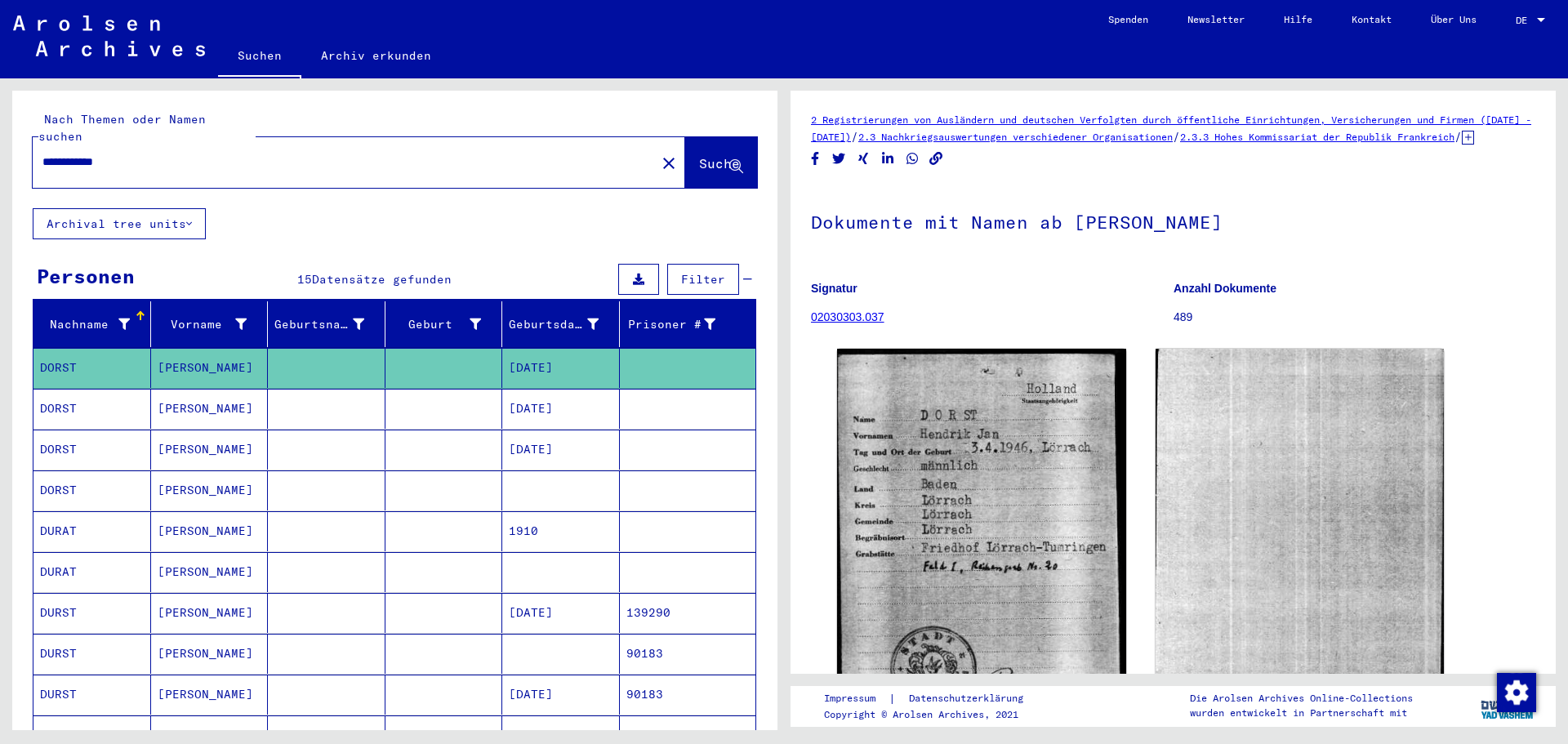
click at [210, 262] on div "Personen 15 Datensätze gefunden Filter" at bounding box center [395, 280] width 723 height 42
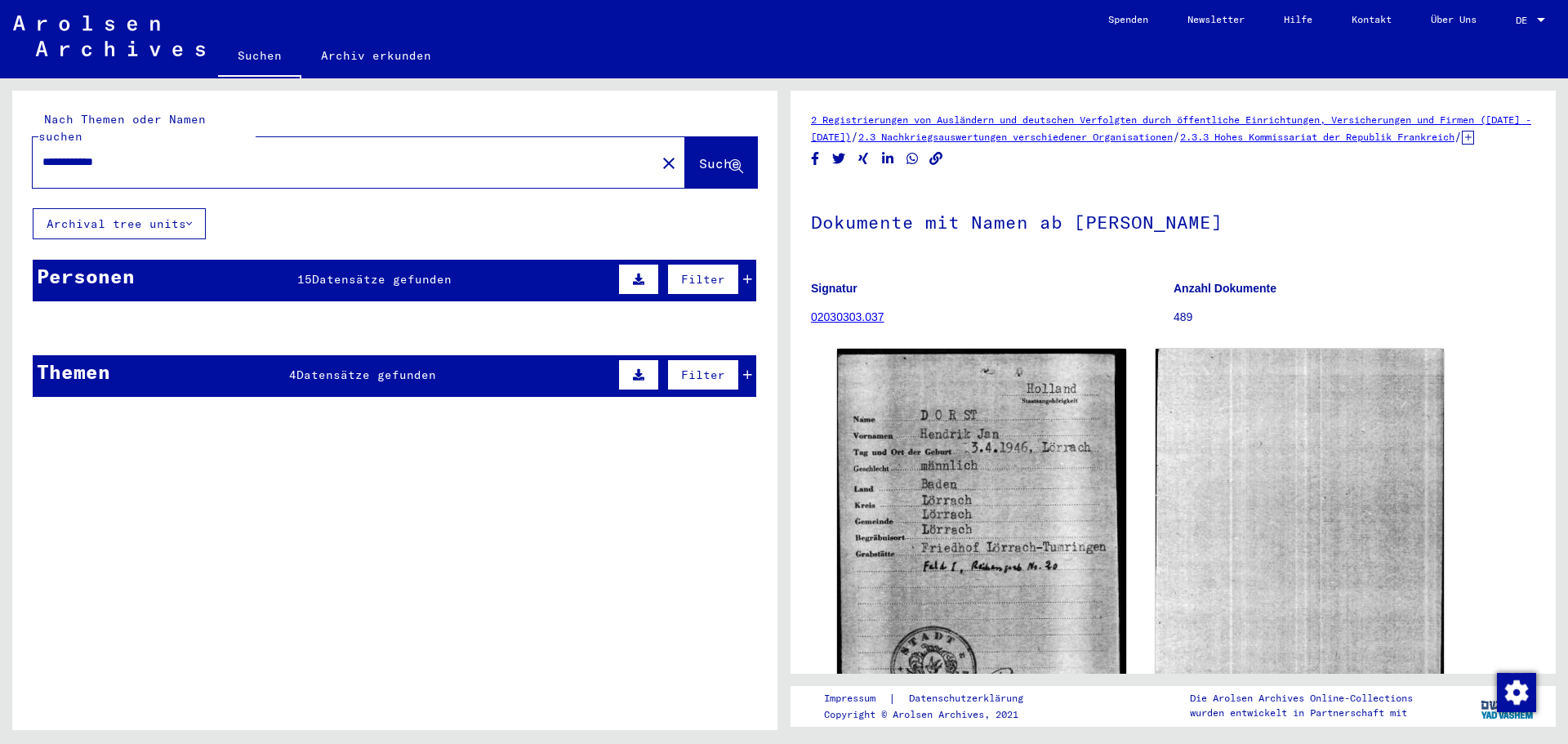
click at [210, 262] on div "Personen 15 Datensätze gefunden Filter" at bounding box center [395, 280] width 723 height 42
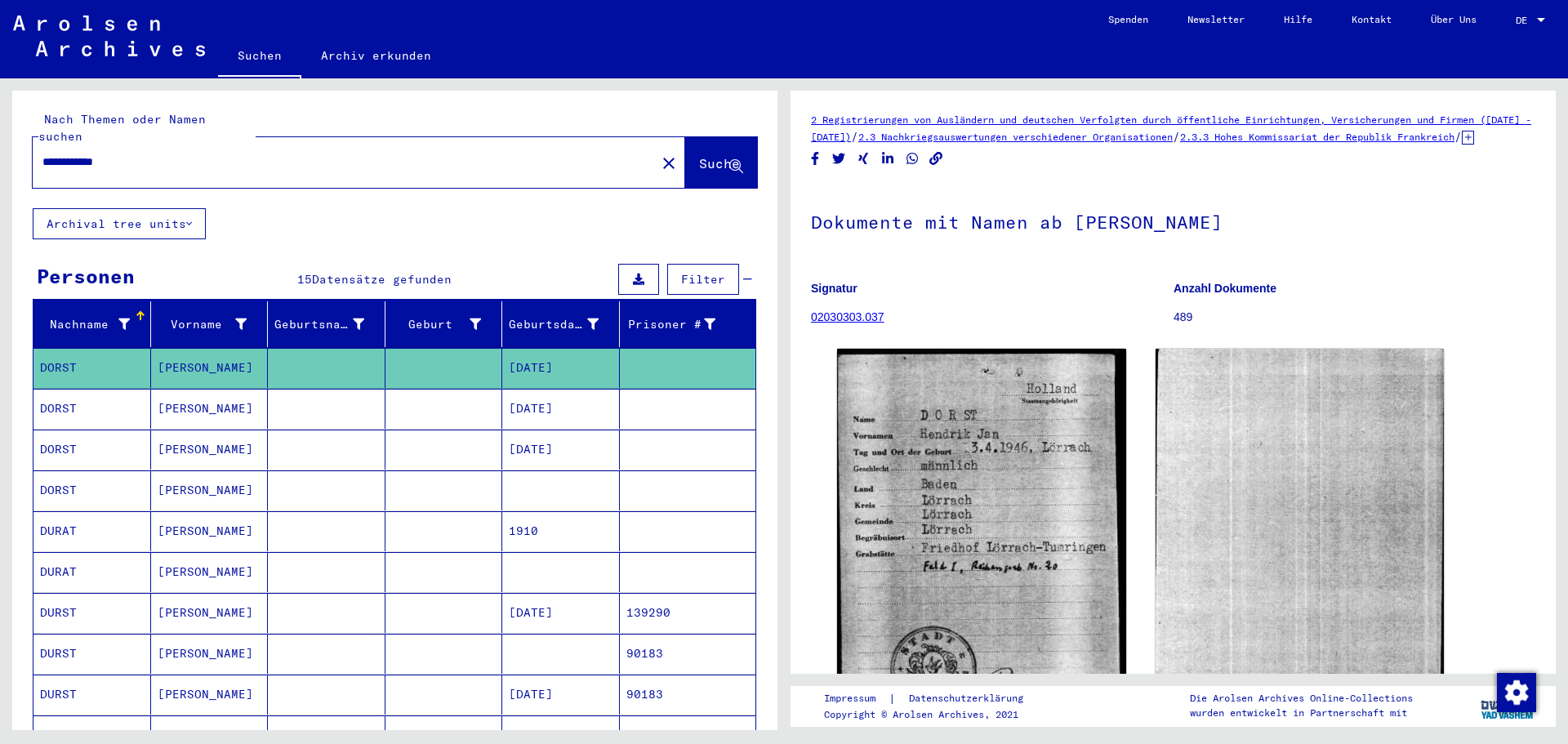
click at [210, 262] on div "Personen 15 Datensätze gefunden Filter" at bounding box center [395, 280] width 723 height 42
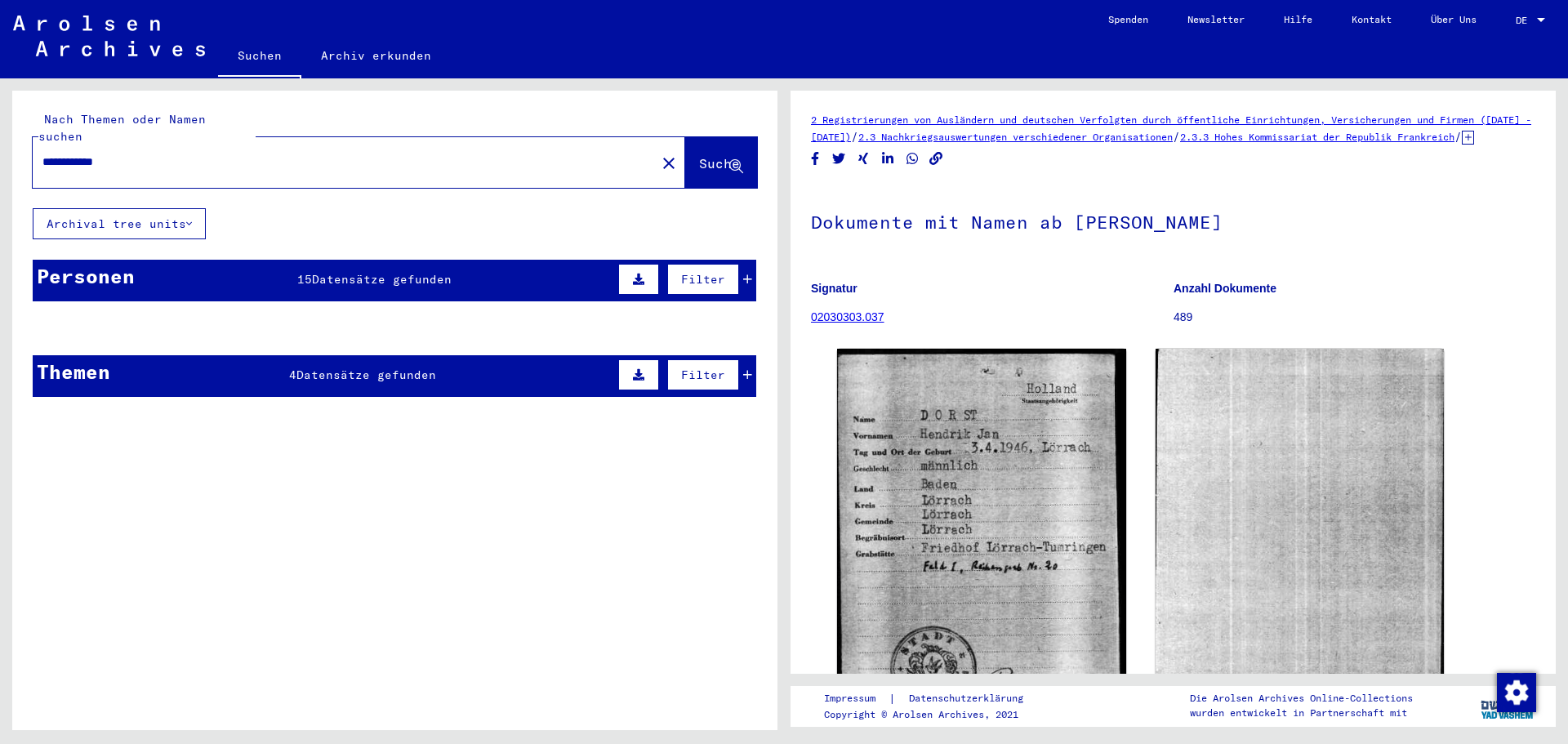
click at [238, 388] on mat-cell "[PERSON_NAME]" at bounding box center [210, 408] width 118 height 40
